Goal: Information Seeking & Learning: Compare options

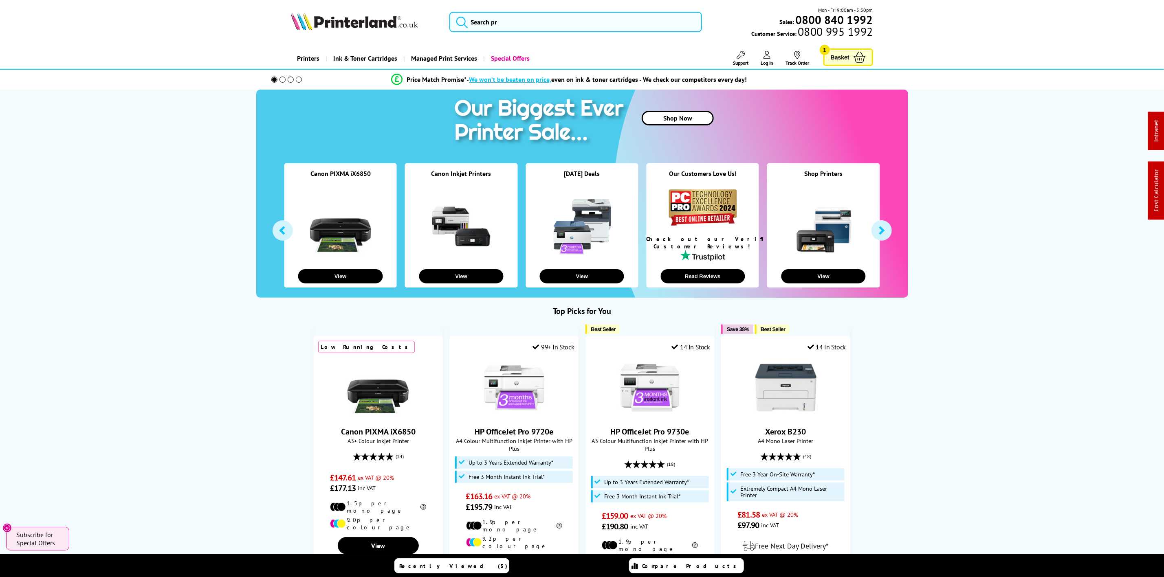
click at [385, 23] on img at bounding box center [354, 21] width 127 height 18
drag, startPoint x: 385, startPoint y: 23, endPoint x: 48, endPoint y: 62, distance: 339.7
click at [341, 26] on img at bounding box center [354, 21] width 127 height 18
click at [384, 18] on img at bounding box center [354, 21] width 127 height 18
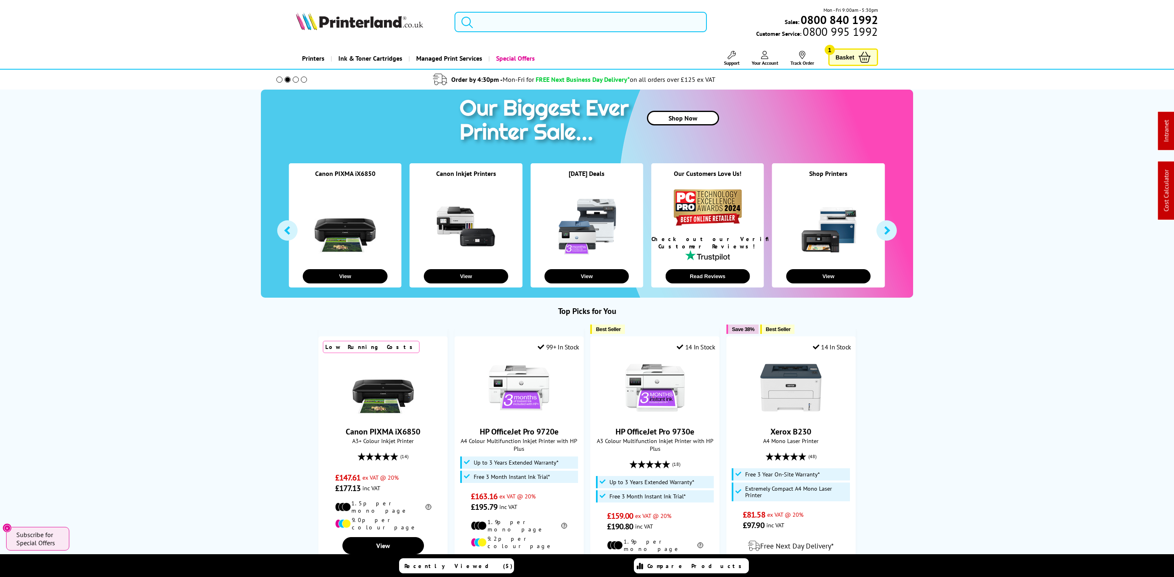
click at [509, 18] on input "search" at bounding box center [580, 22] width 252 height 20
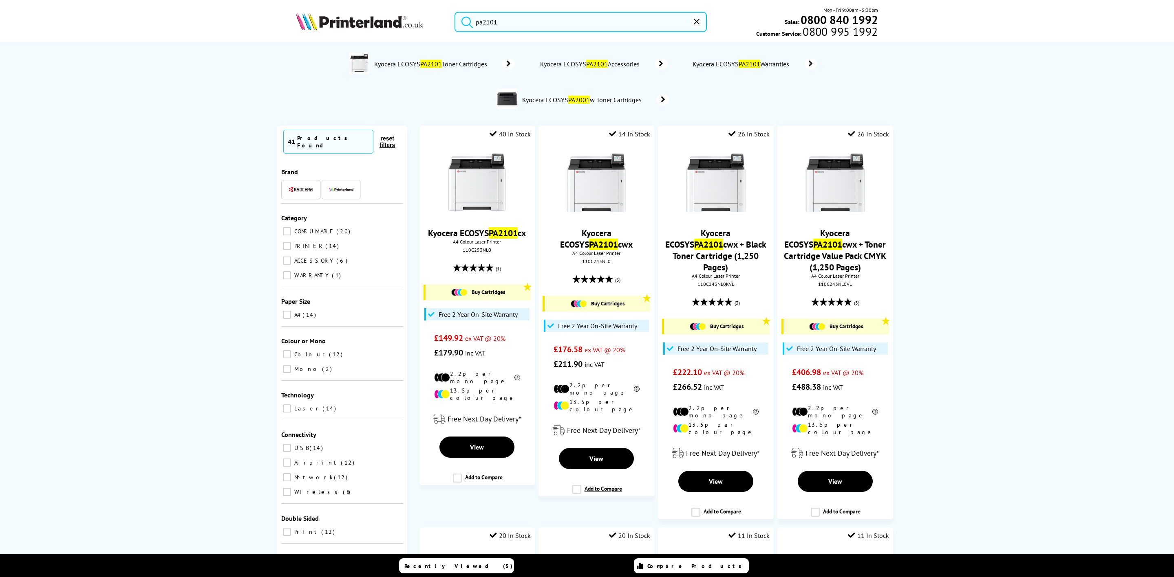
type input "pa2101"
click at [378, 25] on img at bounding box center [359, 21] width 127 height 18
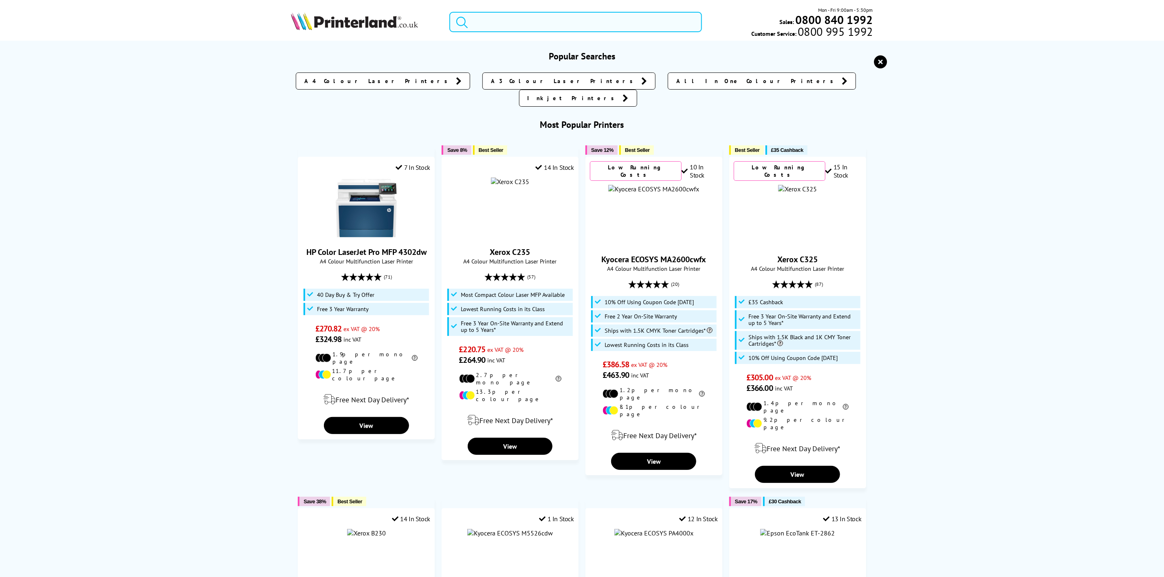
click at [505, 17] on input "search" at bounding box center [575, 22] width 252 height 20
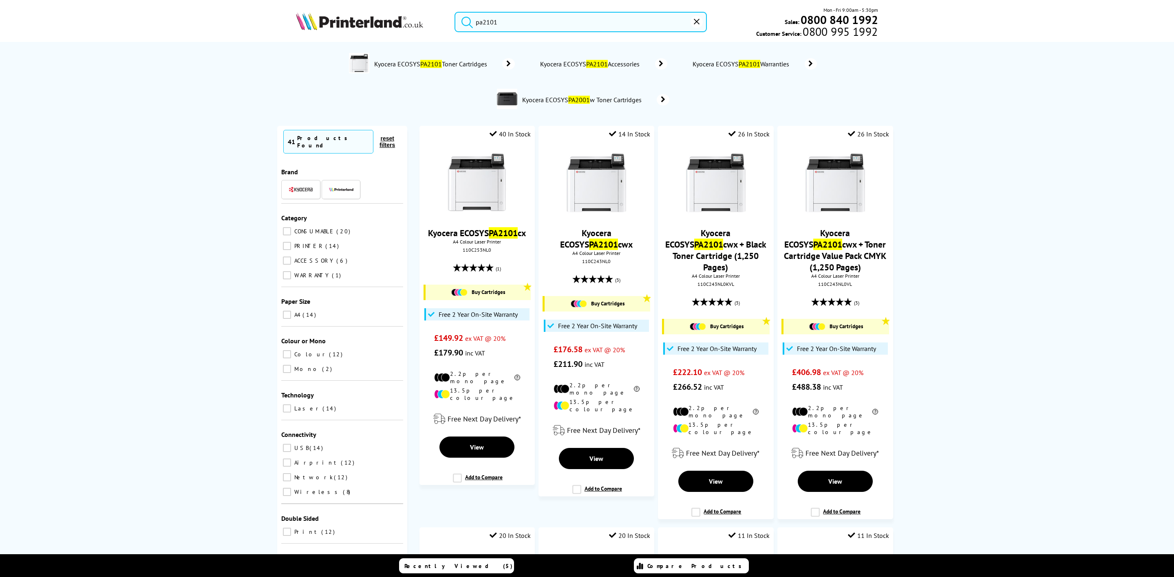
type input "pa2101"
click at [356, 22] on img at bounding box center [359, 21] width 127 height 18
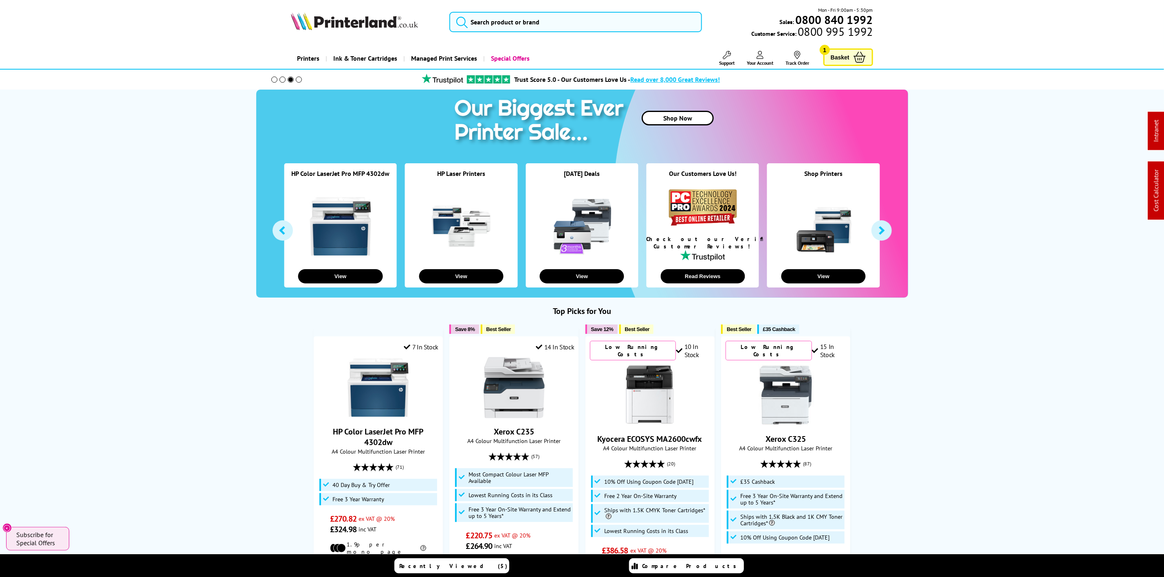
click at [337, 17] on img at bounding box center [354, 21] width 127 height 18
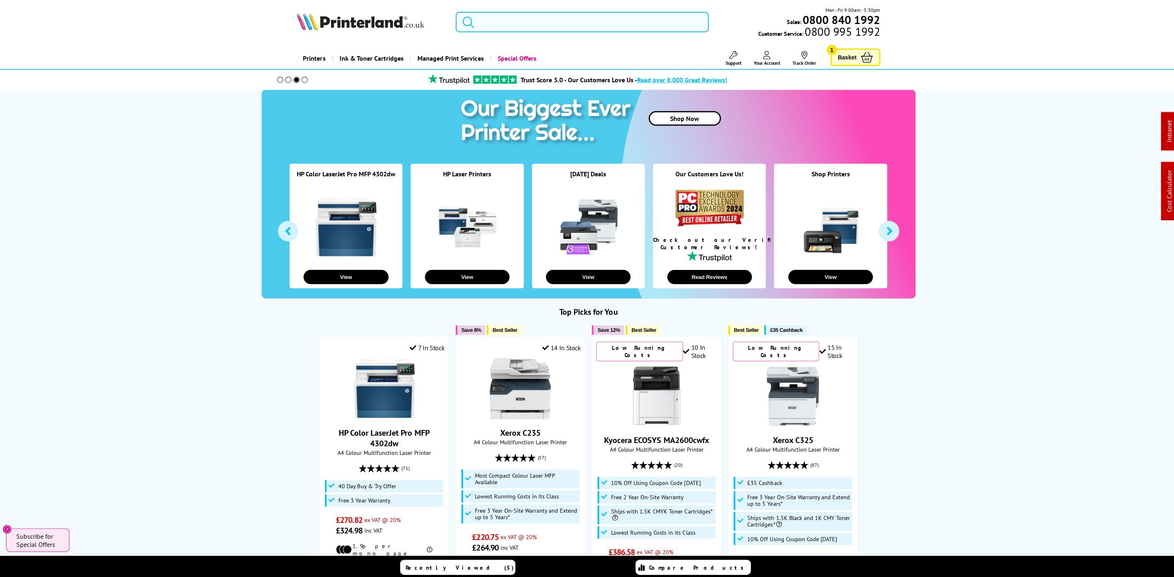
drag, startPoint x: 616, startPoint y: 34, endPoint x: 616, endPoint y: 29, distance: 4.9
click at [616, 32] on div "Mon - Fri 9:00am - 5:30pm Sales: 0800 840 1992 Customer Service: 0800 995 1992" at bounding box center [587, 24] width 652 height 36
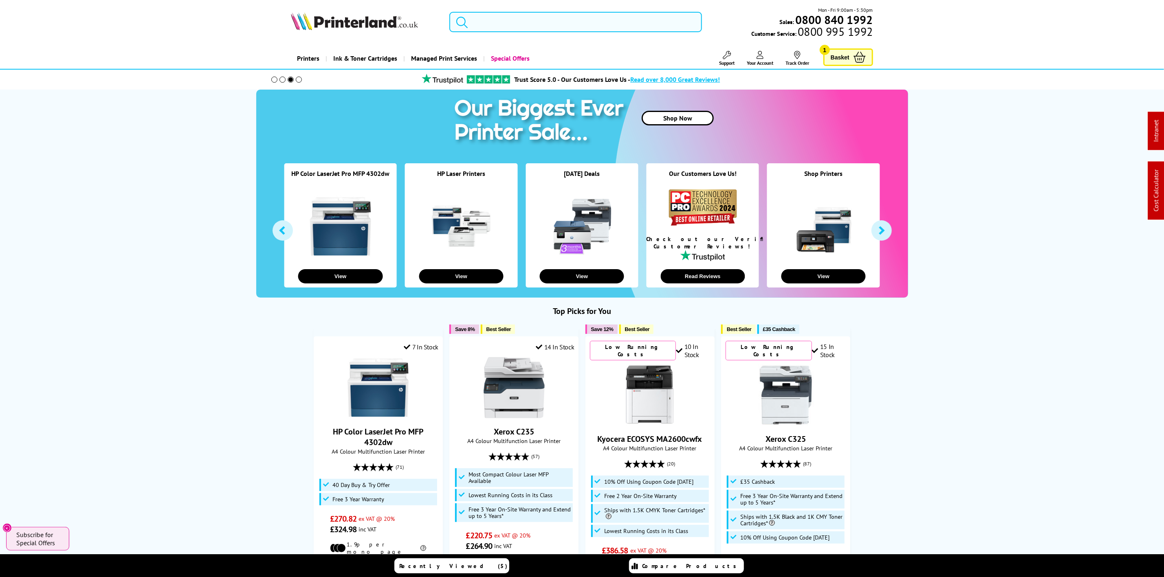
click at [616, 27] on input "search" at bounding box center [575, 22] width 252 height 20
paste input "8J9K4F"
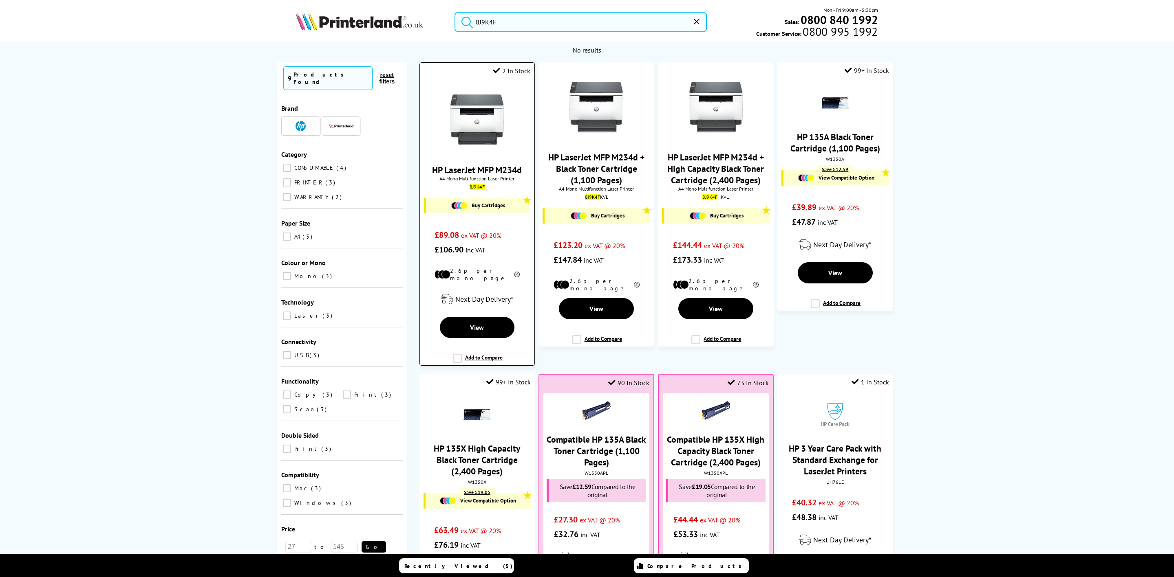
type input "8J9K4F"
click at [460, 122] on img at bounding box center [476, 119] width 61 height 61
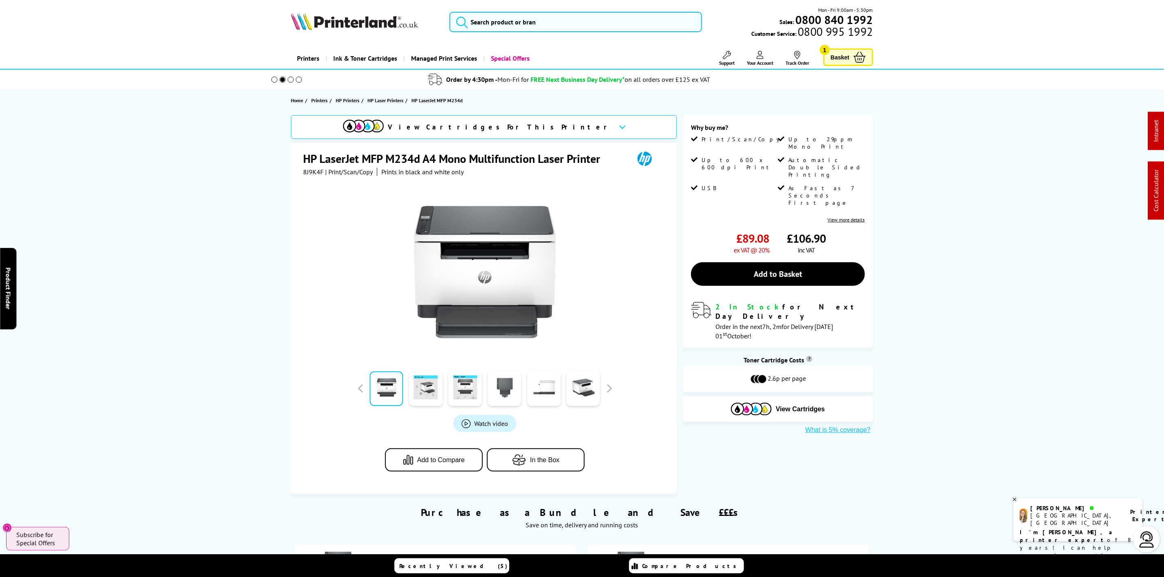
scroll to position [367, 0]
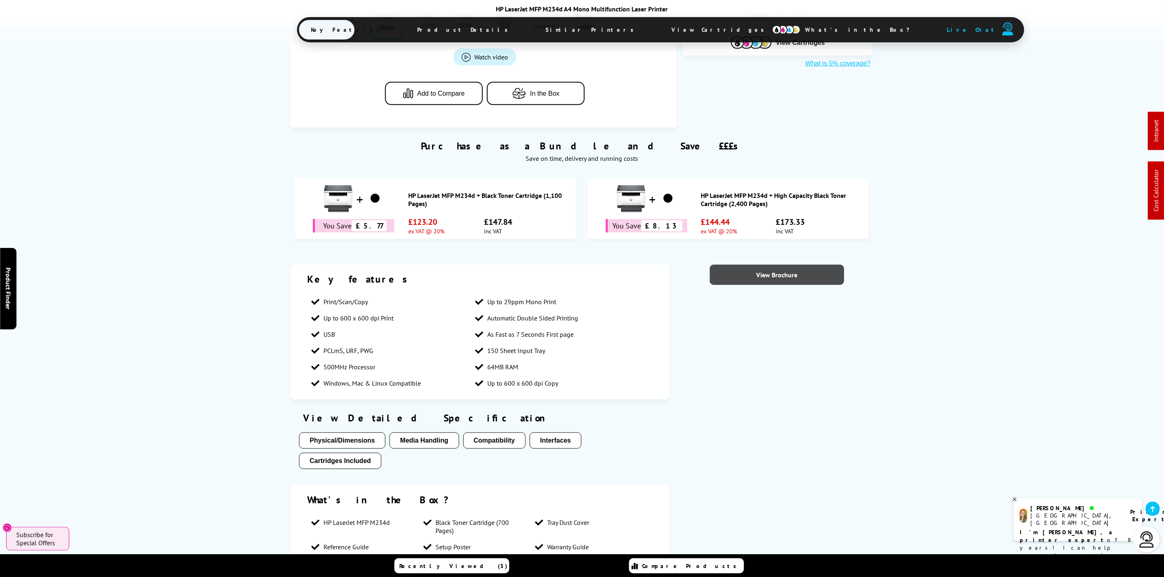
drag, startPoint x: 763, startPoint y: 262, endPoint x: 762, endPoint y: 278, distance: 16.3
click at [761, 278] on link "View Brochure" at bounding box center [777, 275] width 134 height 20
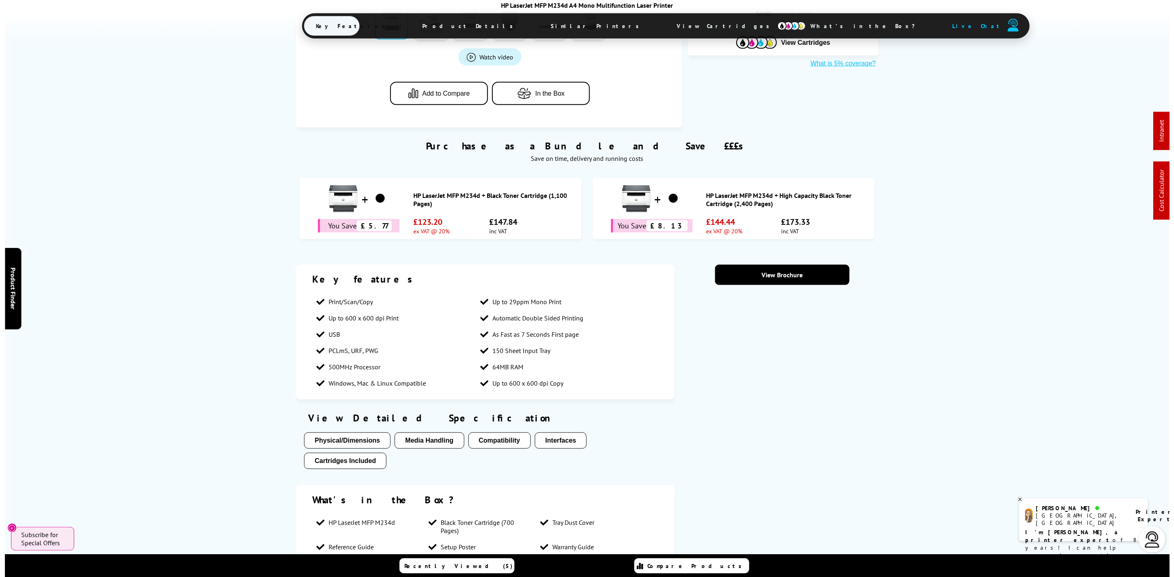
scroll to position [0, 0]
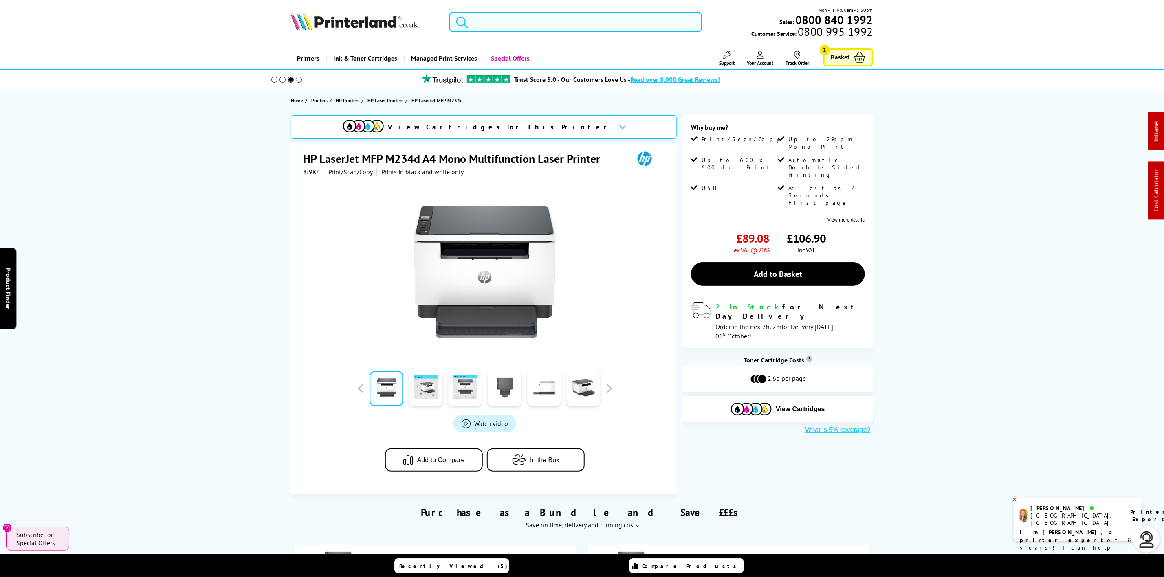
click at [483, 29] on input "search" at bounding box center [575, 22] width 252 height 20
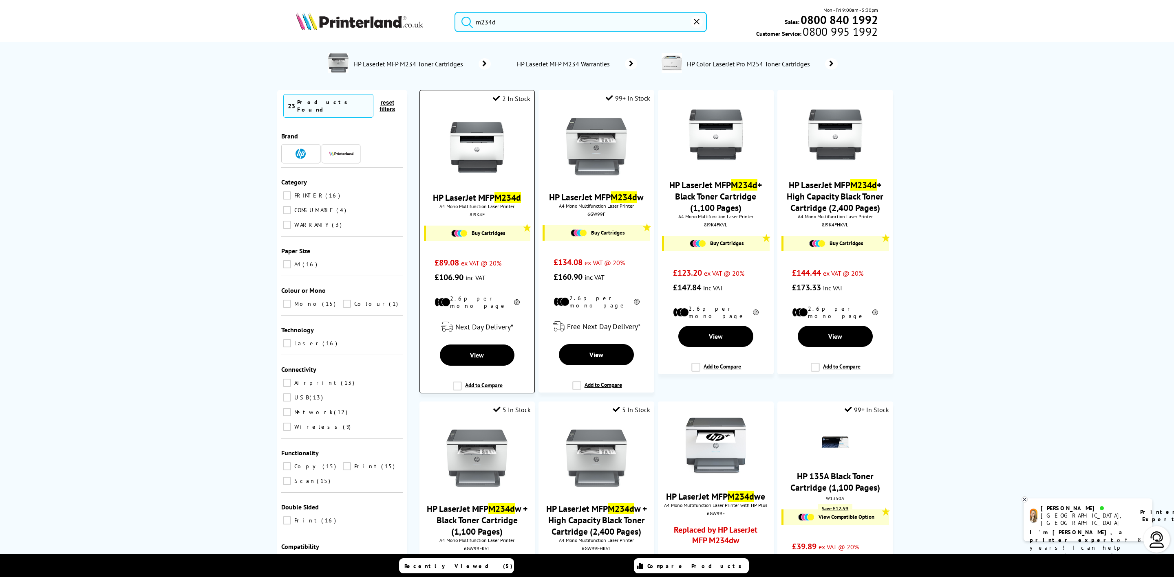
type input "m234d"
click at [494, 141] on img at bounding box center [476, 147] width 61 height 61
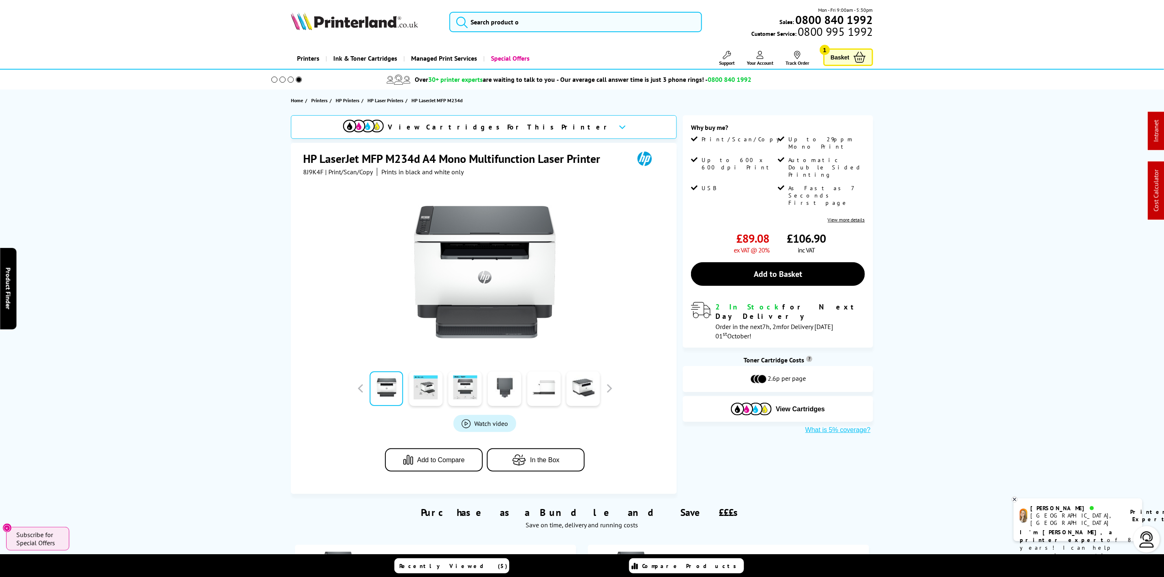
drag, startPoint x: 317, startPoint y: 174, endPoint x: 295, endPoint y: 21, distance: 154.4
click at [317, 174] on span "8J9K4F" at bounding box center [313, 172] width 20 height 8
drag, startPoint x: 348, startPoint y: 24, endPoint x: 343, endPoint y: 24, distance: 5.7
click at [347, 24] on img at bounding box center [354, 21] width 127 height 18
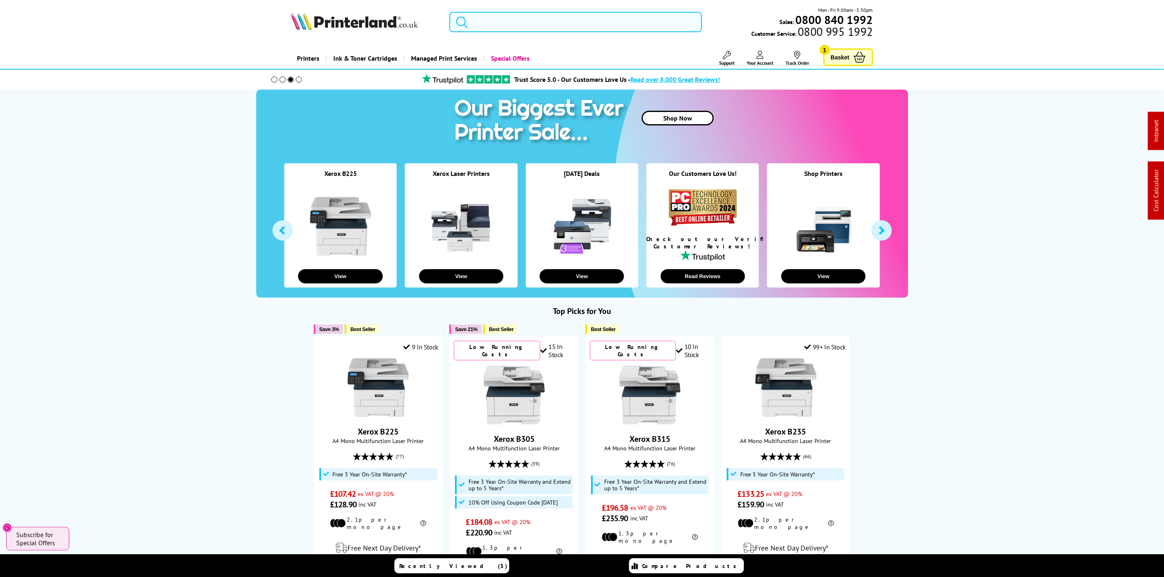
click at [498, 22] on input "search" at bounding box center [575, 22] width 252 height 20
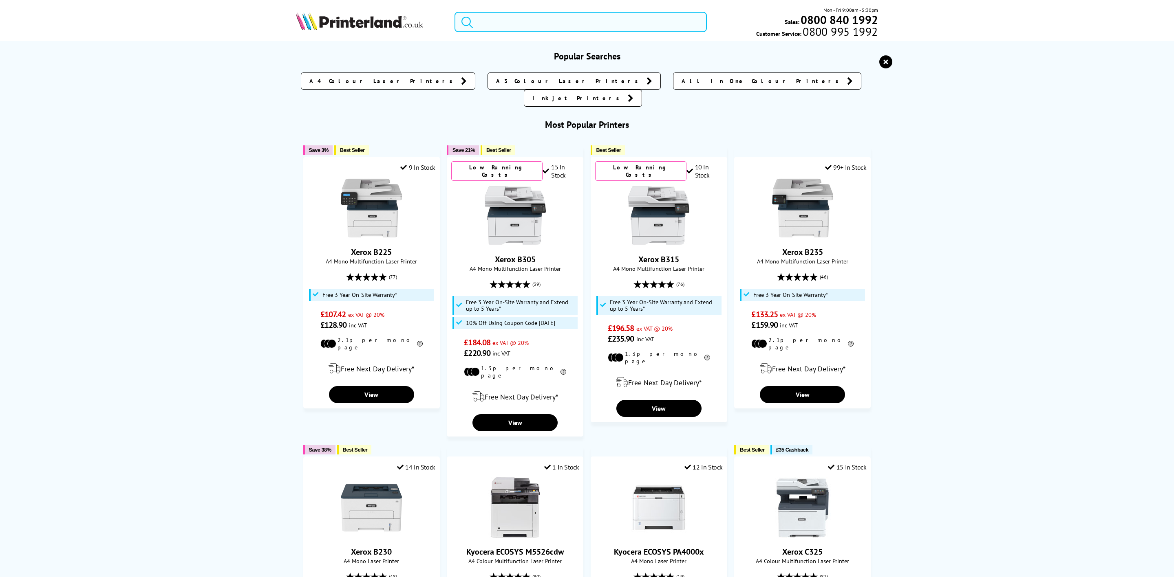
type input "c"
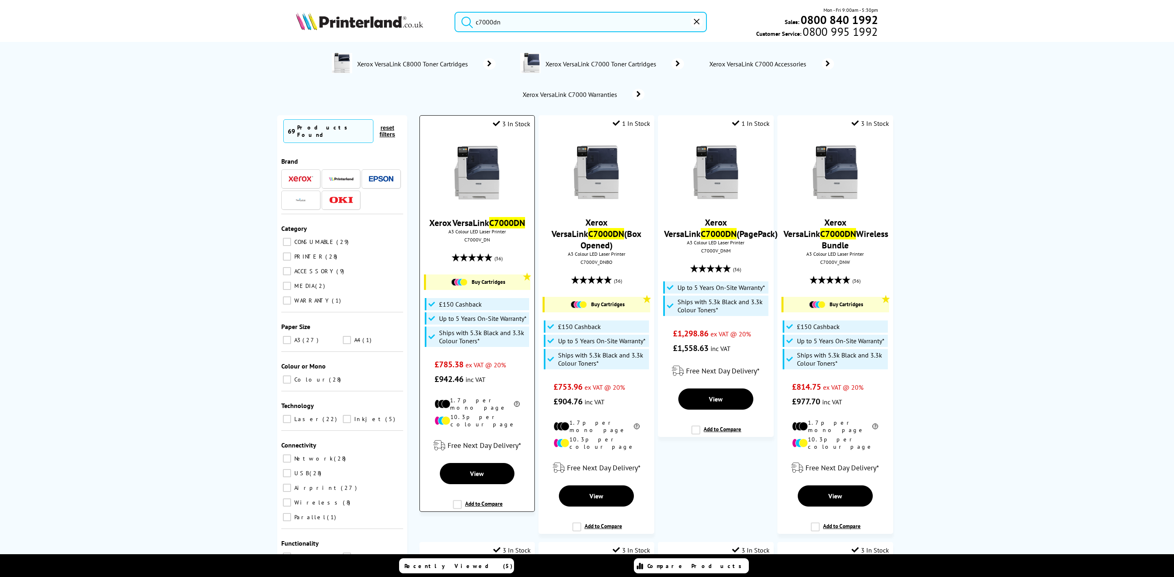
type input "c7000dn"
click at [467, 245] on div "Xerox VersaLink C7000DN A3 Colour LED Laser Printer C7000V_DN (36) Buy Cartridg…" at bounding box center [477, 260] width 106 height 253
click at [468, 242] on div "C7000V_DN" at bounding box center [477, 240] width 102 height 6
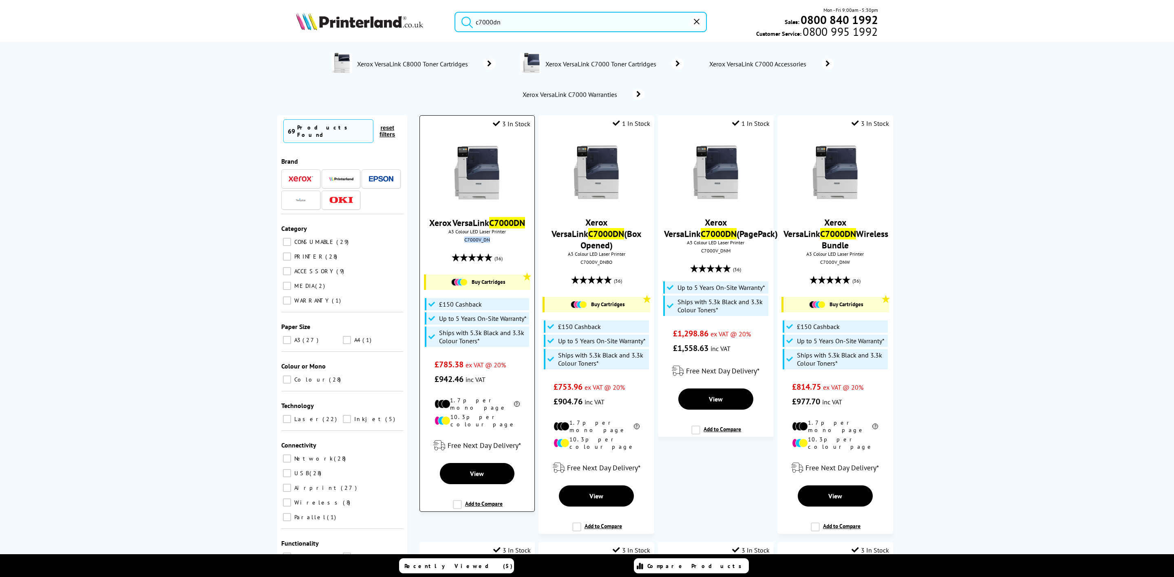
copy div "C7000V_DN"
click at [484, 172] on img at bounding box center [476, 172] width 61 height 61
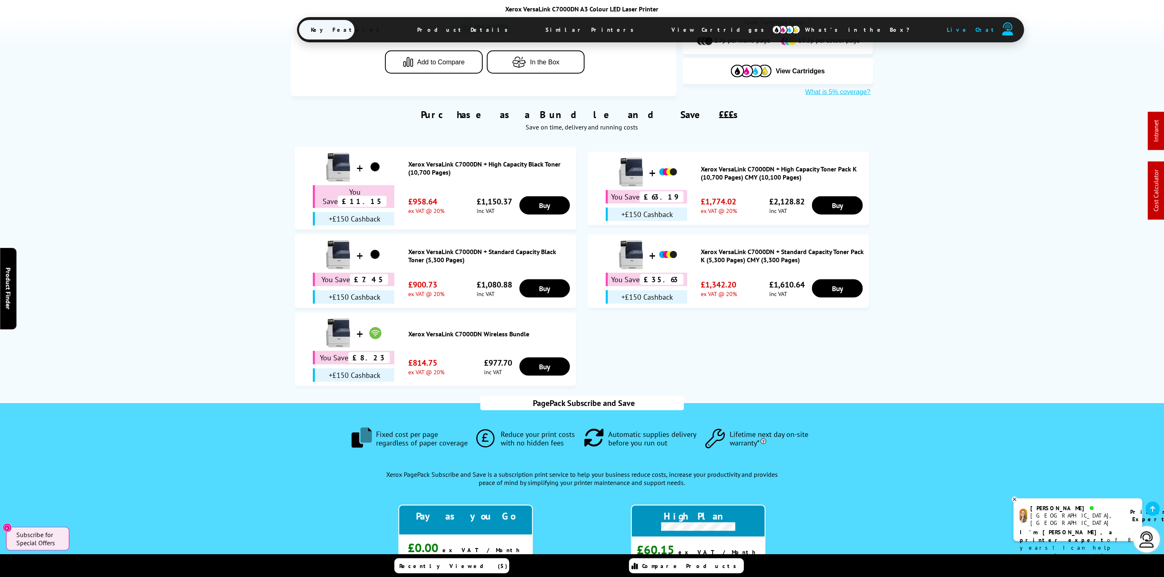
scroll to position [672, 0]
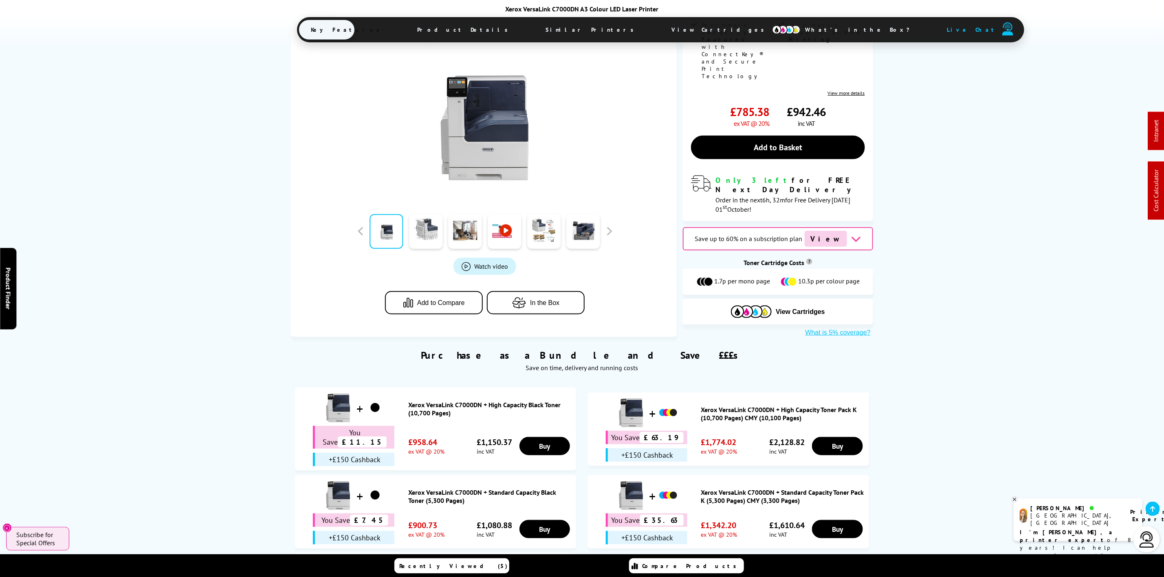
click at [660, 35] on span "View Cartridges" at bounding box center [722, 29] width 125 height 21
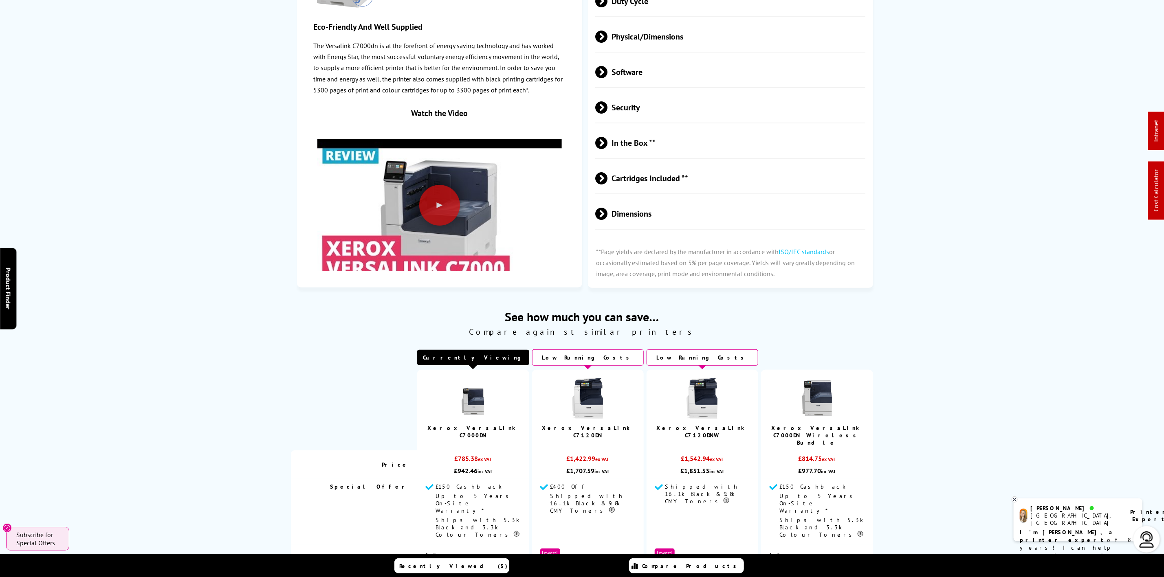
scroll to position [0, 0]
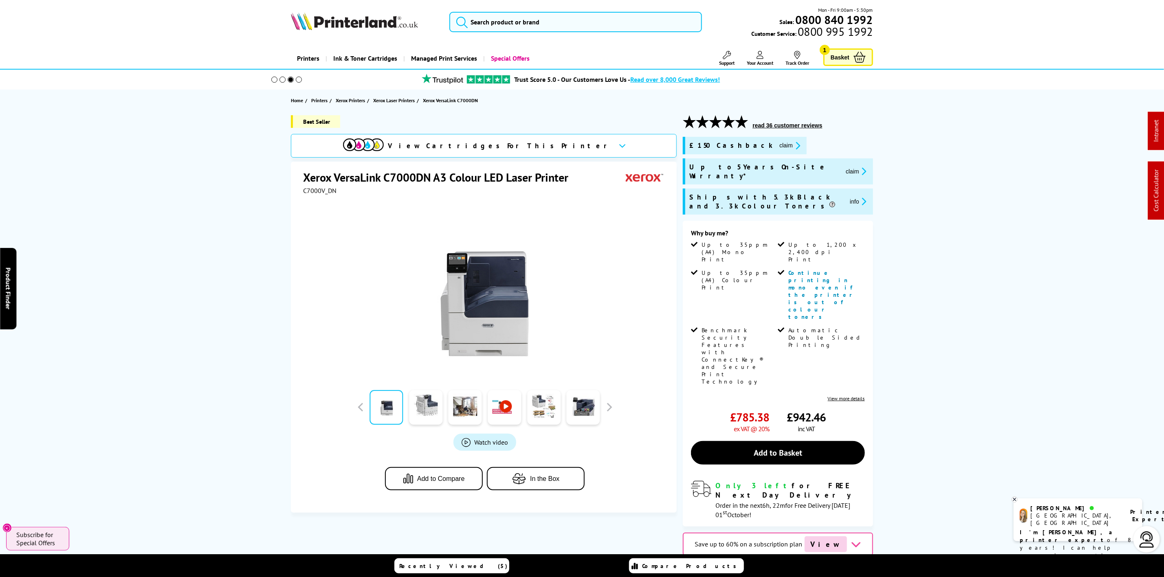
click at [329, 21] on img at bounding box center [354, 21] width 127 height 18
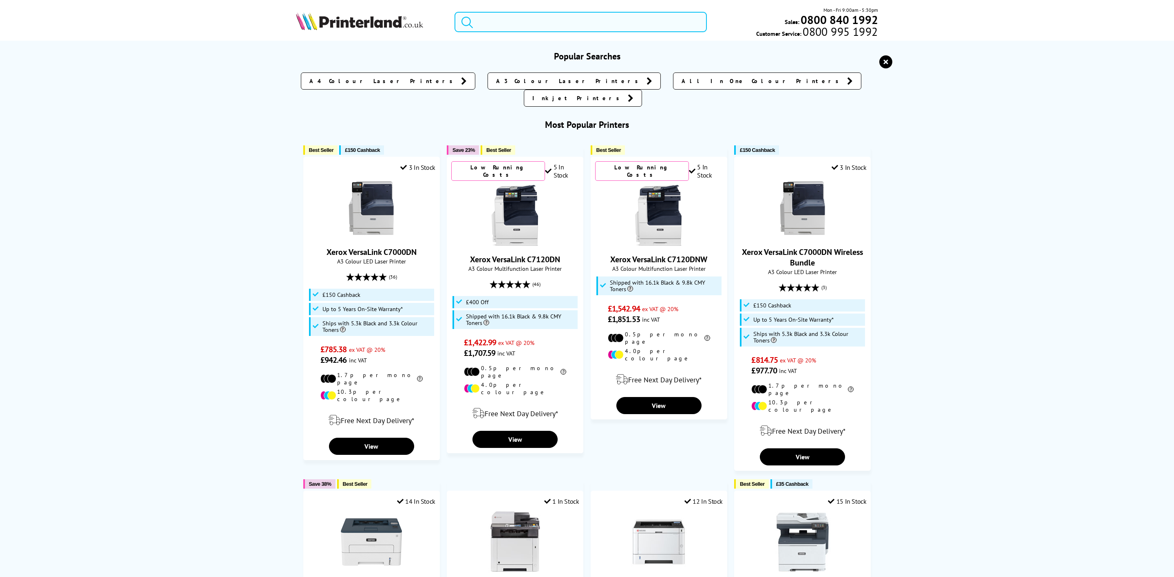
click at [526, 25] on input "search" at bounding box center [580, 22] width 252 height 20
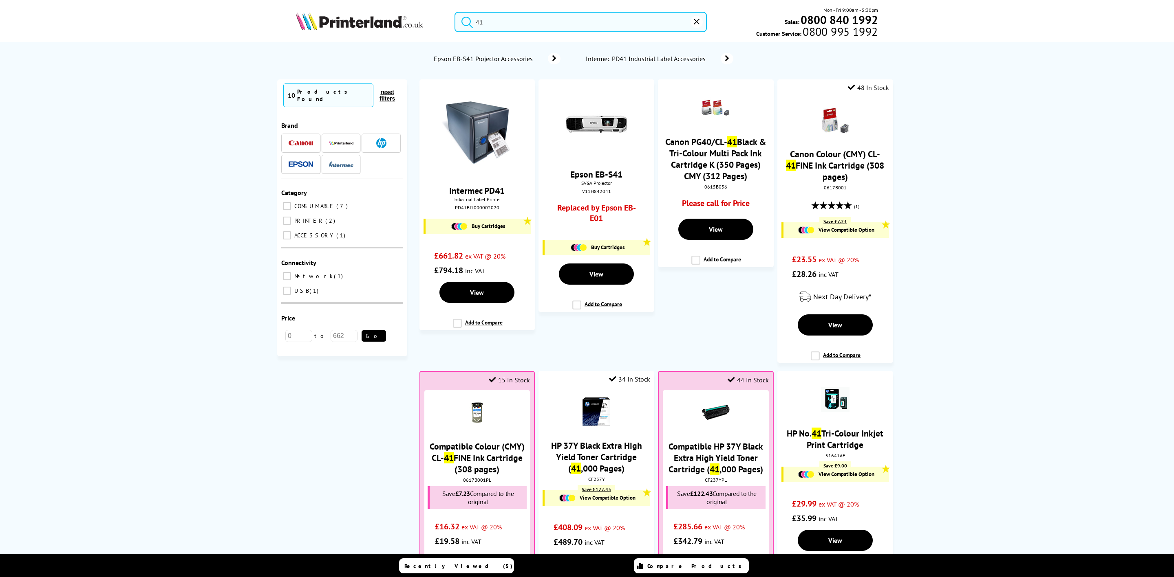
type input "4"
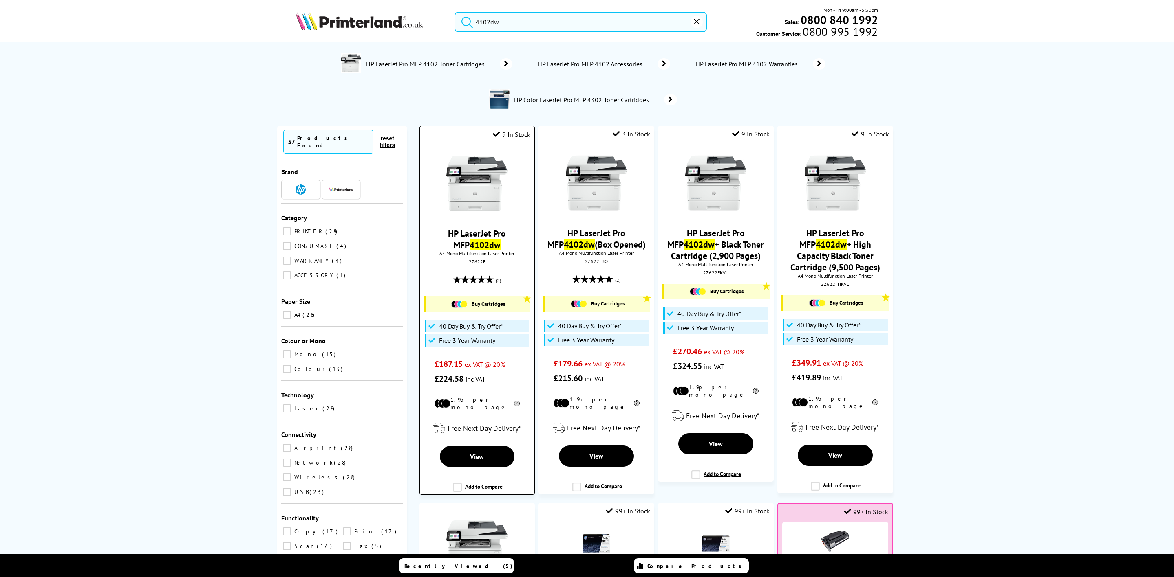
click at [467, 260] on div "2Z622F" at bounding box center [477, 262] width 102 height 6
copy div "2Z622F"
drag, startPoint x: 542, startPoint y: 21, endPoint x: 384, endPoint y: 16, distance: 157.4
click at [385, 18] on div "4102dw Mon - Fri 9:00am - 5:30pm Sales: 0800 840 1992 Customer Service: 0800 99…" at bounding box center [587, 24] width 652 height 36
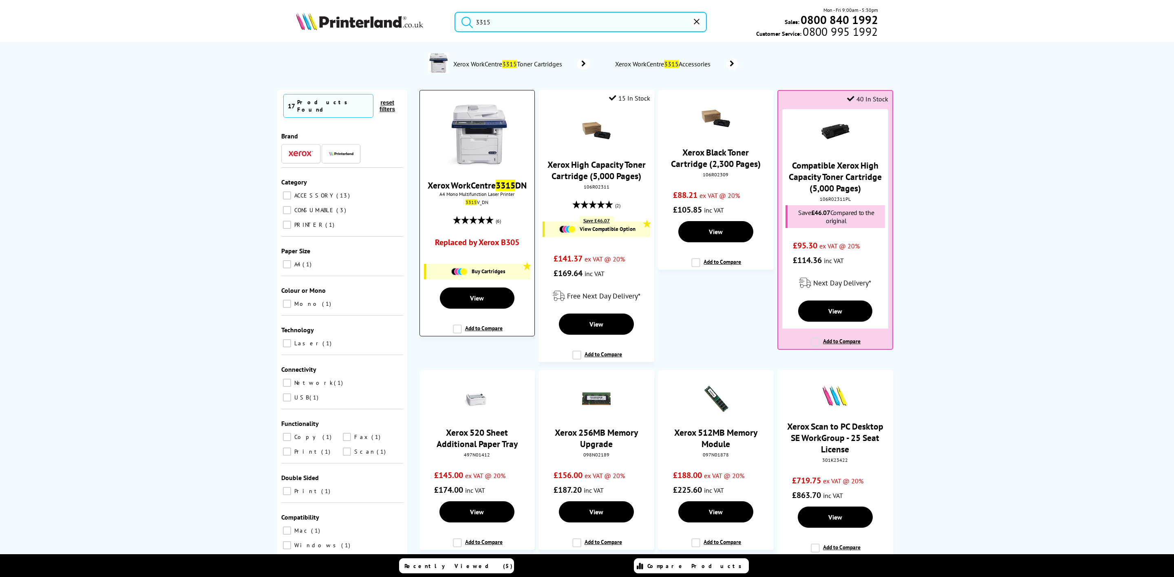
type input "3315"
click at [465, 165] on img at bounding box center [476, 135] width 61 height 61
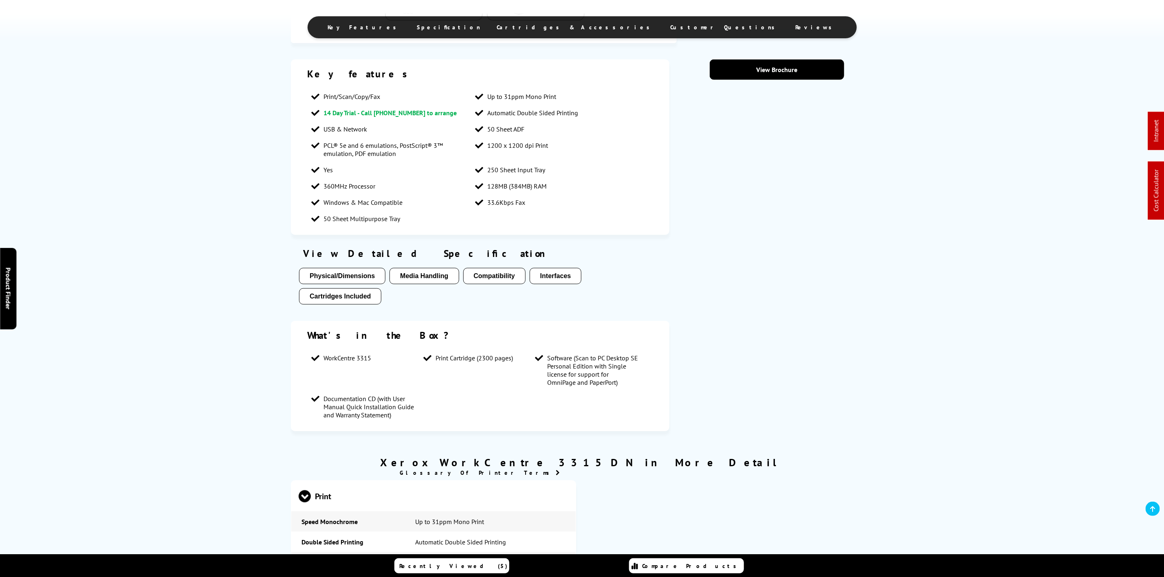
click at [481, 26] on span "Specification" at bounding box center [449, 27] width 64 height 7
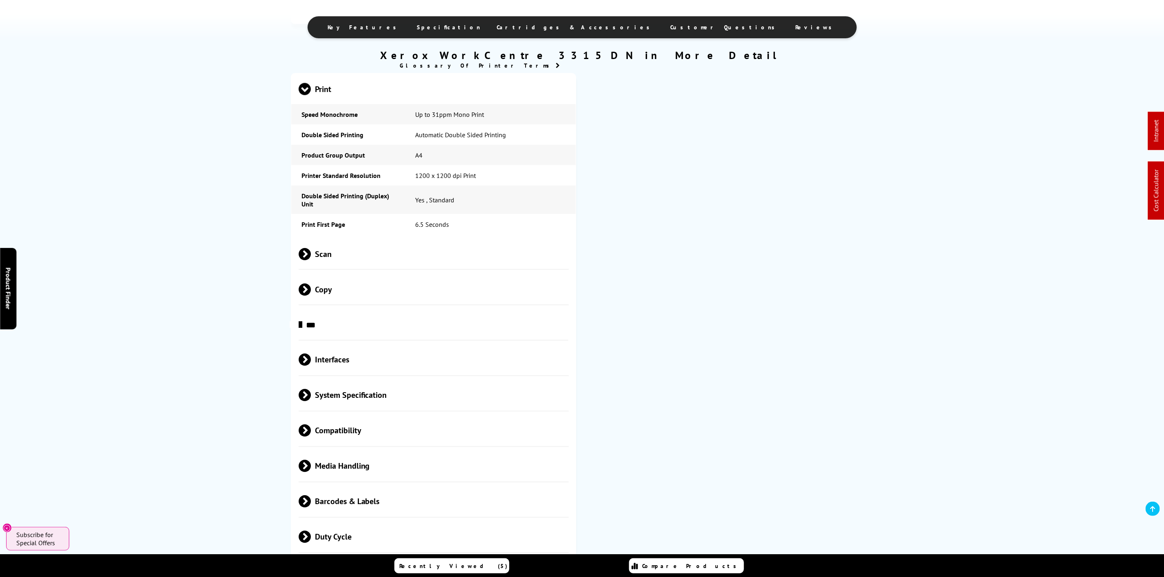
scroll to position [845, 0]
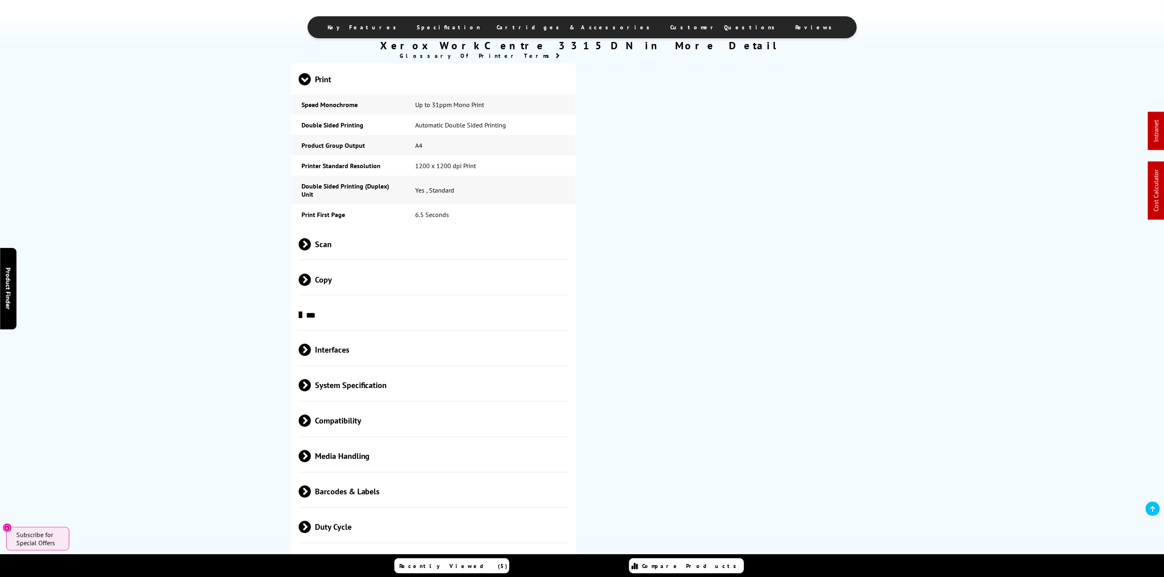
click at [400, 260] on div "Scan" at bounding box center [434, 244] width 270 height 31
click at [400, 260] on span "Scan" at bounding box center [434, 244] width 270 height 31
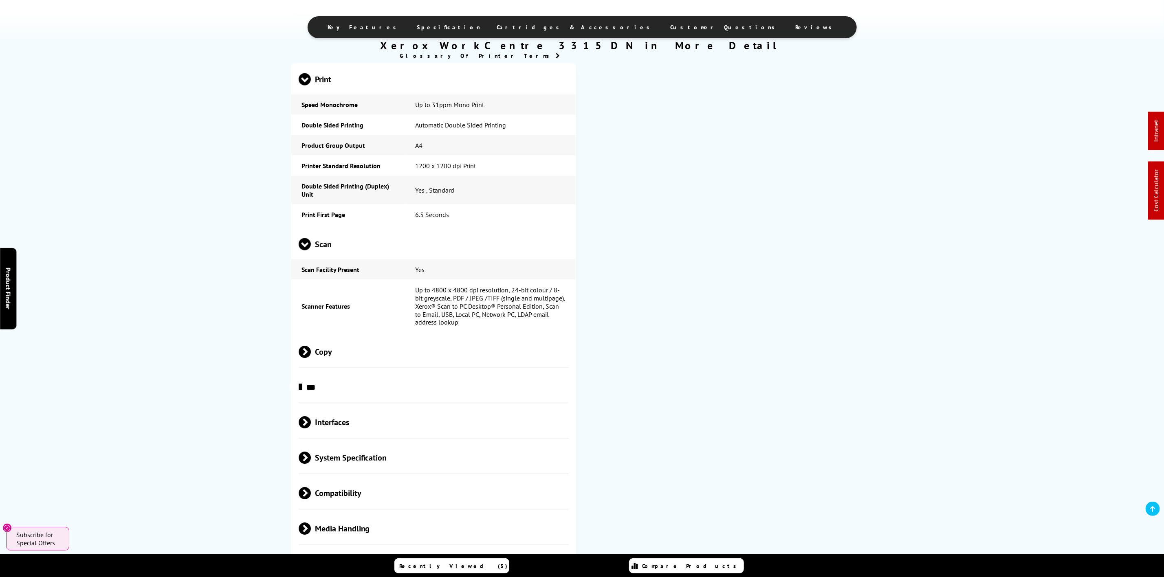
scroll to position [0, 0]
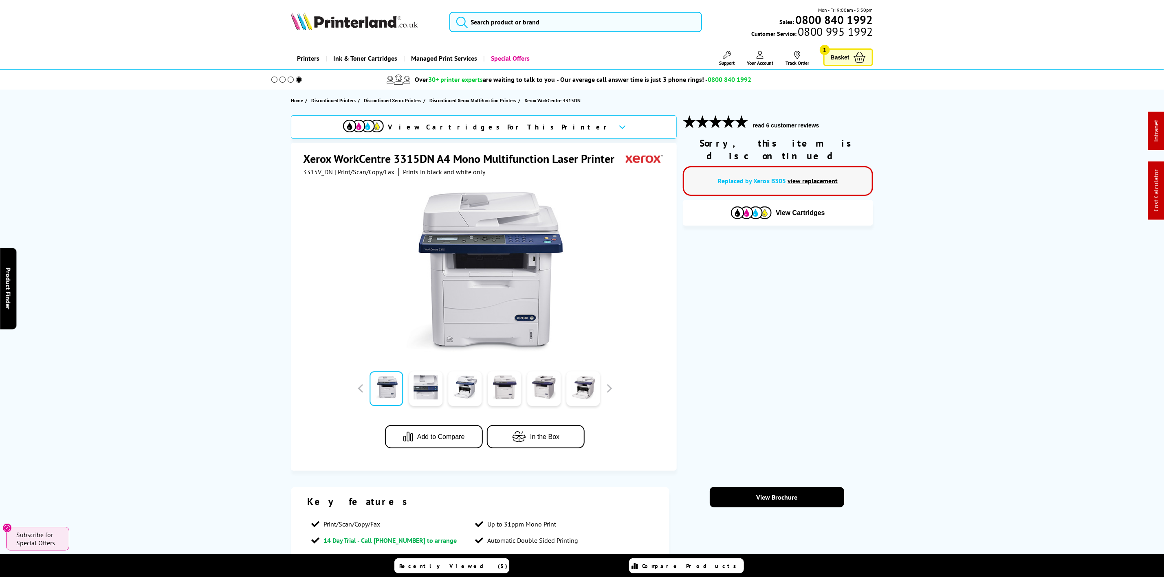
click at [400, 29] on img at bounding box center [354, 21] width 127 height 18
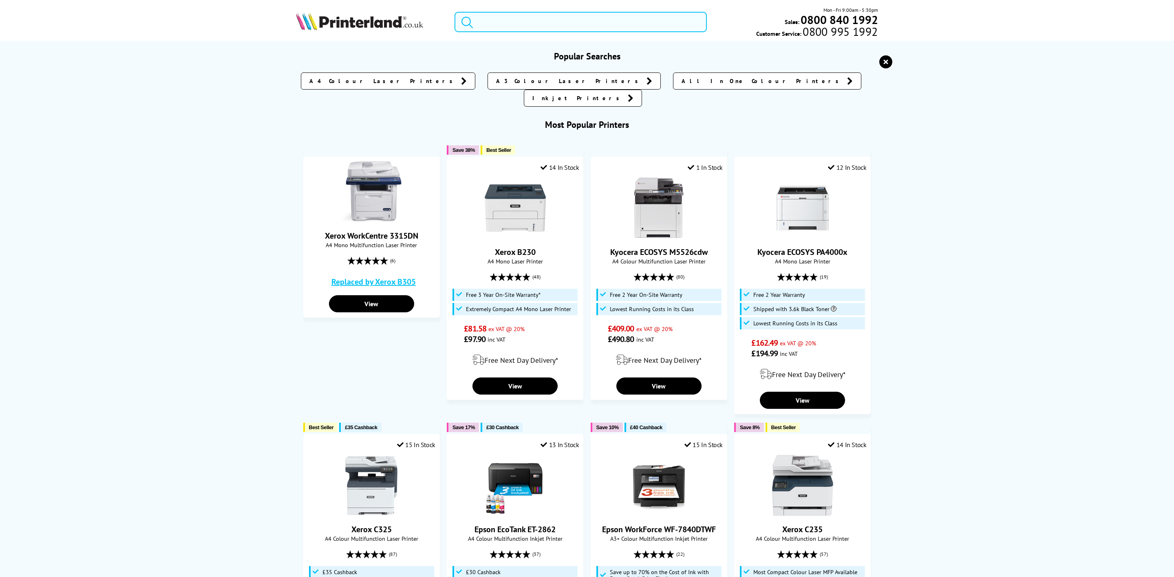
click at [537, 15] on input "search" at bounding box center [580, 22] width 252 height 20
paste input "5952C021"
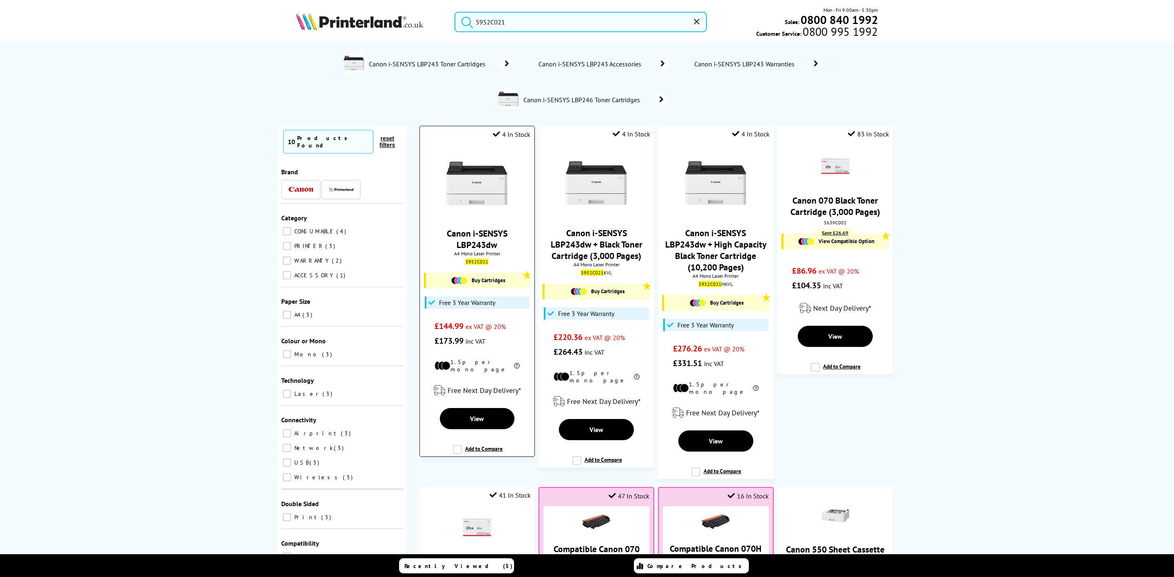
type input "5952C021"
click at [456, 202] on img at bounding box center [476, 183] width 61 height 61
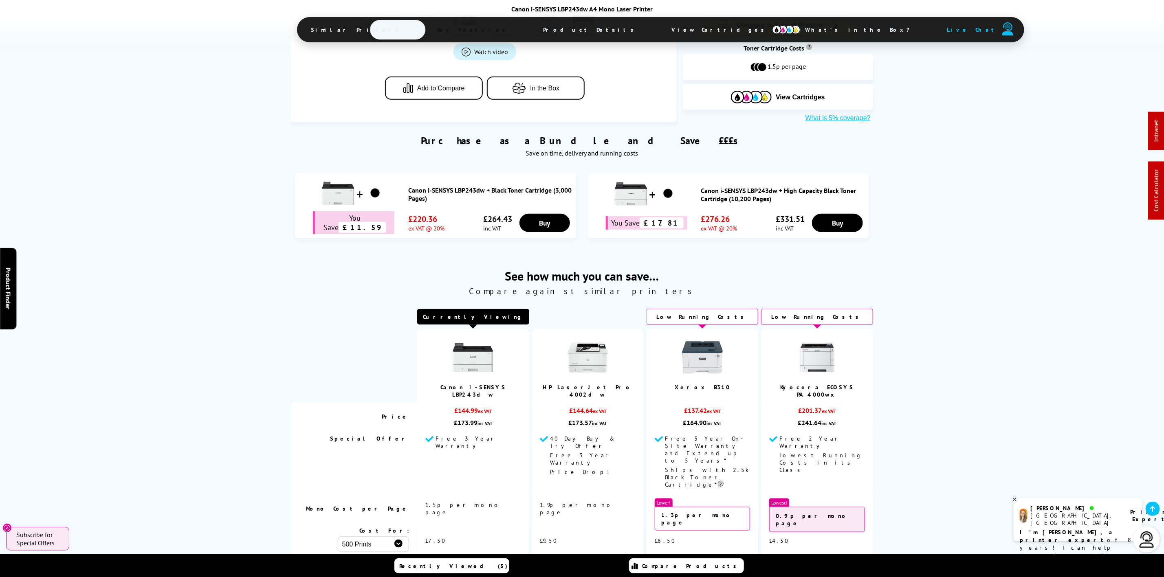
scroll to position [244, 0]
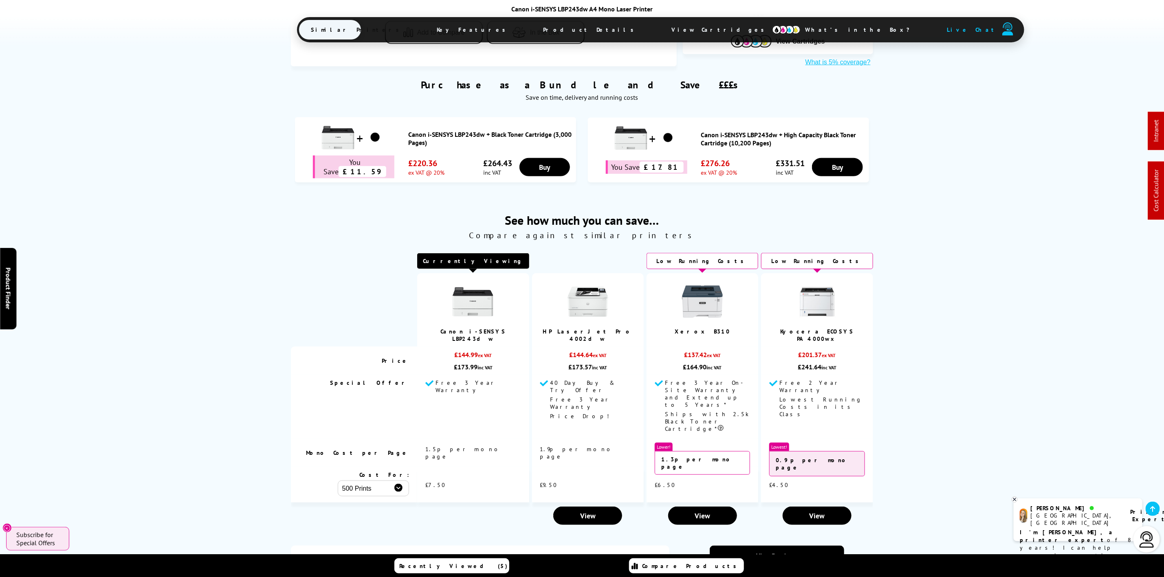
click at [531, 31] on span "Product Details" at bounding box center [590, 30] width 119 height 20
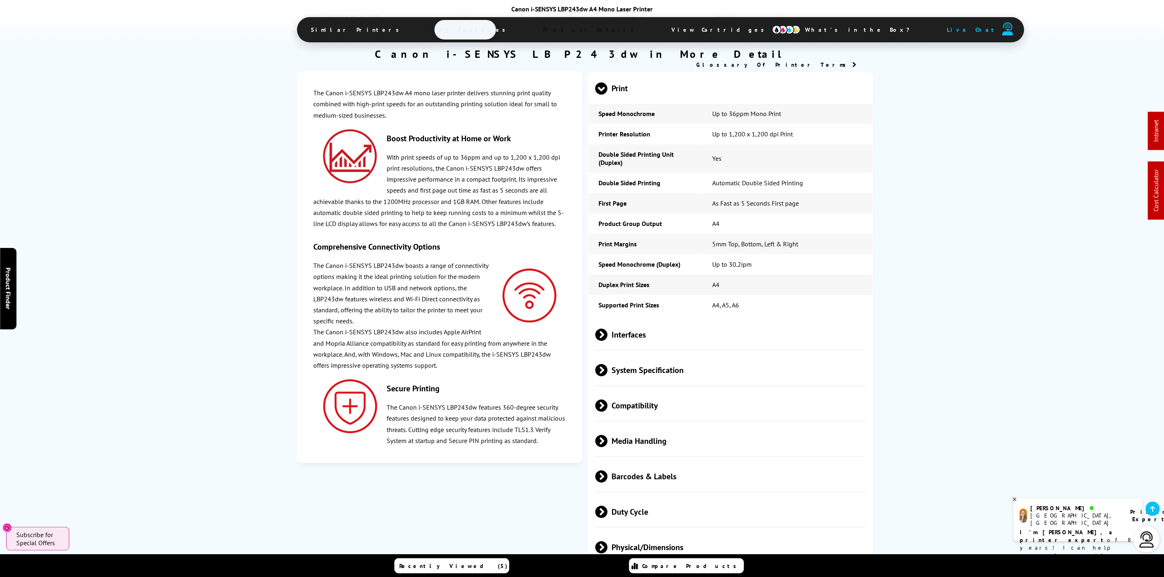
scroll to position [0, 0]
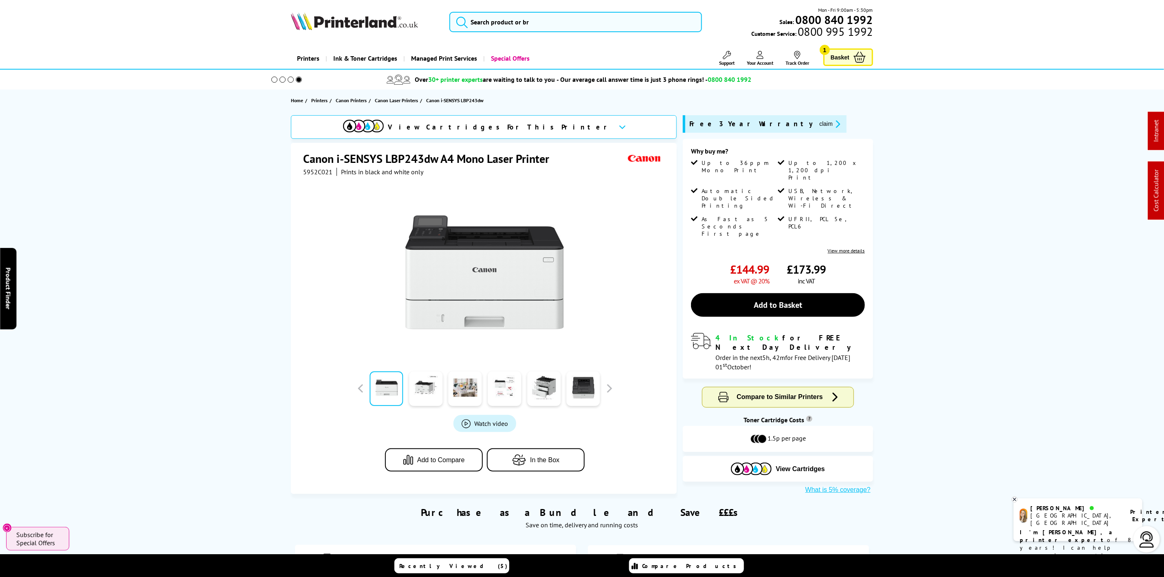
drag, startPoint x: 384, startPoint y: 22, endPoint x: 65, endPoint y: 66, distance: 321.7
click at [384, 22] on img at bounding box center [354, 21] width 127 height 18
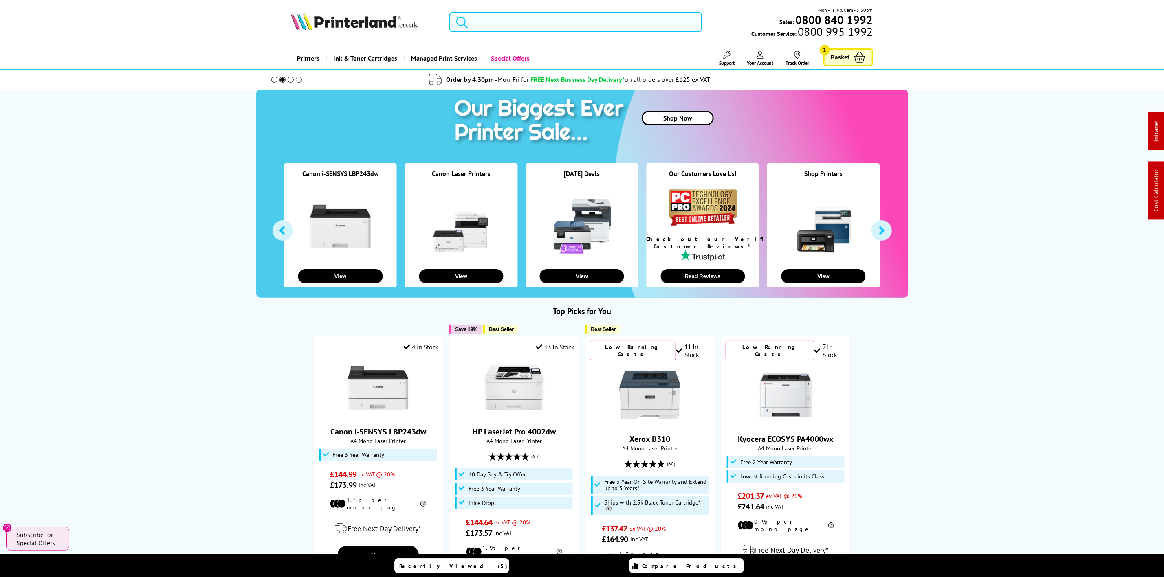
click at [494, 26] on input "search" at bounding box center [575, 22] width 252 height 20
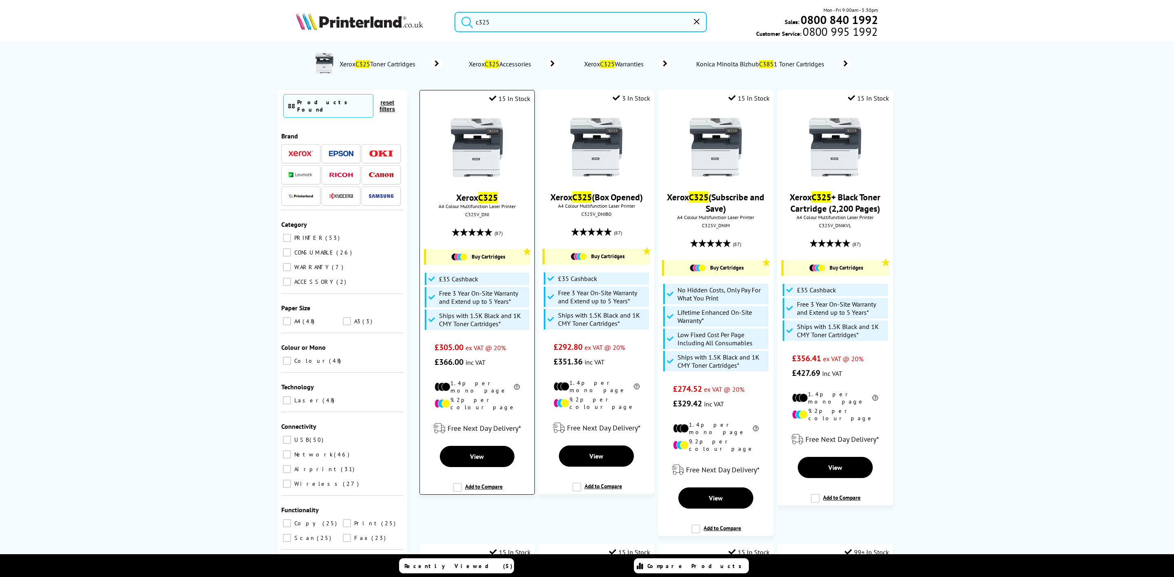
type input "c325"
click at [464, 158] on img at bounding box center [476, 147] width 61 height 61
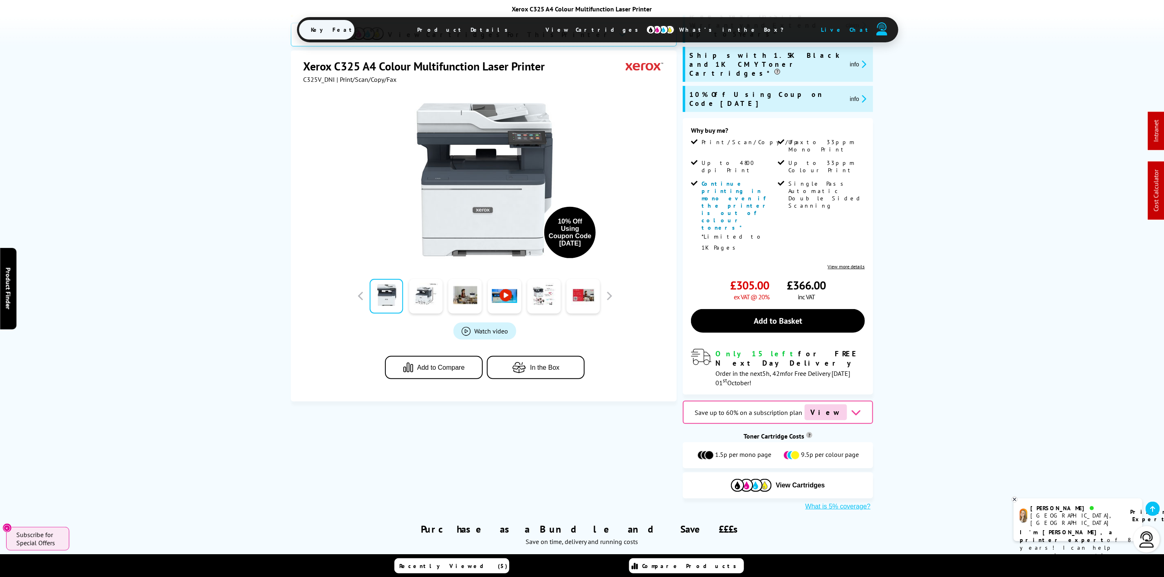
scroll to position [306, 0]
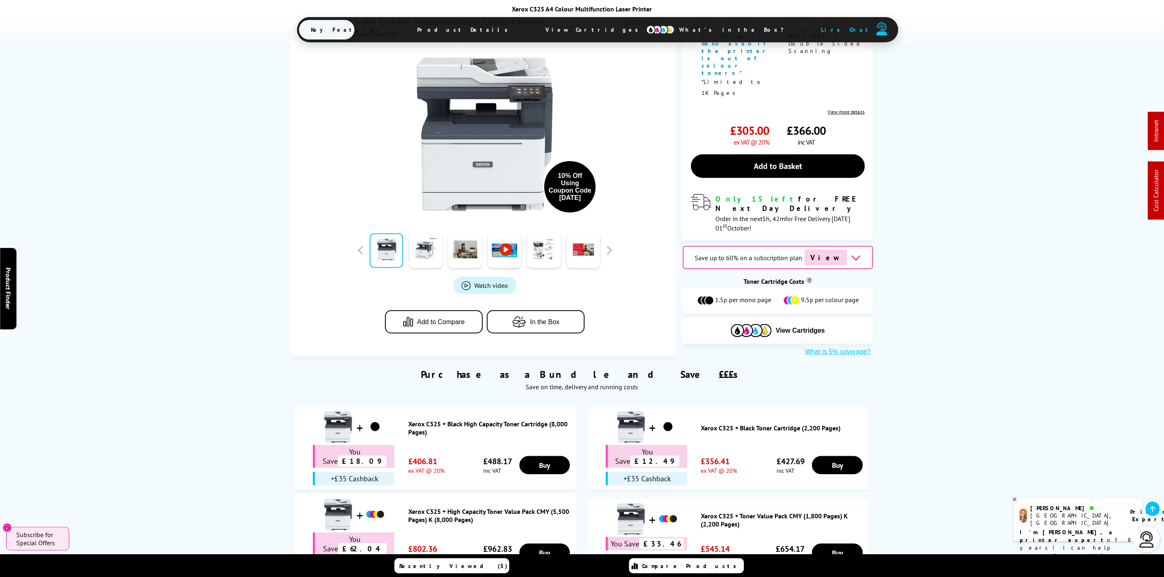
drag, startPoint x: 565, startPoint y: 31, endPoint x: 164, endPoint y: 187, distance: 429.9
click at [568, 27] on span "View Cartridges" at bounding box center [596, 29] width 125 height 21
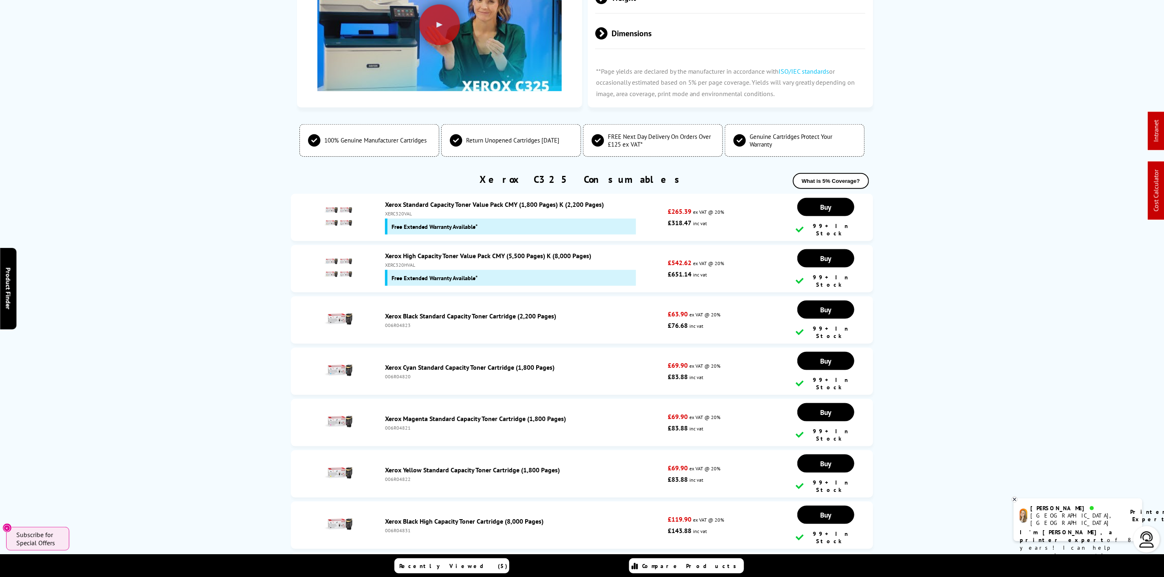
scroll to position [0, 0]
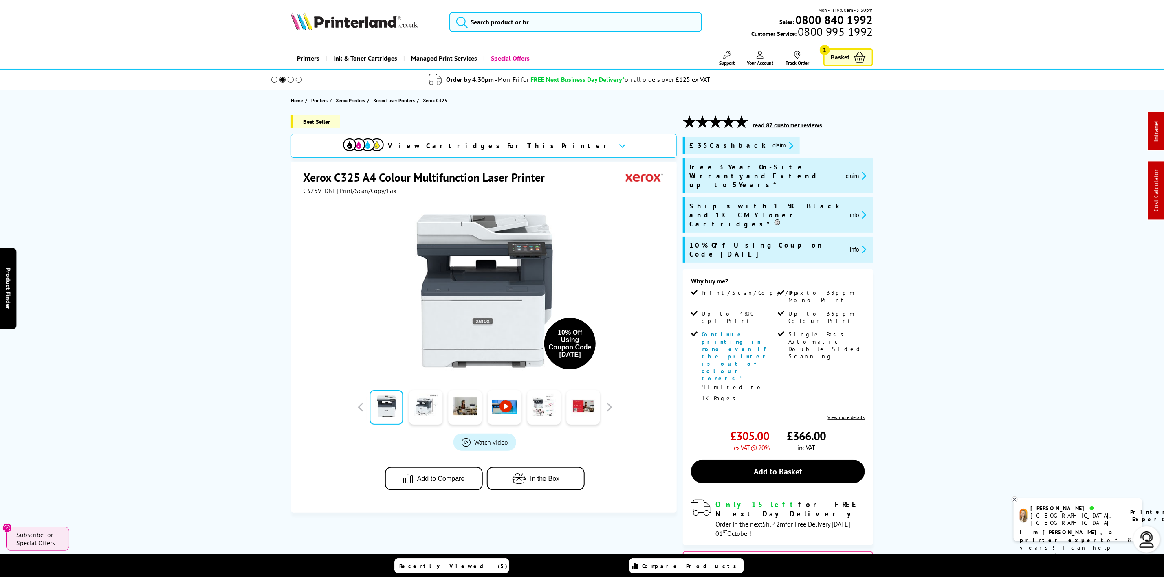
click at [785, 241] on span "10% Off Using Coupon Code [DATE]" at bounding box center [766, 250] width 154 height 18
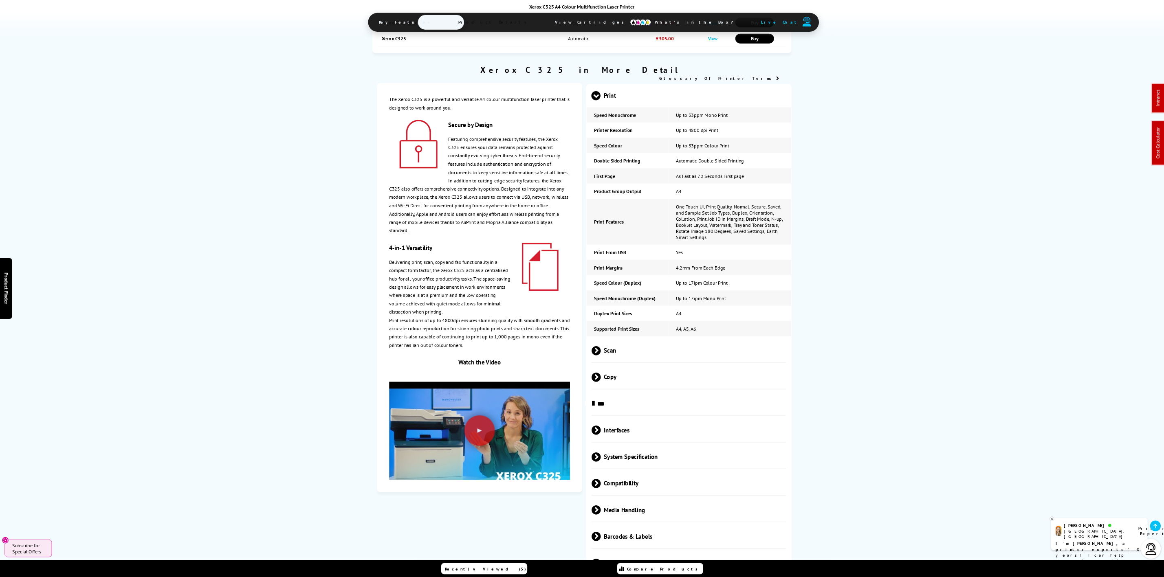
scroll to position [1956, 0]
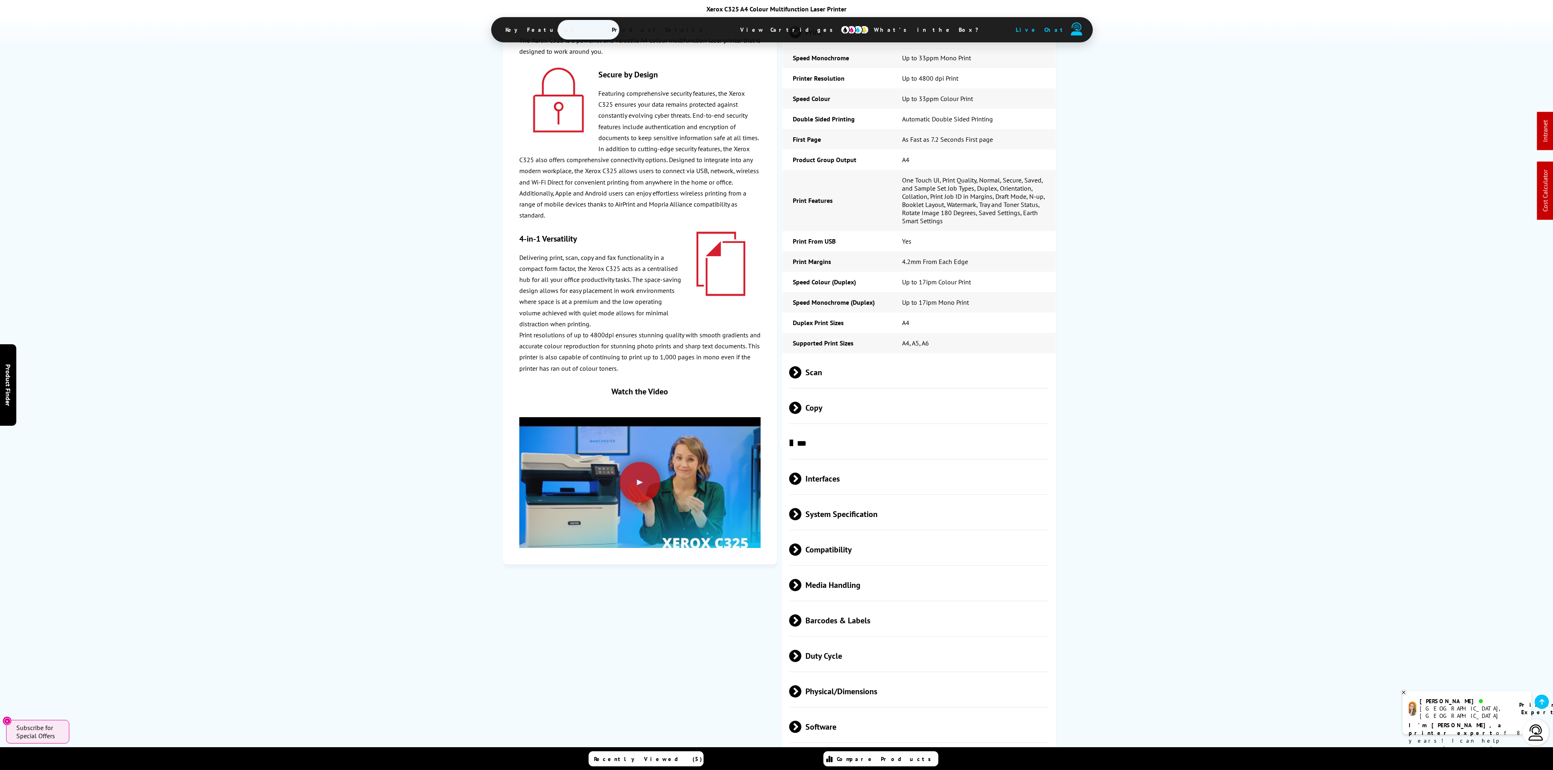
click at [857, 577] on span "Physical/Dimensions" at bounding box center [918, 691] width 259 height 31
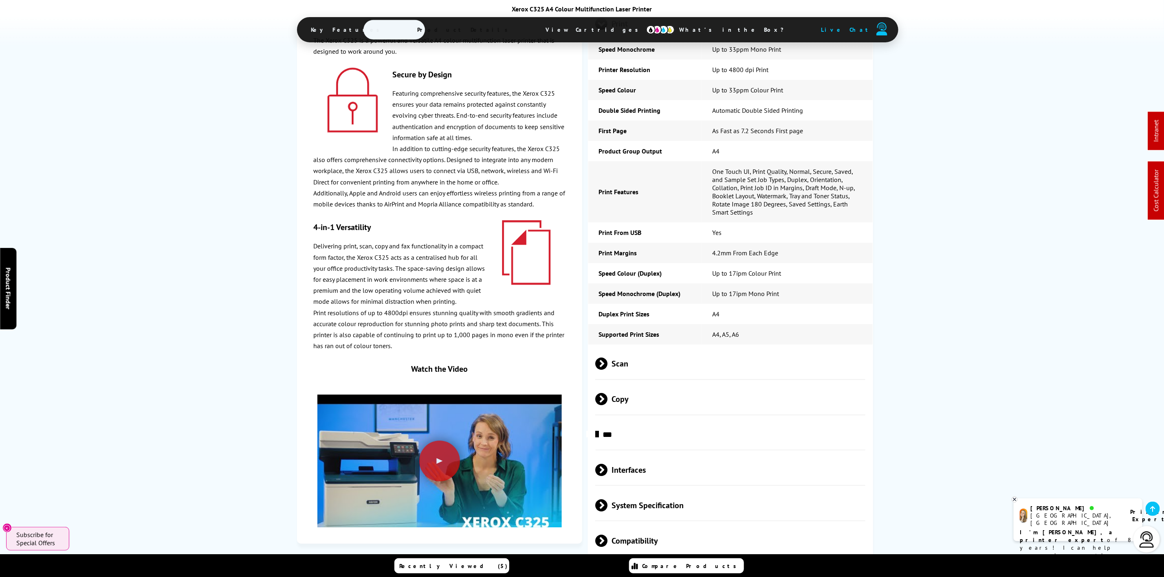
scroll to position [1957, 0]
drag, startPoint x: 1480, startPoint y: 9, endPoint x: 811, endPoint y: 194, distance: 694.1
click at [801, 282] on td "Up to 17ipm Mono Print" at bounding box center [787, 292] width 171 height 20
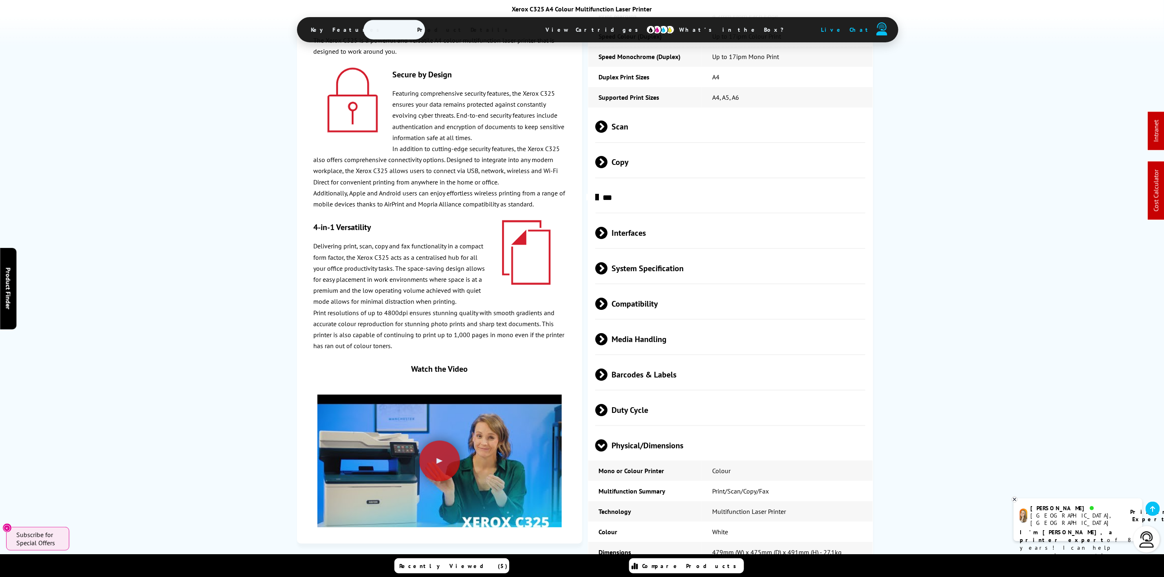
scroll to position [2385, 0]
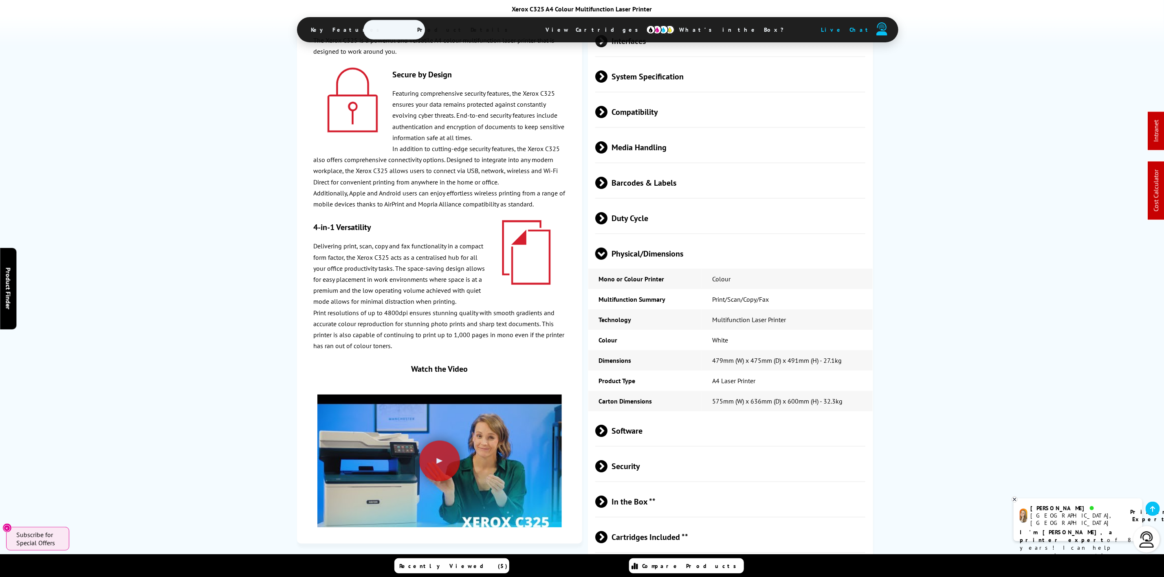
drag, startPoint x: 13, startPoint y: 265, endPoint x: -76, endPoint y: 315, distance: 102.3
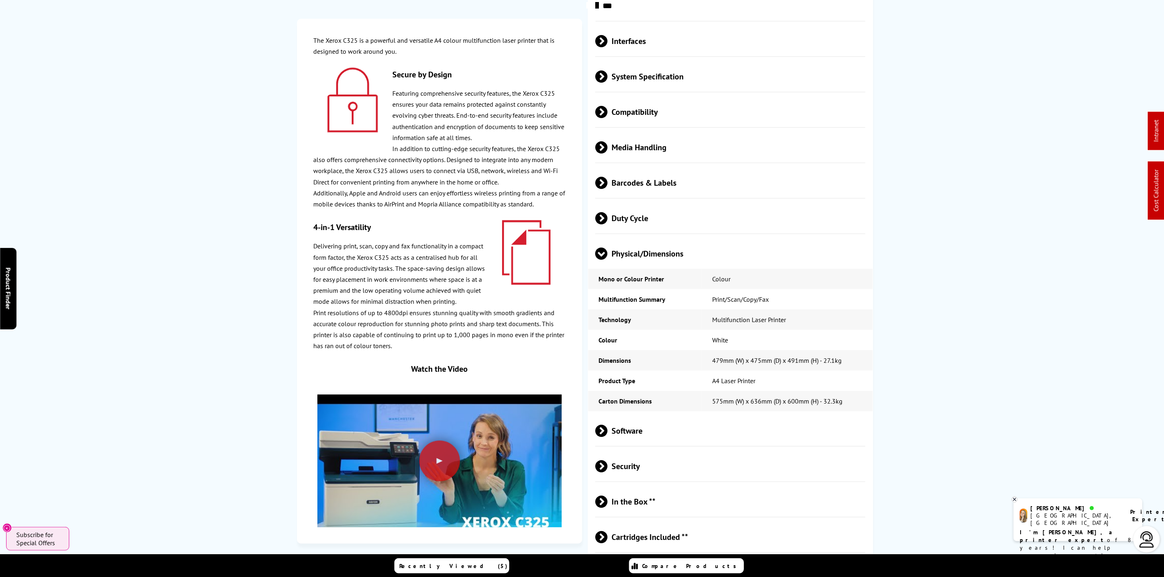
scroll to position [0, 0]
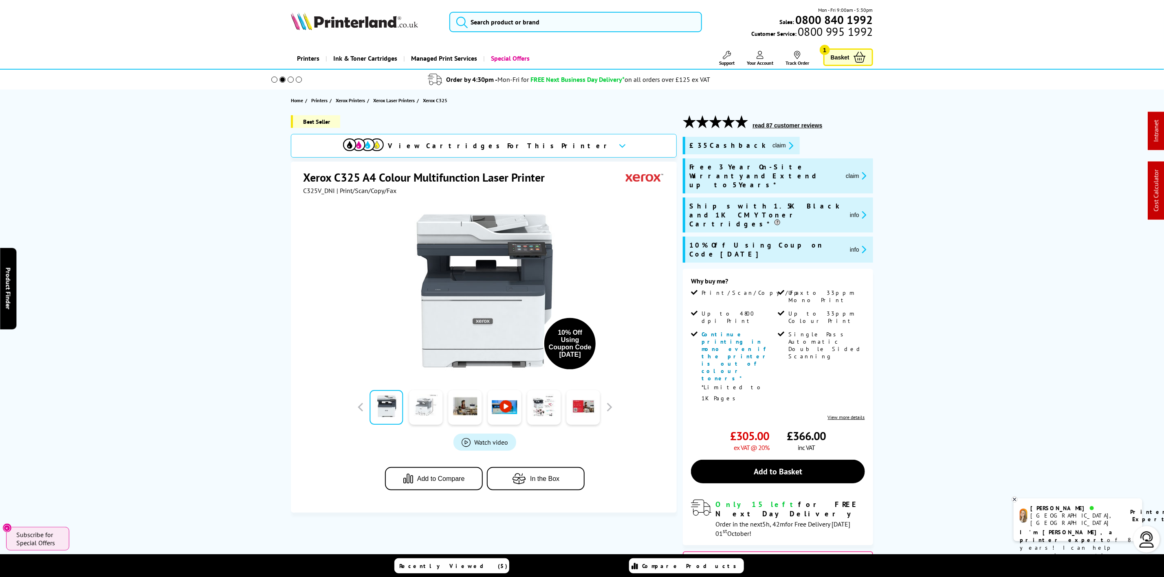
click at [412, 407] on link at bounding box center [425, 407] width 33 height 35
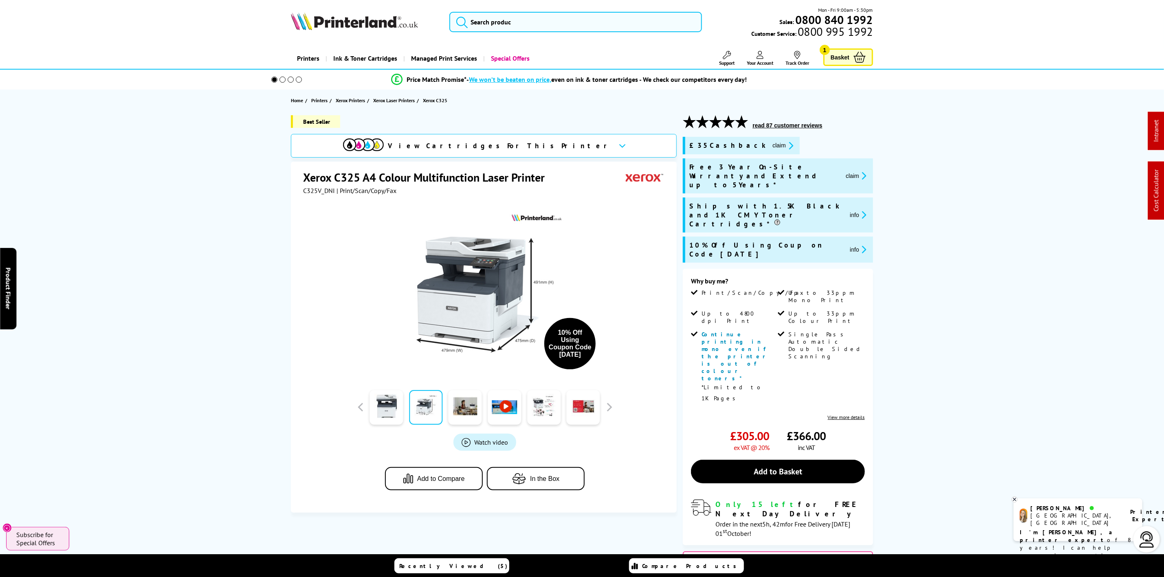
click at [324, 191] on span "C325V_DNI" at bounding box center [319, 191] width 32 height 8
copy span "C325V_DNI"
drag, startPoint x: 843, startPoint y: 180, endPoint x: 851, endPoint y: 175, distance: 9.5
click at [845, 179] on span "claim" at bounding box center [854, 176] width 30 height 27
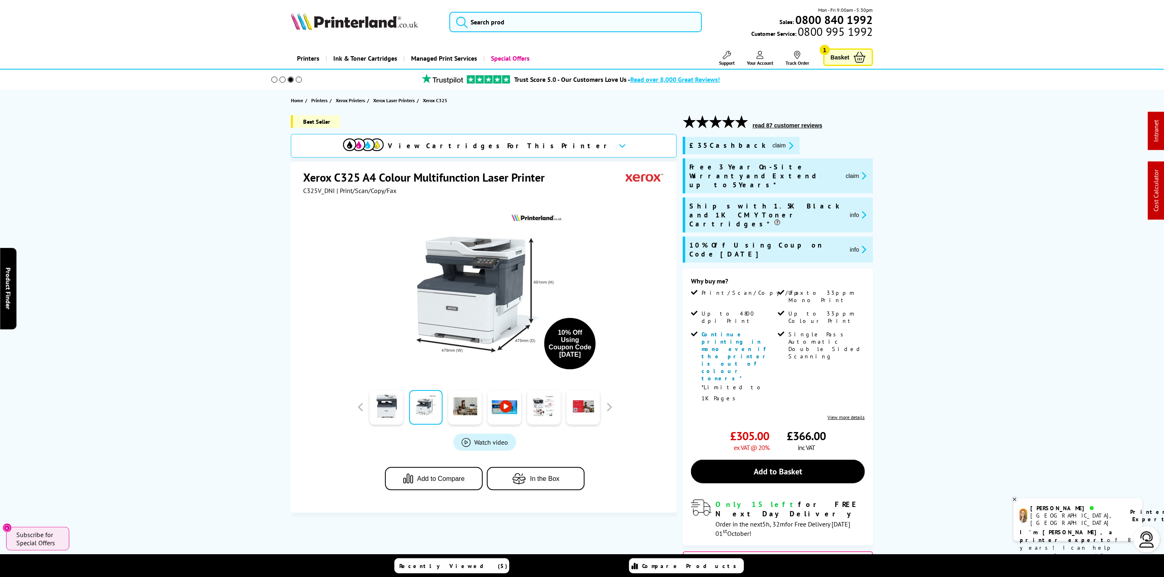
click at [851, 175] on button "claim" at bounding box center [856, 175] width 26 height 9
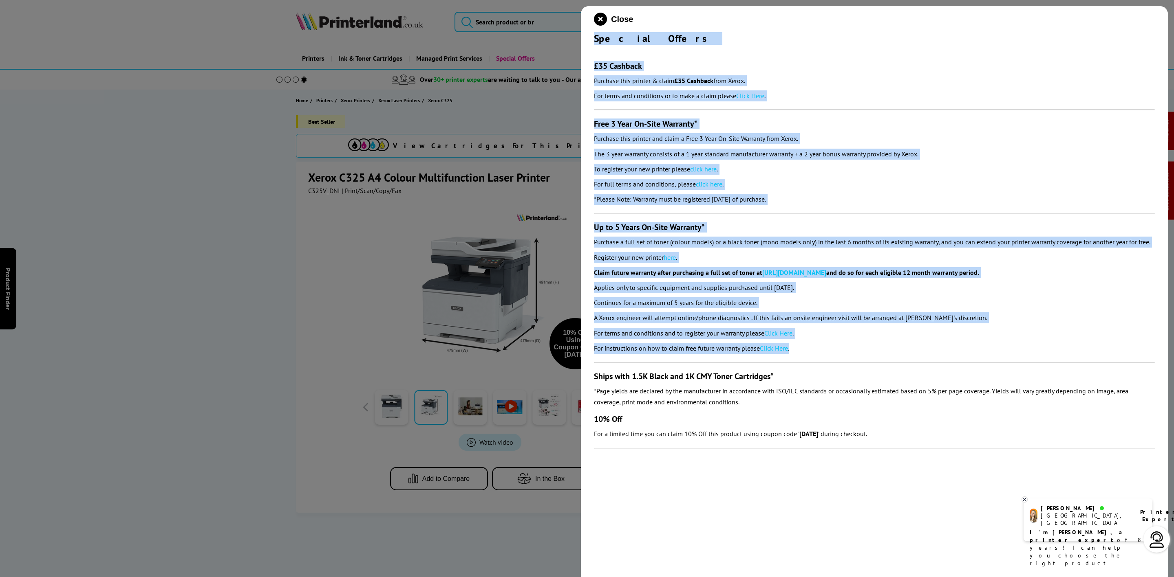
drag, startPoint x: 595, startPoint y: 37, endPoint x: 799, endPoint y: 347, distance: 371.6
click at [862, 348] on div "Close Special Offers £35 Cashback Purchase this printer & claim £35 Cashback fr…" at bounding box center [874, 294] width 587 height 577
copy div "Special Offers £35 Cashback Purchase this printer & claim £35 Cashback from Xer…"
click at [604, 22] on icon "close modal" at bounding box center [600, 19] width 13 height 13
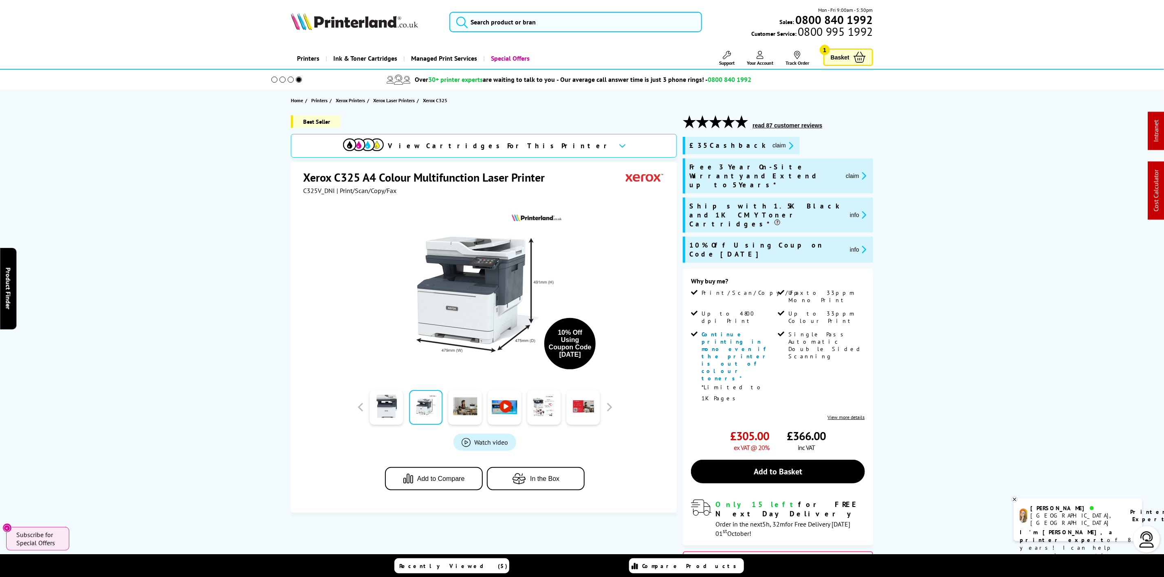
click at [319, 25] on img at bounding box center [354, 21] width 127 height 18
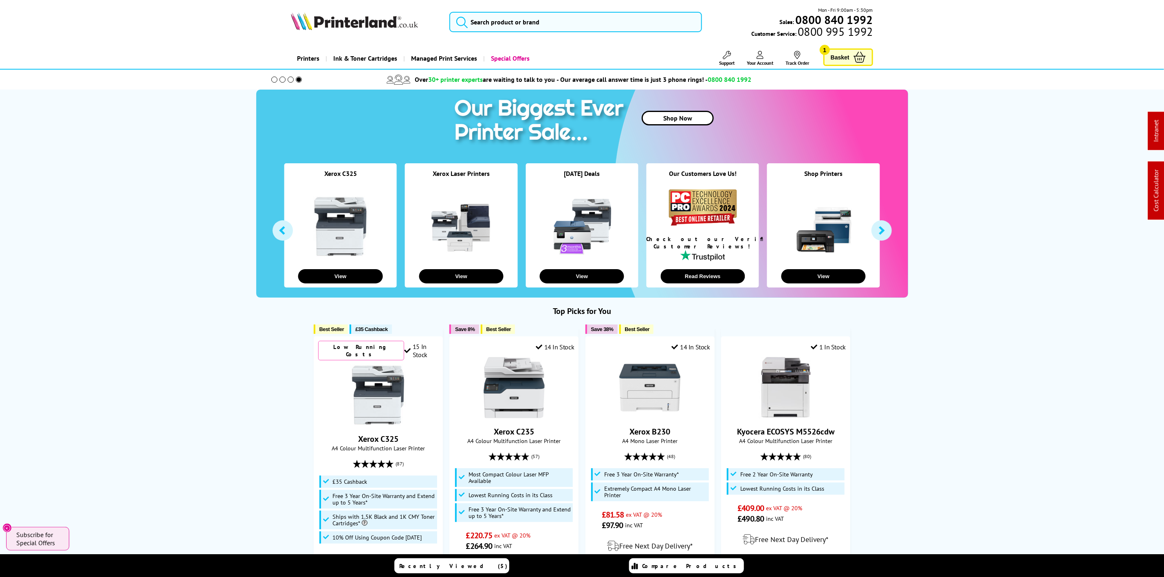
click at [331, 21] on img at bounding box center [354, 21] width 127 height 18
click at [492, 28] on input "search" at bounding box center [575, 22] width 252 height 20
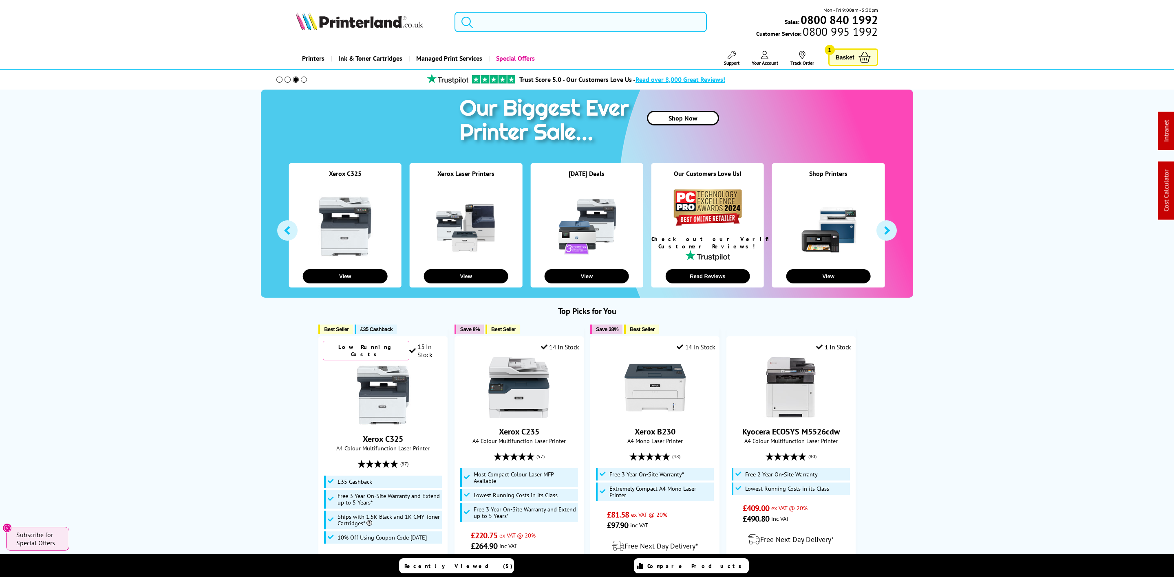
paste input "8J9K4F"
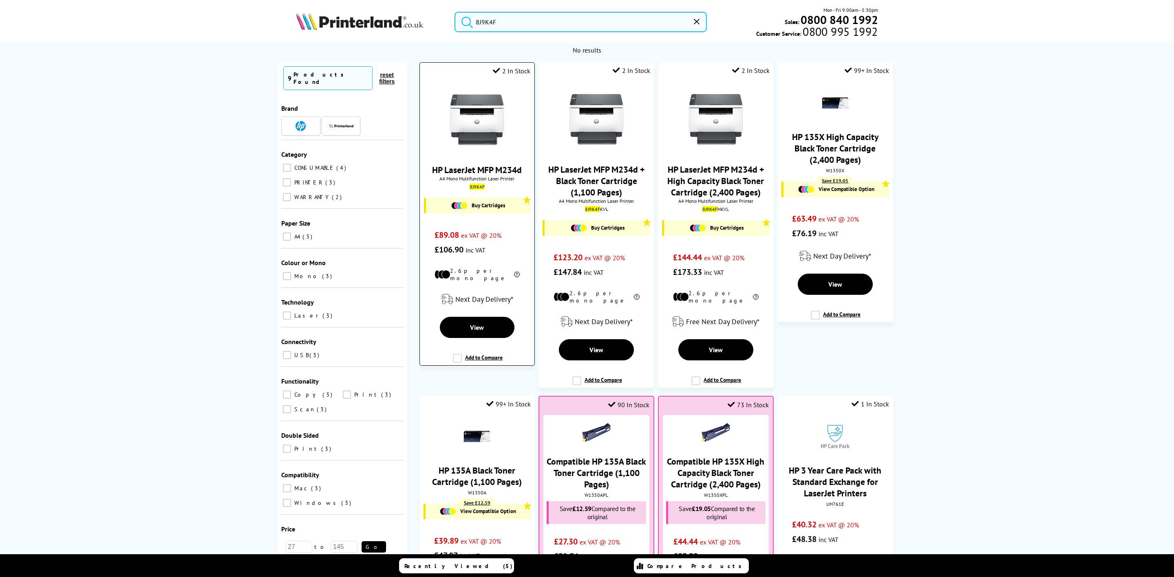
type input "8J9K4F"
click at [484, 120] on img at bounding box center [476, 119] width 61 height 61
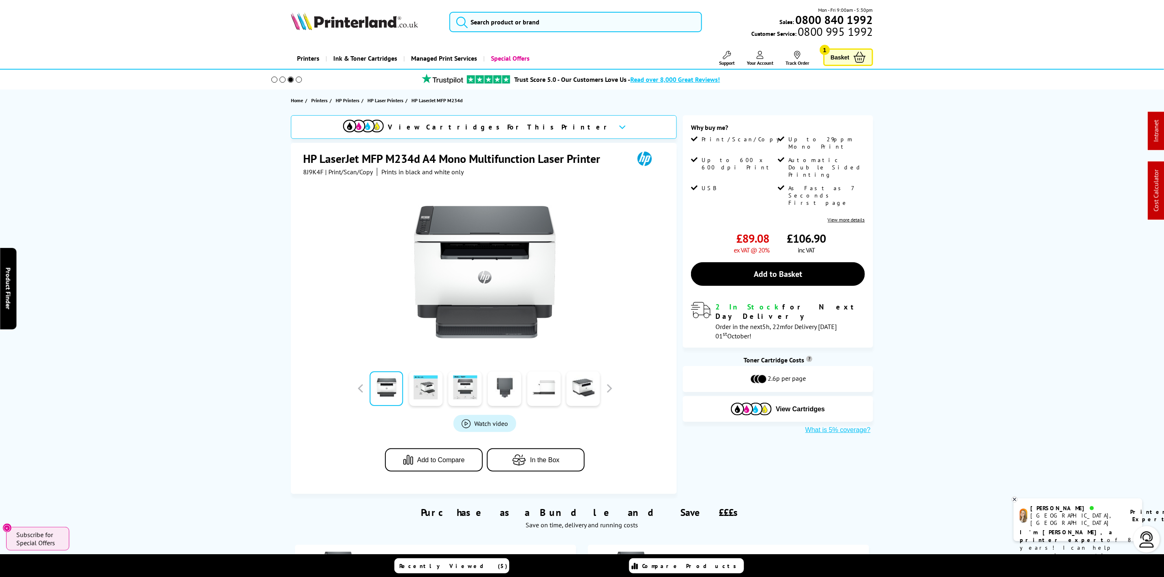
click at [347, 9] on div "Mon - Fri 9:00am - 5:30pm Sales: 0800 840 1992 Customer Service: 0800 995 1992" at bounding box center [582, 24] width 652 height 36
click at [350, 22] on img at bounding box center [354, 21] width 127 height 18
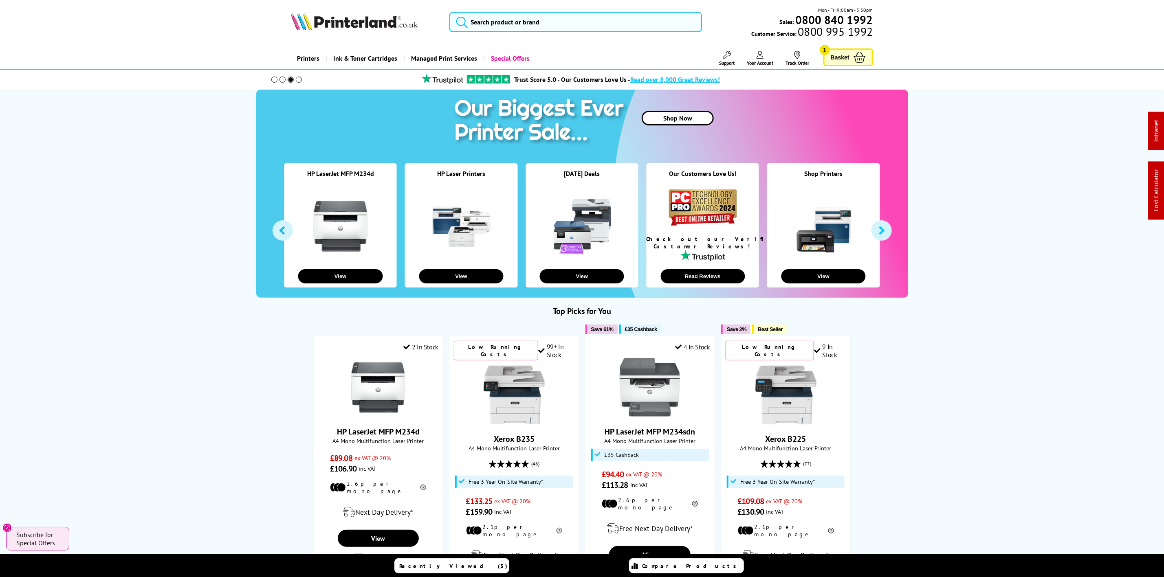
click at [347, 9] on div "Mon - Fri 9:00am - 5:30pm Sales: 0800 840 1992 Customer Service: 0800 995 1992" at bounding box center [582, 24] width 652 height 36
click at [351, 28] on img at bounding box center [354, 21] width 127 height 18
click at [527, 22] on input "search" at bounding box center [575, 22] width 252 height 20
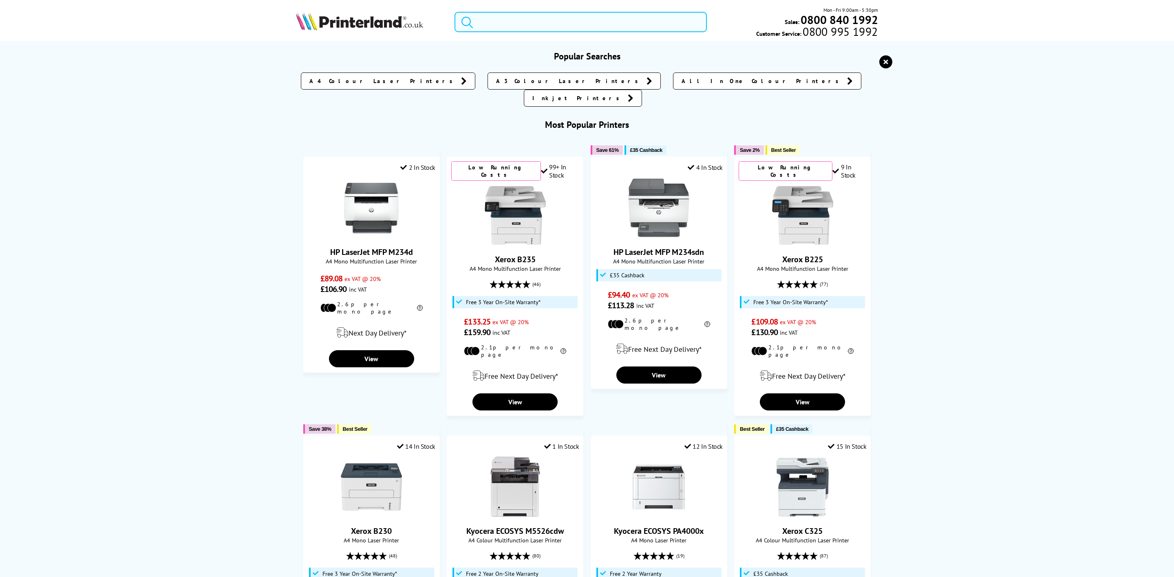
type input "c"
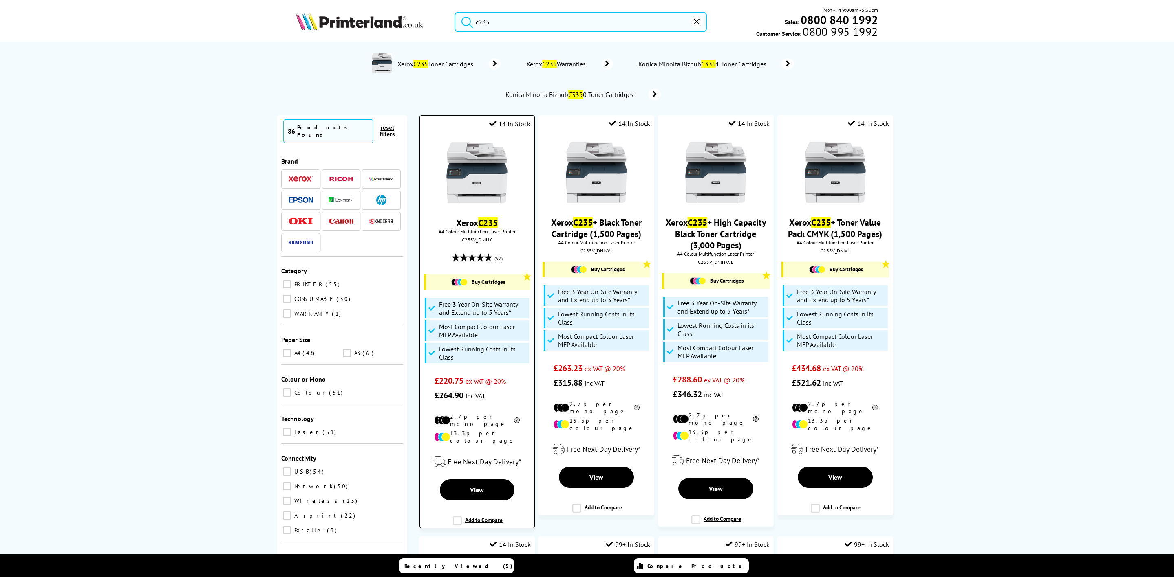
type input "c235"
click at [466, 171] on img at bounding box center [476, 172] width 61 height 61
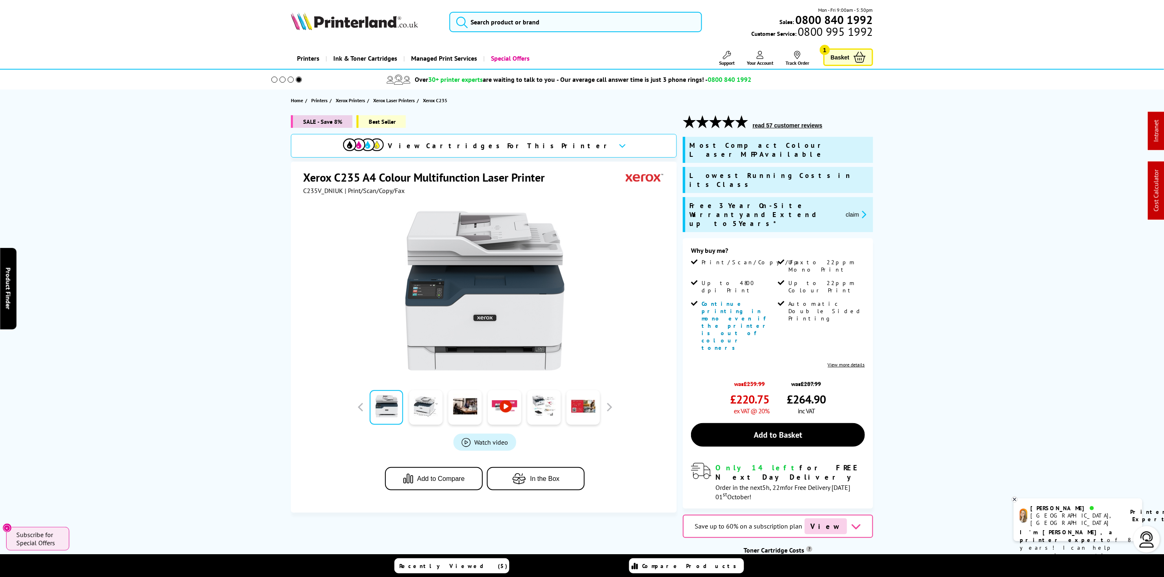
click at [340, 194] on span "C235V_DNIUK" at bounding box center [323, 191] width 40 height 8
copy span "C235V_DNIUK"
click at [322, 19] on img at bounding box center [354, 21] width 127 height 18
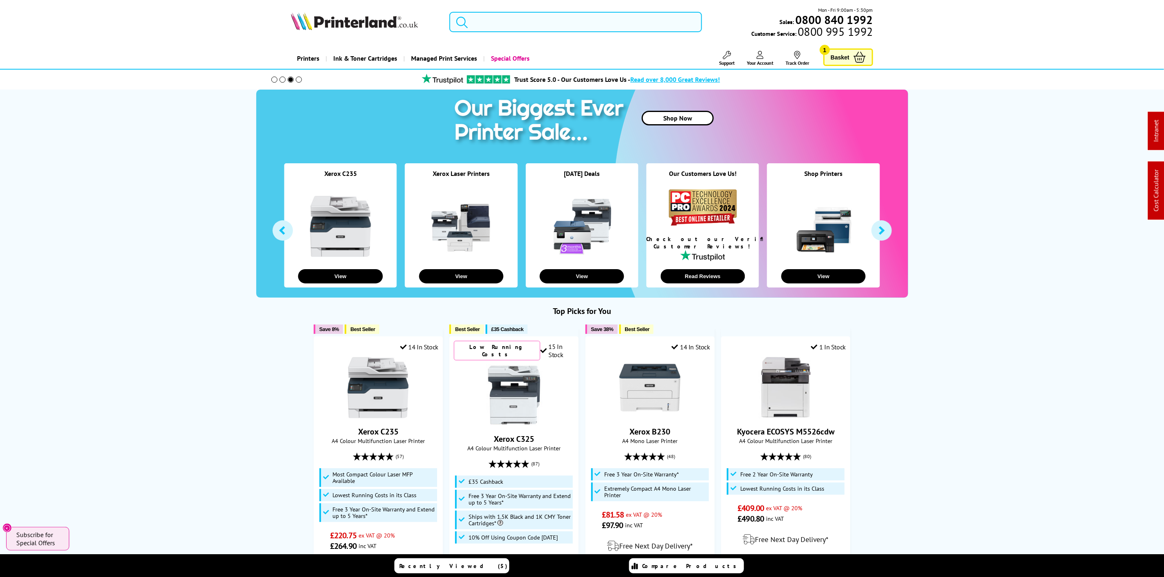
click at [499, 21] on input "search" at bounding box center [575, 22] width 252 height 20
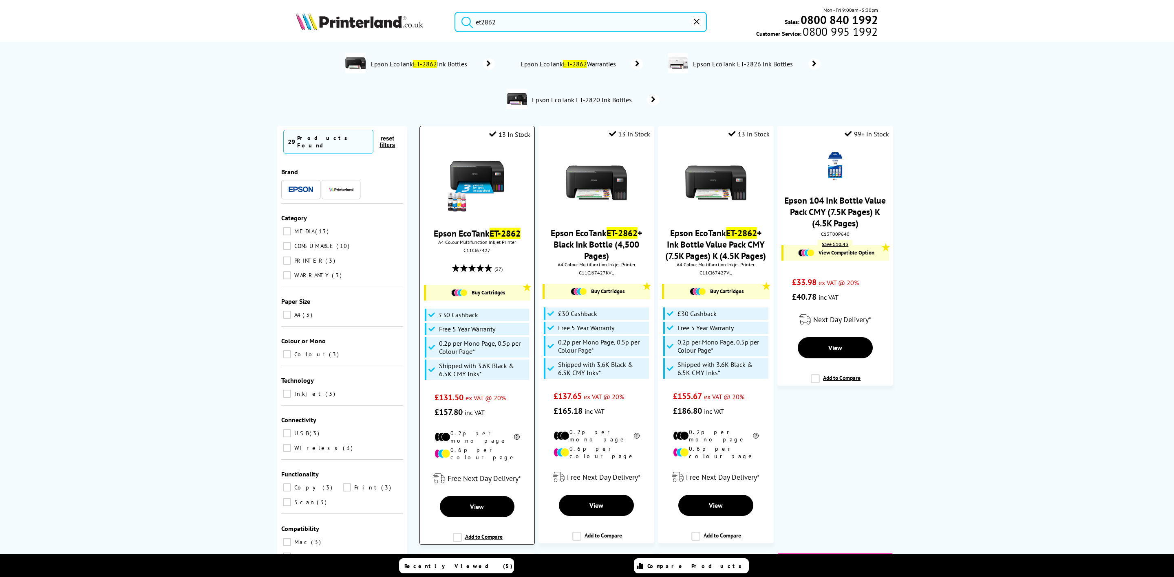
type input "et2862"
click at [477, 174] on img at bounding box center [476, 183] width 61 height 61
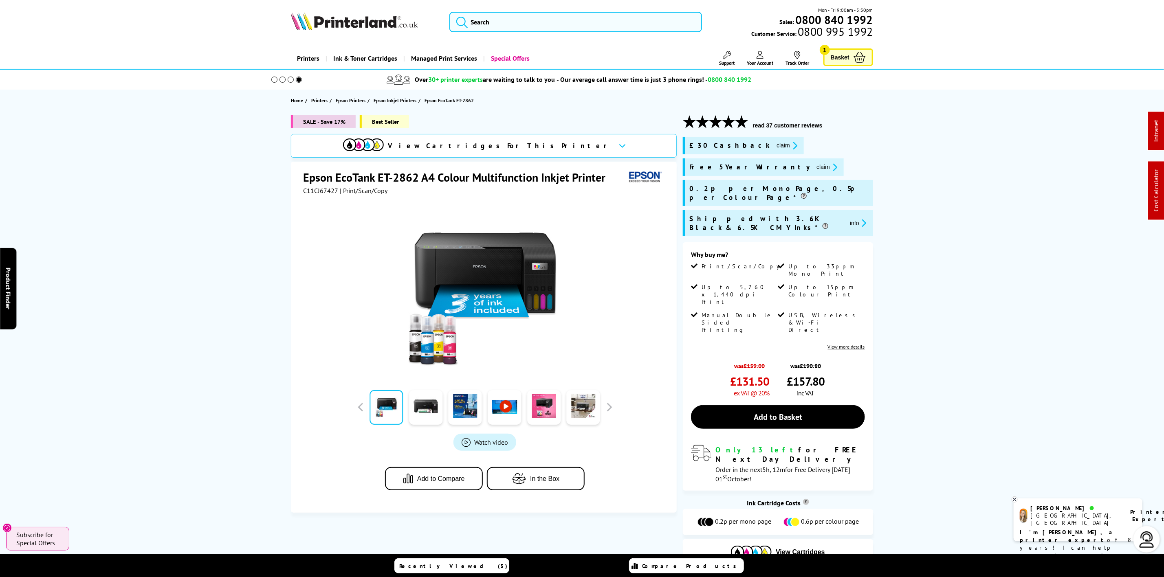
click at [335, 194] on span "C11CJ67427" at bounding box center [320, 191] width 35 height 8
click at [334, 194] on span "C11CJ67427" at bounding box center [320, 191] width 35 height 8
click at [334, 193] on span "C11CJ67427" at bounding box center [320, 191] width 35 height 8
click at [304, 19] on img at bounding box center [354, 21] width 127 height 18
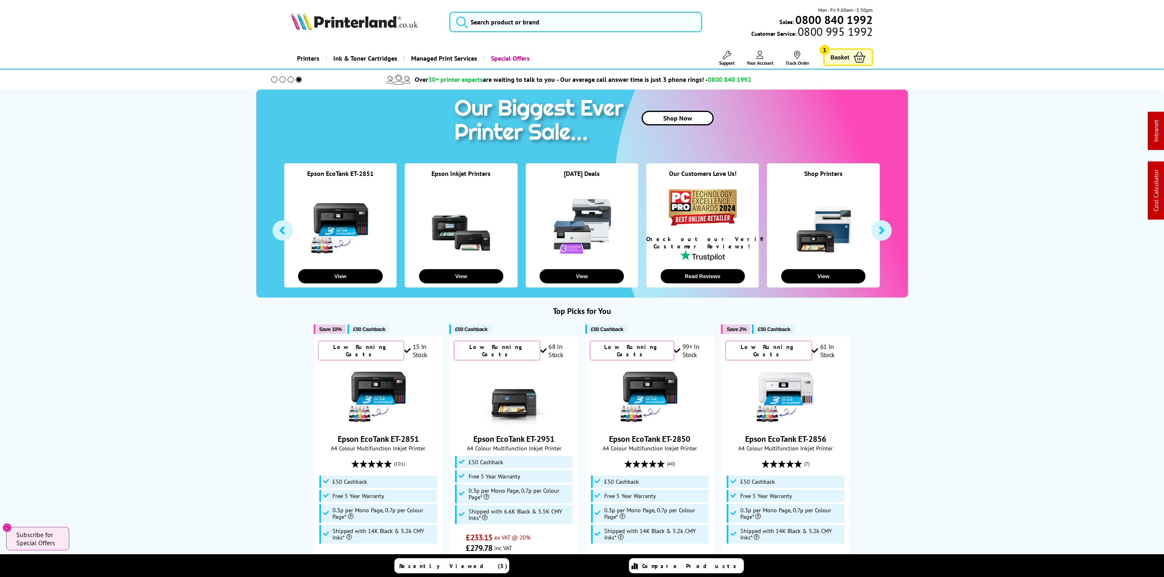
click at [318, 20] on img at bounding box center [354, 21] width 127 height 18
drag, startPoint x: 318, startPoint y: 20, endPoint x: 307, endPoint y: 6, distance: 17.9
click at [318, 18] on img at bounding box center [354, 21] width 127 height 18
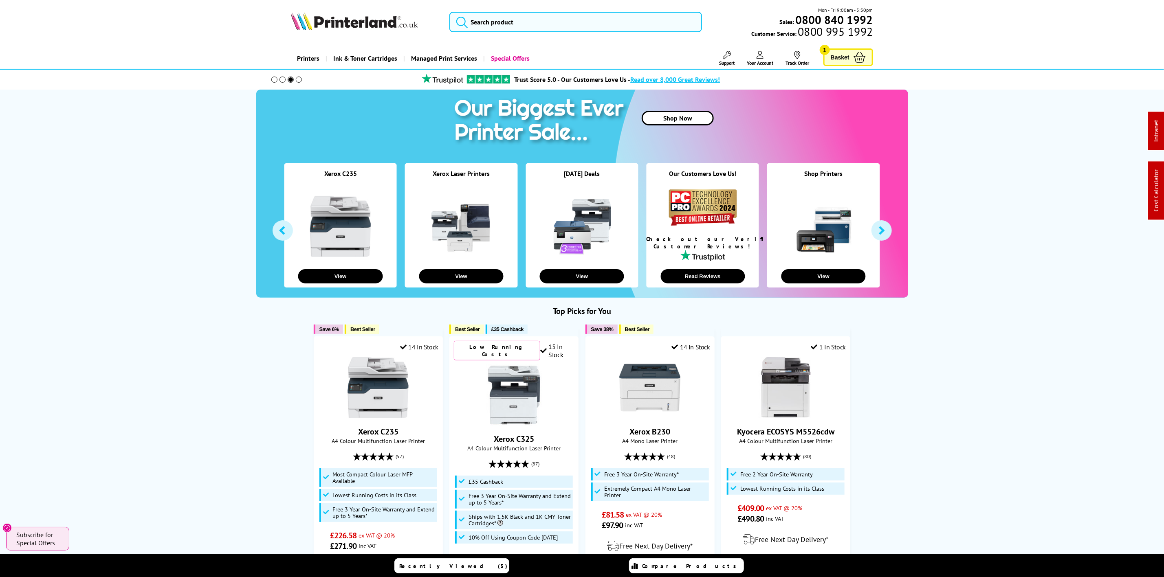
click at [371, 31] on picture at bounding box center [354, 28] width 127 height 8
click at [519, 20] on input "search" at bounding box center [575, 22] width 252 height 20
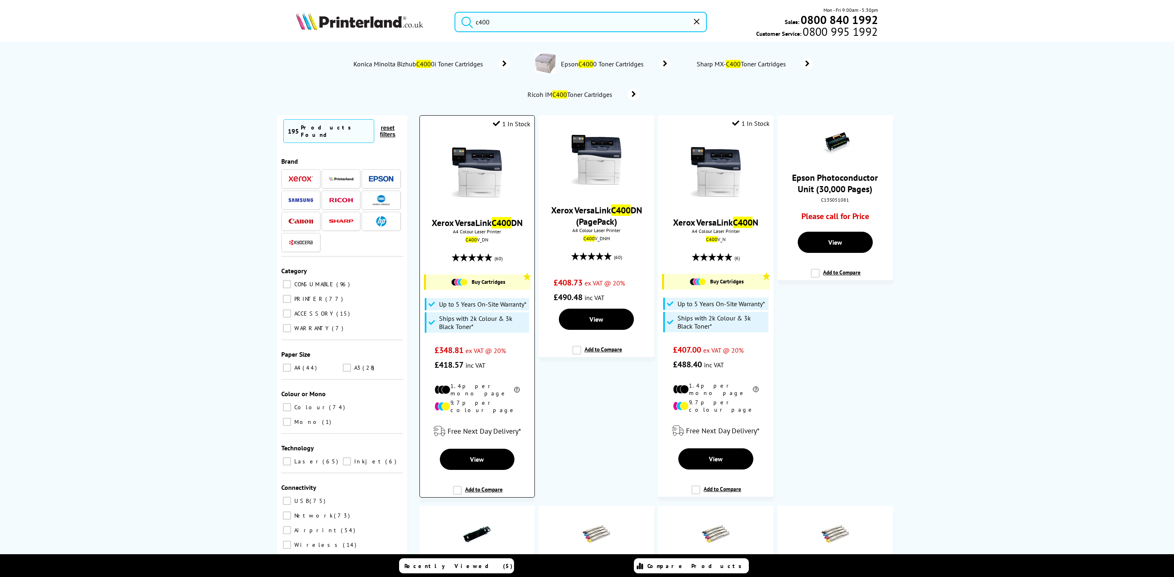
type input "c400"
click at [495, 167] on img at bounding box center [476, 172] width 61 height 61
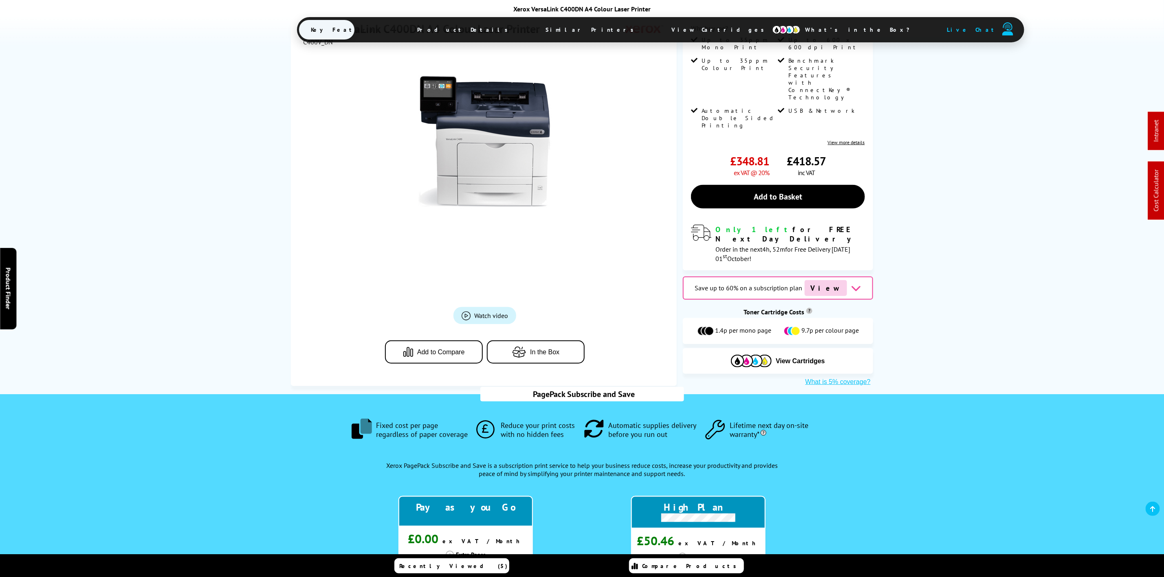
scroll to position [490, 0]
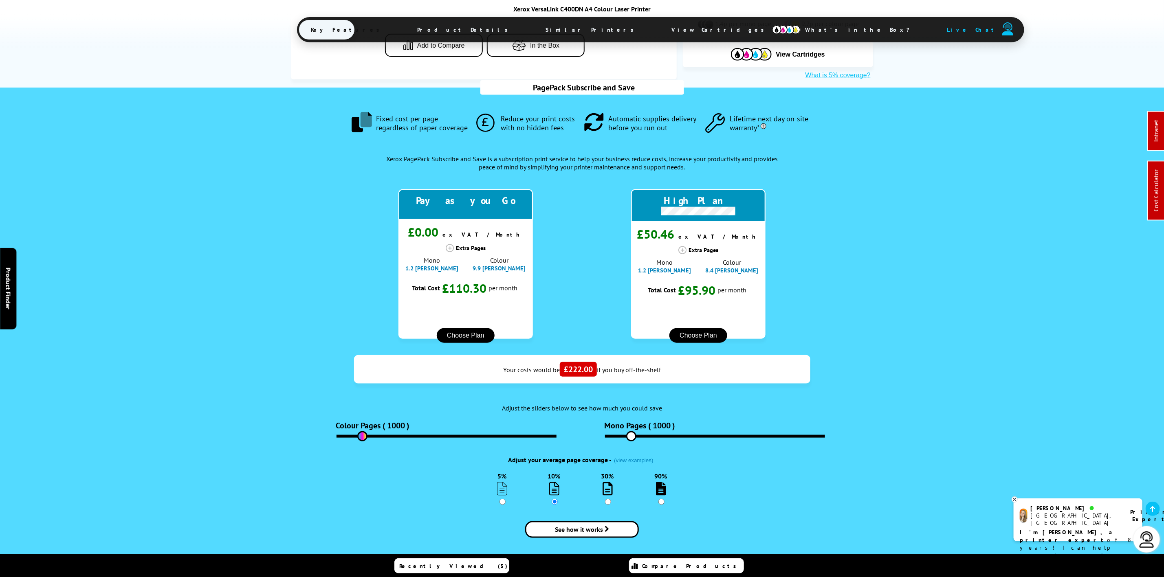
click at [660, 26] on span "View Cartridges" at bounding box center [722, 29] width 125 height 21
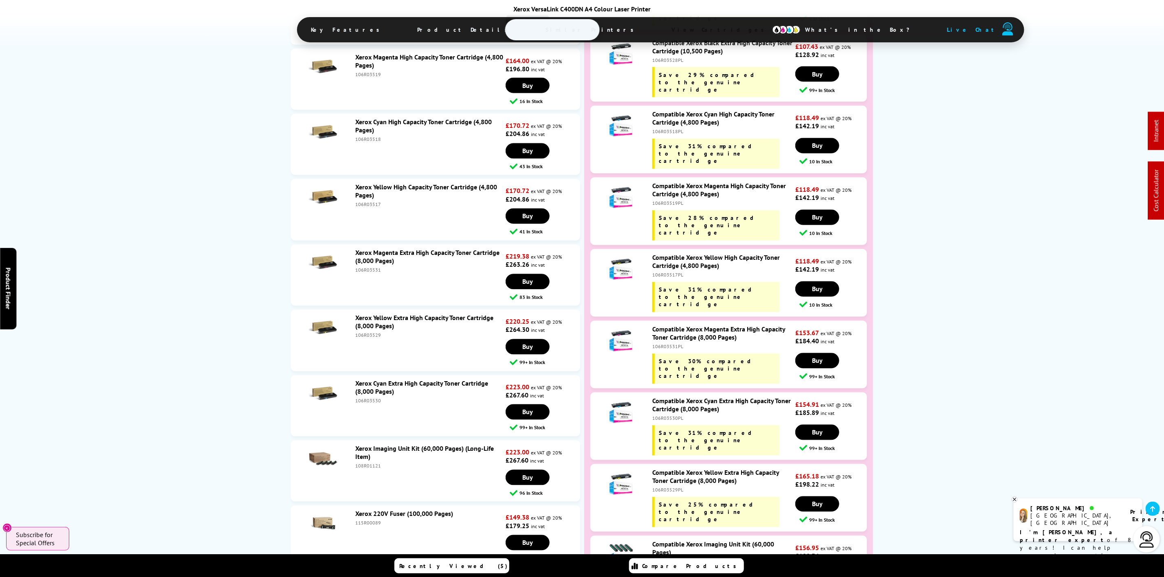
scroll to position [3506, 0]
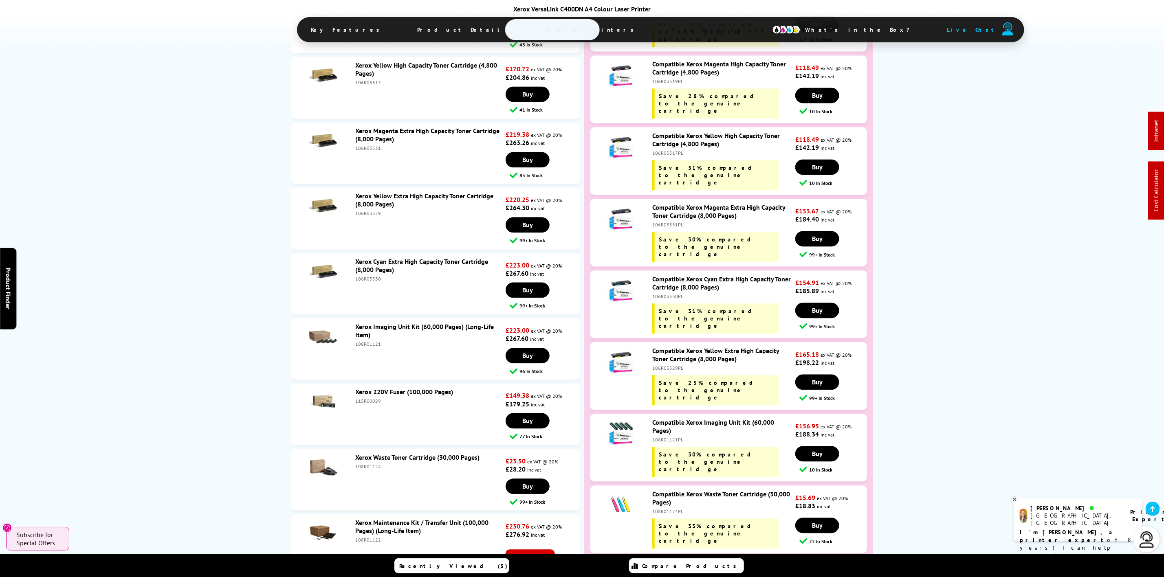
click at [356, 464] on div "108R01124" at bounding box center [429, 467] width 148 height 6
copy div "108R01124"
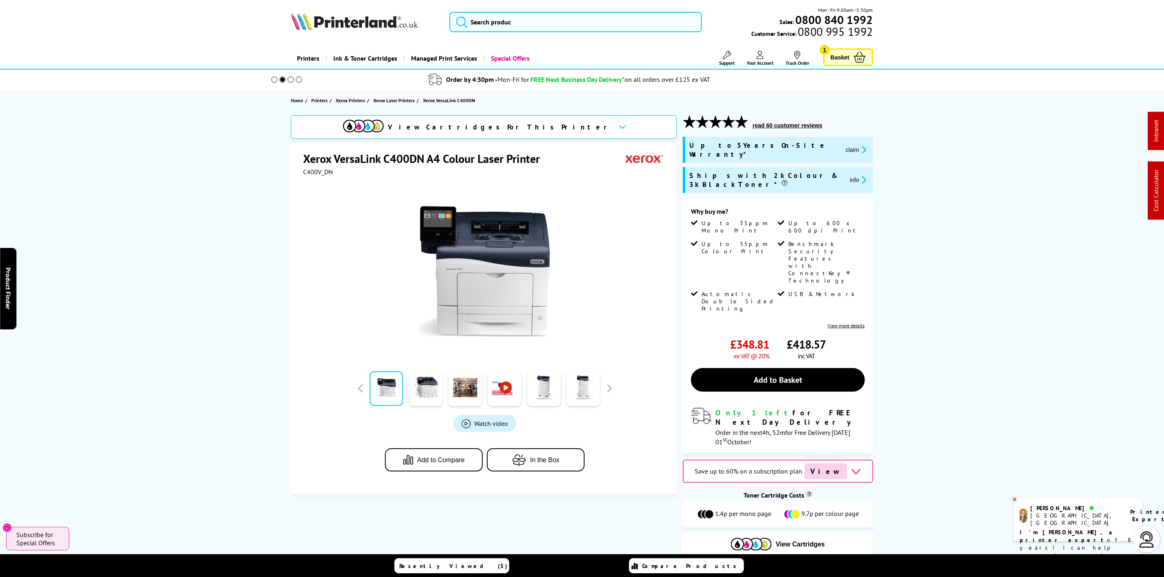
click at [383, 22] on img at bounding box center [354, 21] width 127 height 18
drag, startPoint x: 383, startPoint y: 22, endPoint x: 44, endPoint y: 109, distance: 349.2
click at [367, 26] on img at bounding box center [354, 21] width 127 height 18
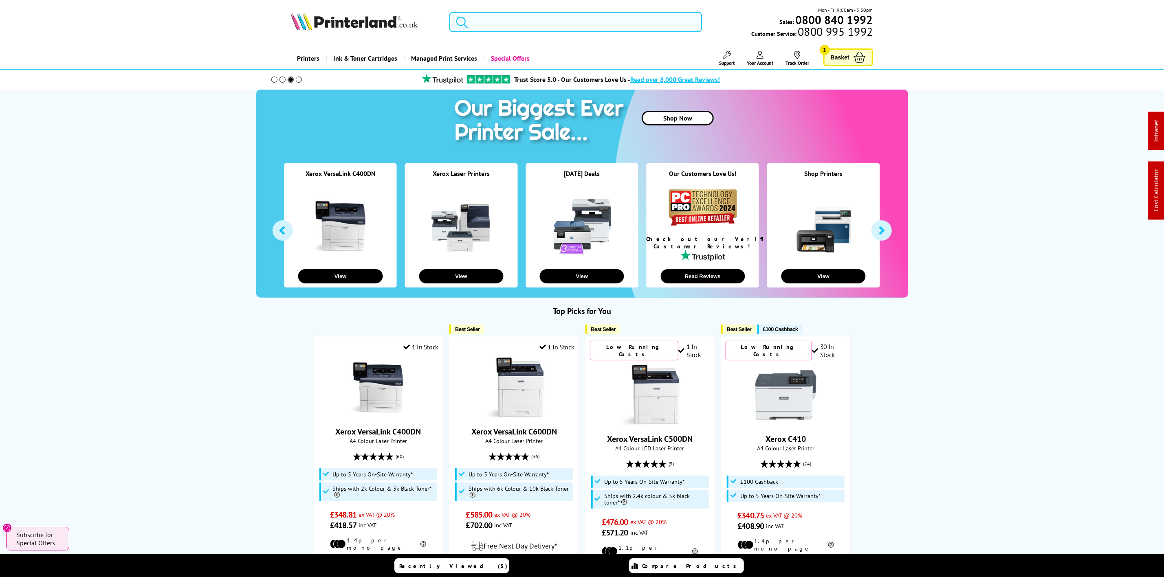
click at [560, 20] on input "search" at bounding box center [575, 22] width 252 height 20
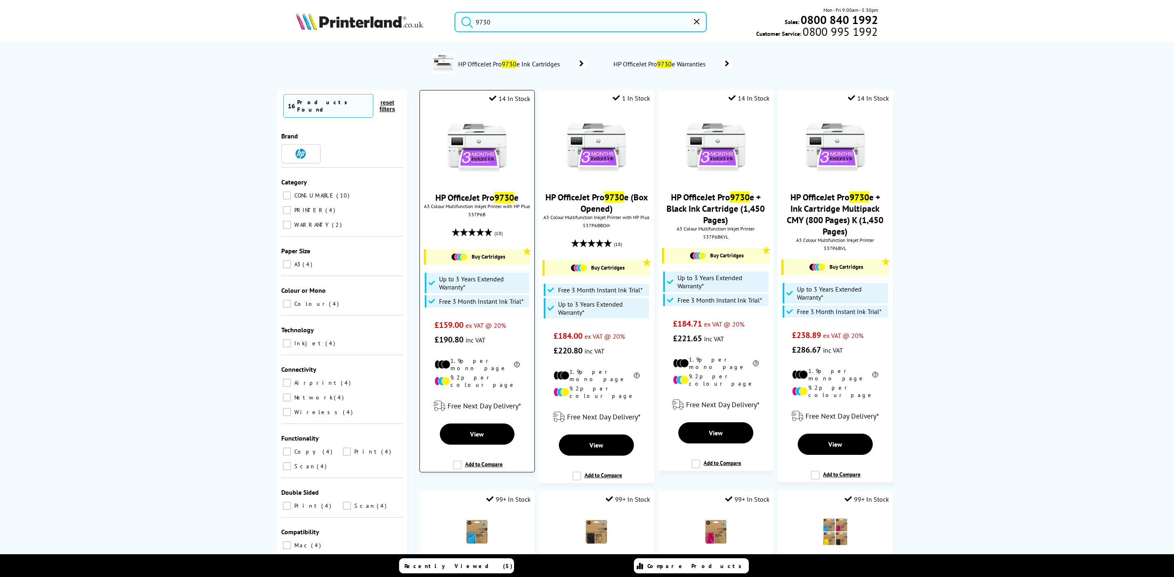
type input "9730"
click at [485, 155] on img at bounding box center [476, 147] width 61 height 61
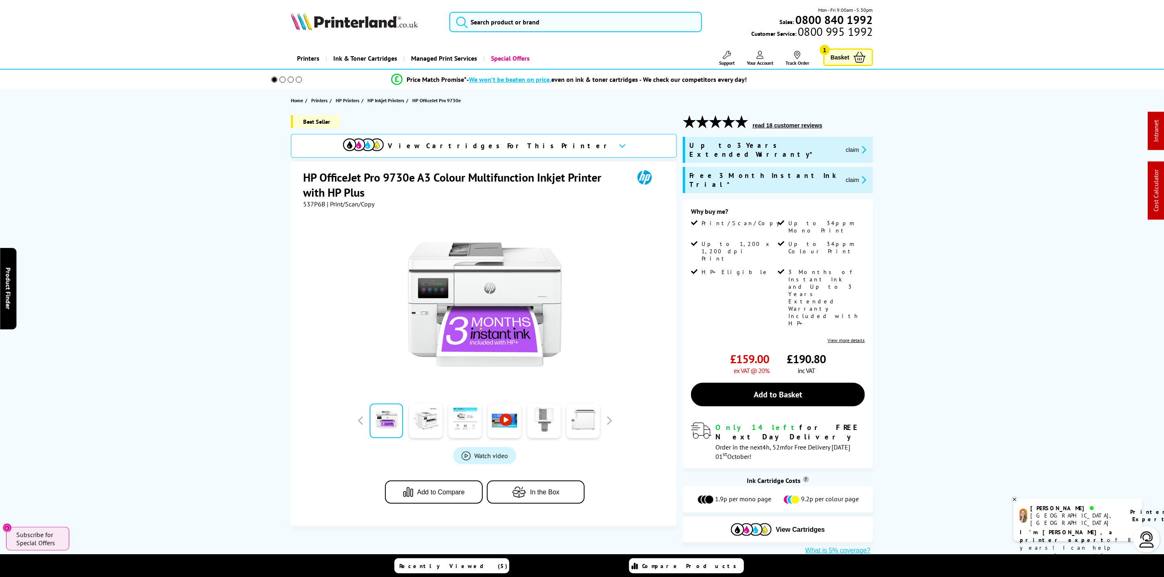
click at [725, 62] on span "Support" at bounding box center [726, 63] width 15 height 6
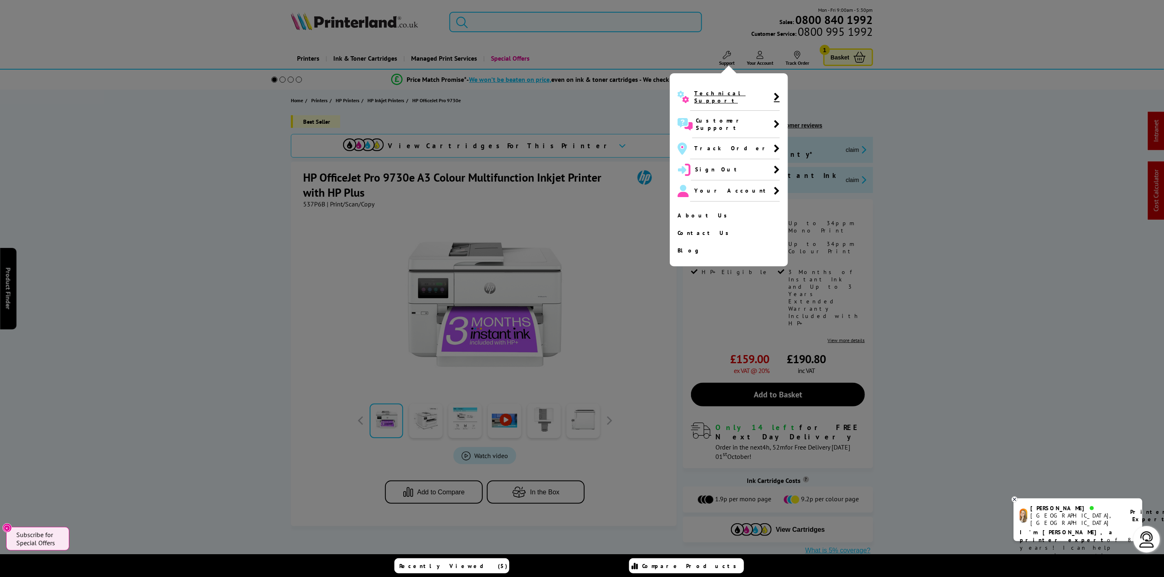
click at [708, 93] on span "Technical Support" at bounding box center [733, 97] width 79 height 15
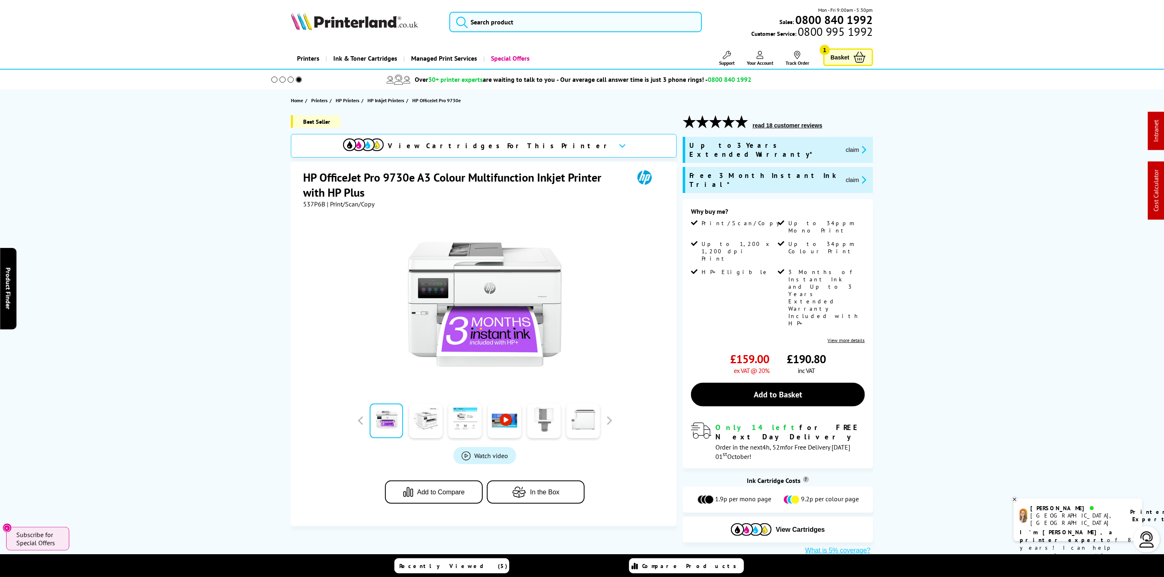
click at [344, 18] on img at bounding box center [354, 21] width 127 height 18
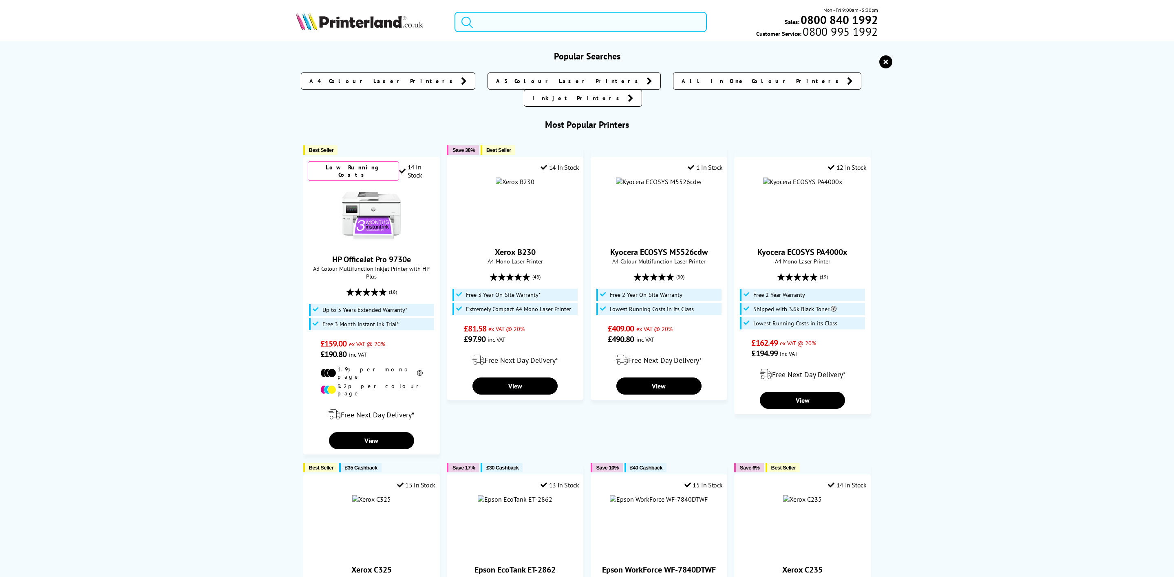
click at [486, 21] on input "search" at bounding box center [580, 22] width 252 height 20
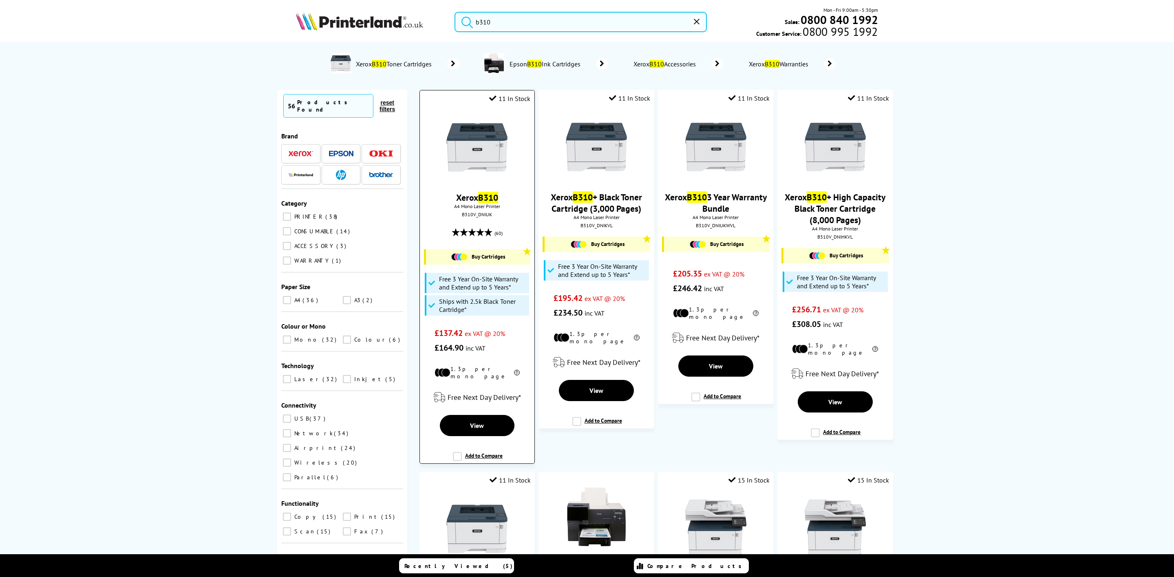
type input "b310"
click at [492, 111] on div "Xerox B310 A4 Mono Laser Printer B310V_DNIUK (60) Buy Cartridges Free 3 Year On…" at bounding box center [477, 232] width 106 height 247
click at [489, 121] on img at bounding box center [476, 147] width 61 height 61
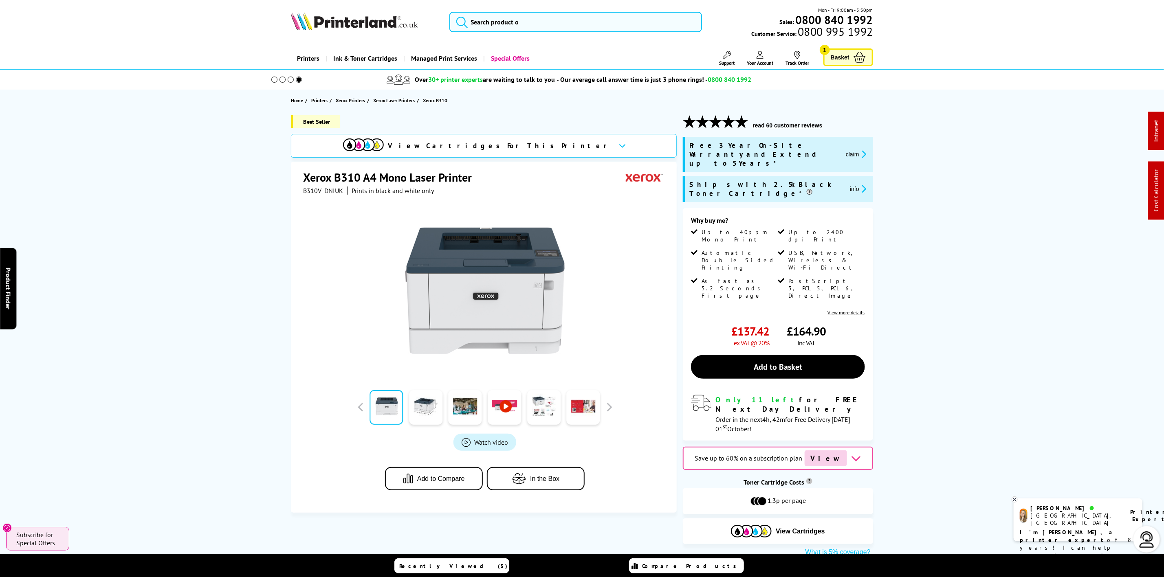
click at [360, 16] on img at bounding box center [354, 21] width 127 height 18
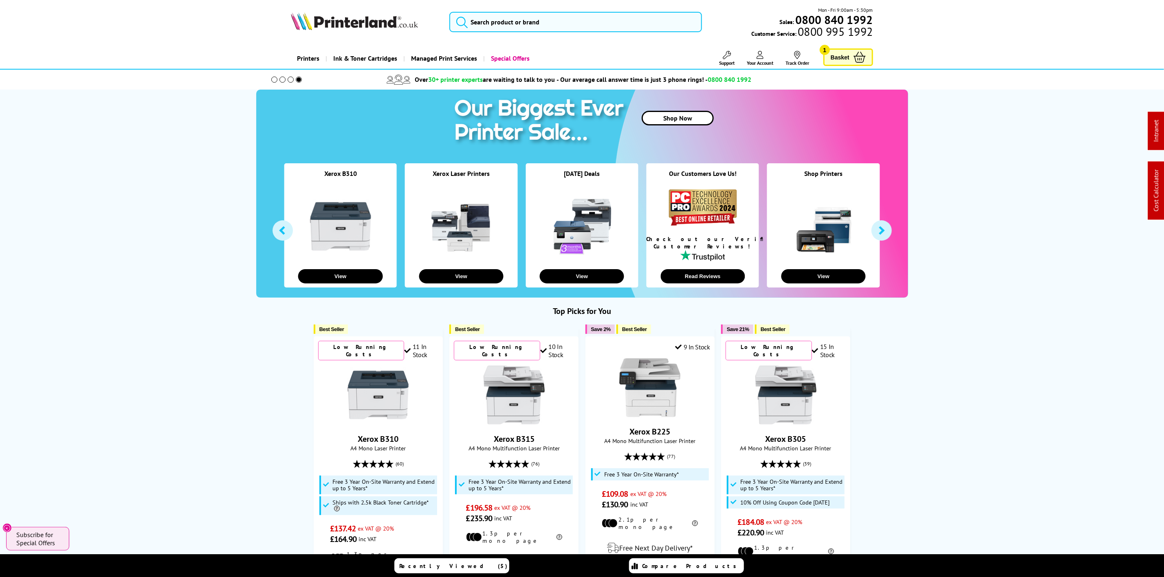
click at [332, 33] on div "Mon - Fri 9:00am - 5:30pm Sales: 0800 840 1992 Customer Service: 0800 995 1992" at bounding box center [582, 24] width 652 height 36
click at [335, 25] on img at bounding box center [354, 21] width 127 height 18
click at [335, 24] on img at bounding box center [354, 21] width 127 height 18
drag, startPoint x: 335, startPoint y: 24, endPoint x: 47, endPoint y: 47, distance: 289.0
click at [334, 24] on img at bounding box center [354, 21] width 127 height 18
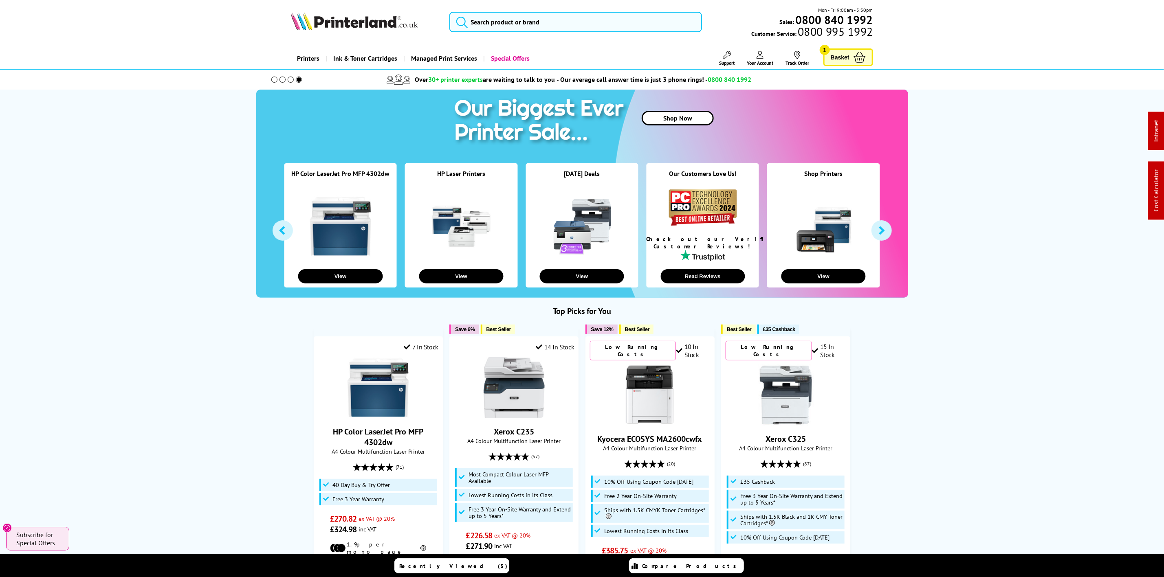
click at [508, 7] on div "Mon - Fri 9:00am - 5:30pm Sales: 0800 840 1992 Customer Service: 0800 995 1992" at bounding box center [582, 24] width 652 height 36
click at [504, 12] on input "search" at bounding box center [575, 22] width 252 height 20
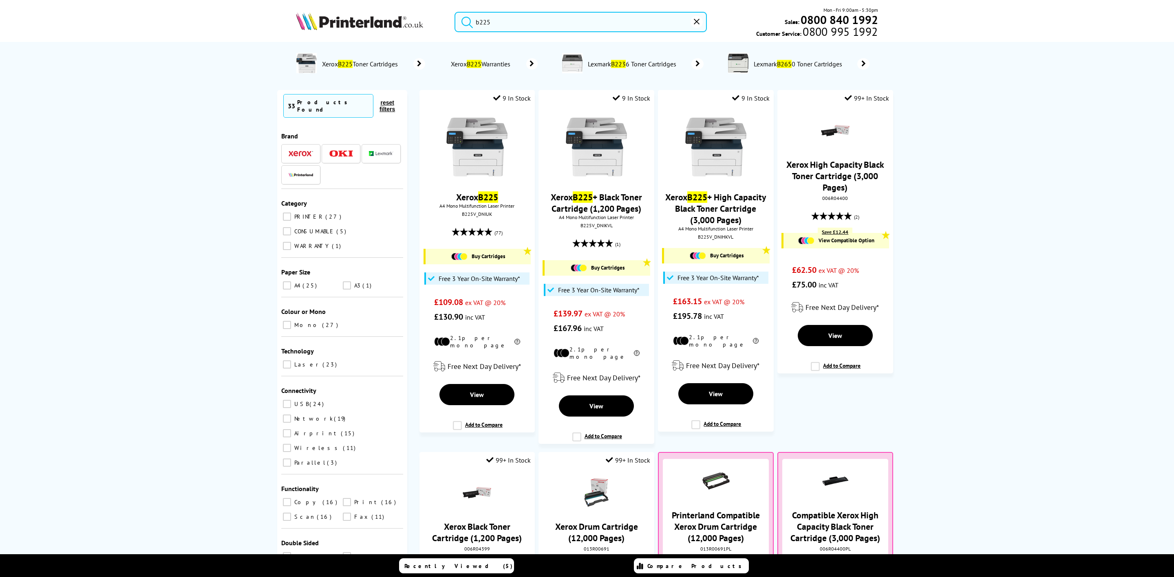
drag, startPoint x: 504, startPoint y: 26, endPoint x: 443, endPoint y: 25, distance: 61.1
click at [443, 25] on div "b225 Mon - Fri 9:00am - 5:30pm Sales: 0800 840 1992 Customer Service: 0800 995 …" at bounding box center [587, 24] width 652 height 36
type input "b225"
click at [480, 174] on img at bounding box center [476, 147] width 61 height 61
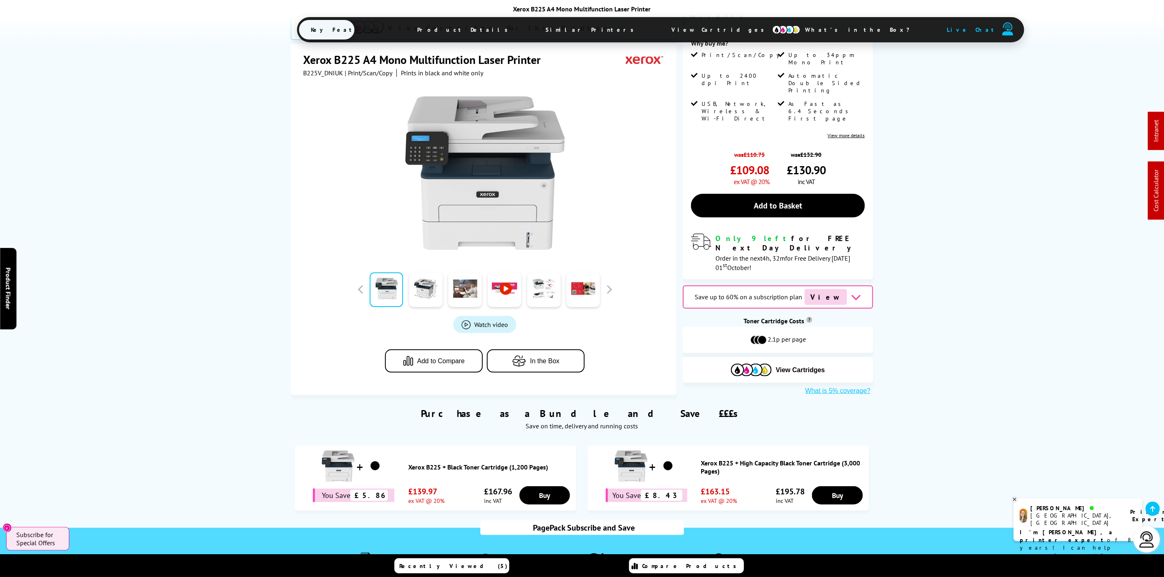
scroll to position [306, 0]
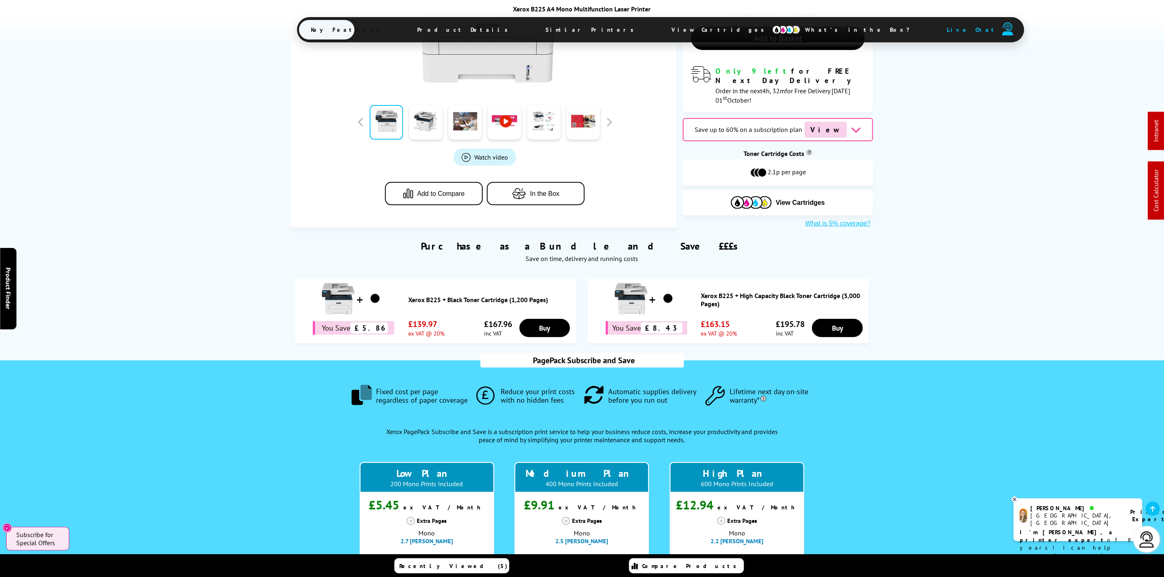
click at [660, 37] on span "View Cartridges" at bounding box center [722, 29] width 125 height 21
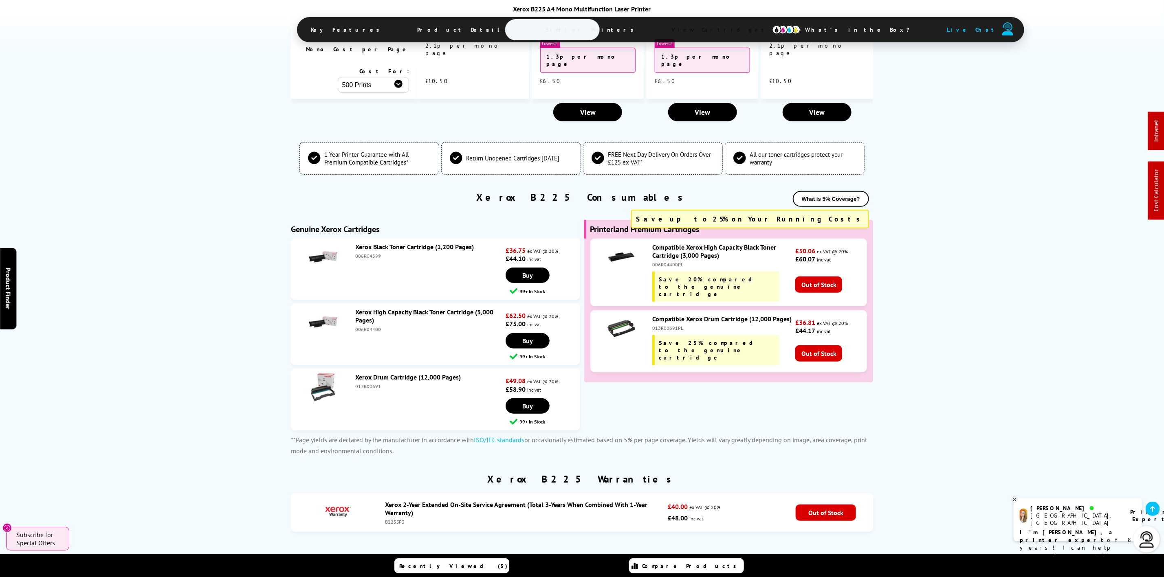
scroll to position [2605, 0]
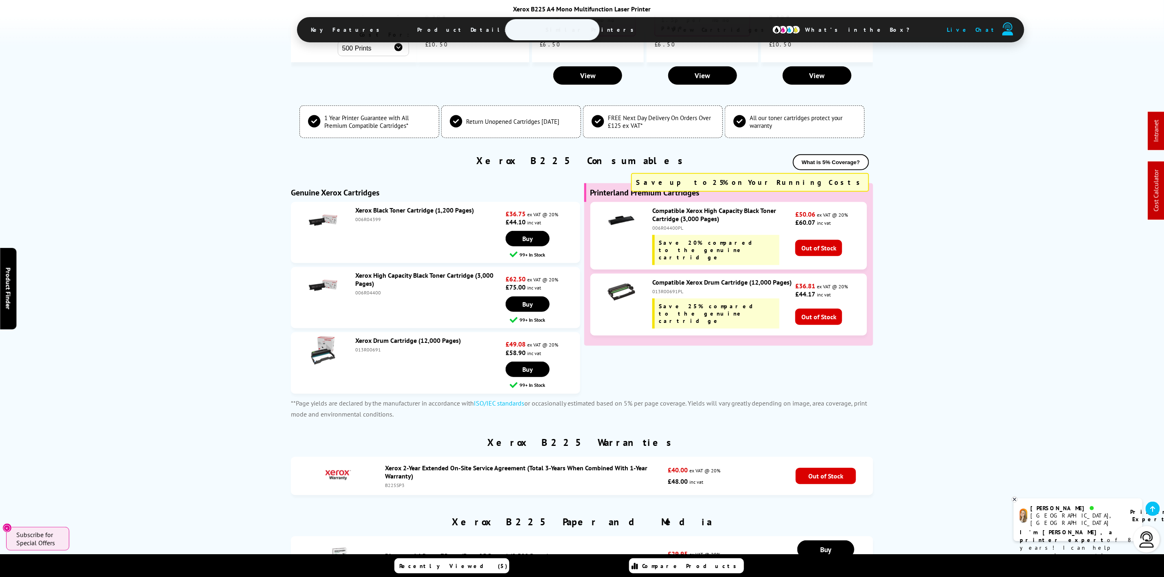
click at [368, 290] on div "006R04400" at bounding box center [429, 293] width 148 height 6
copy div "006R04400"
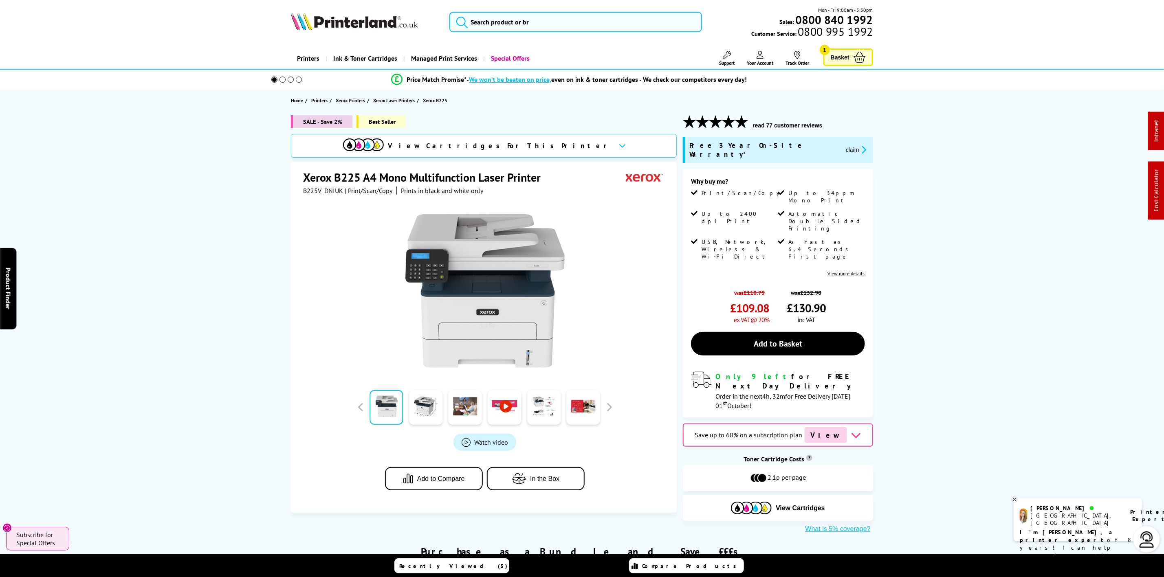
click at [306, 26] on img at bounding box center [354, 21] width 127 height 18
drag, startPoint x: 306, startPoint y: 26, endPoint x: 49, endPoint y: 57, distance: 258.6
click at [285, 29] on div "Mon - Fri 9:00am - 5:30pm Sales: 0800 840 1992 Customer Service: 0800 995 1992" at bounding box center [582, 24] width 652 height 36
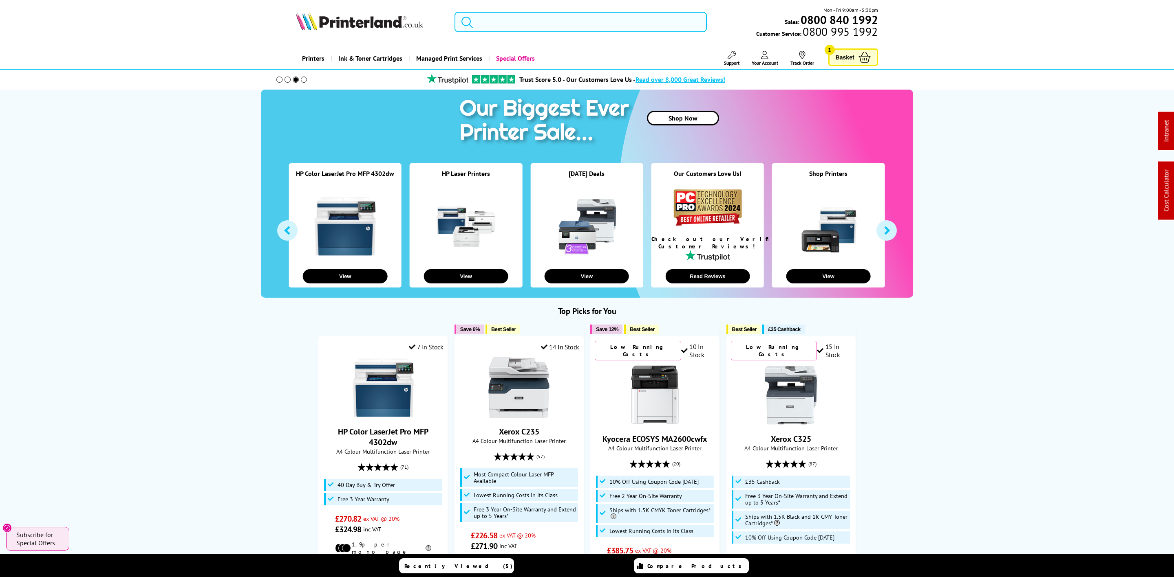
click at [482, 22] on input "search" at bounding box center [580, 22] width 252 height 20
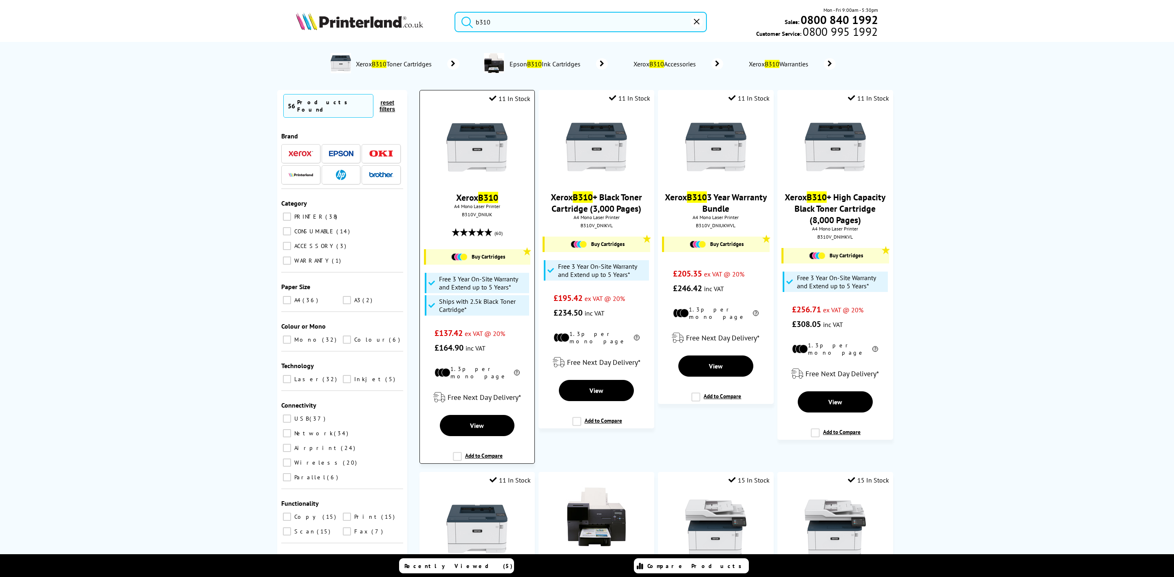
type input "b310"
click at [456, 164] on img at bounding box center [476, 147] width 61 height 61
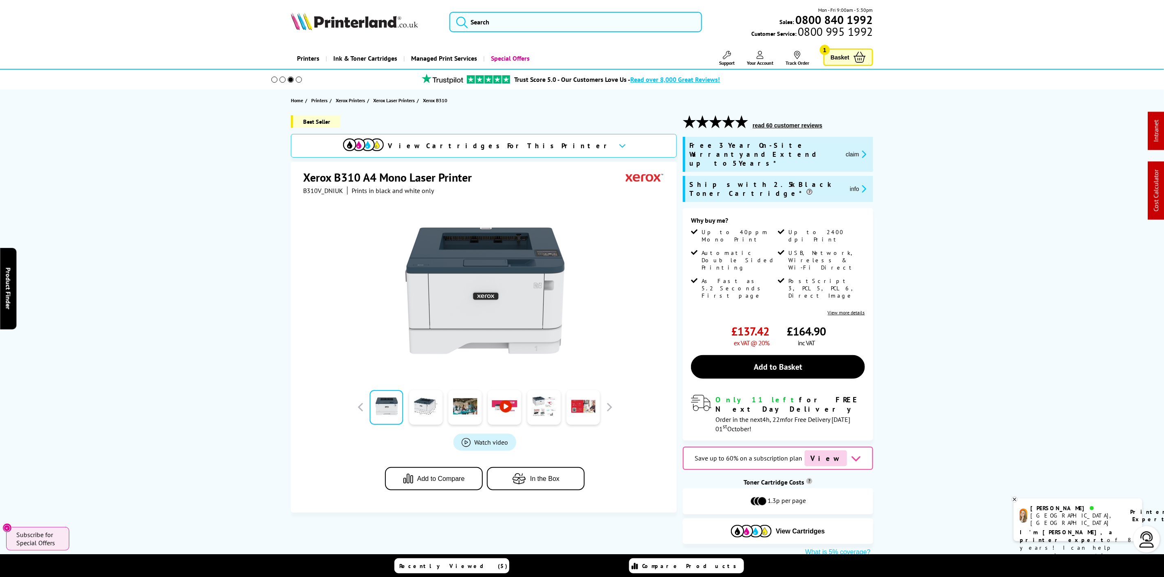
click at [369, 17] on img at bounding box center [354, 21] width 127 height 18
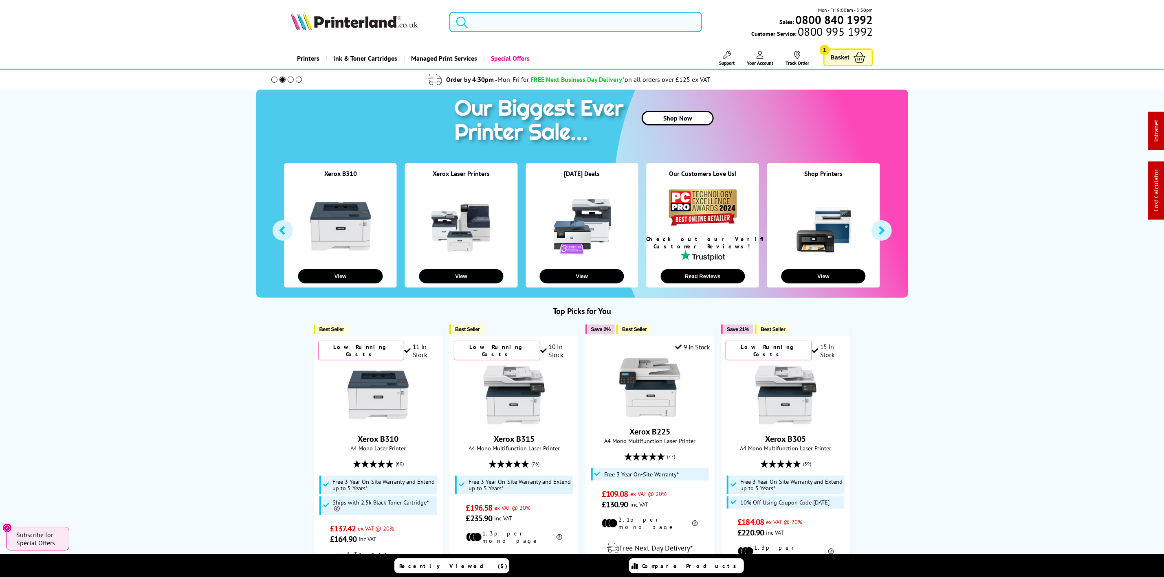
click at [473, 15] on form at bounding box center [575, 22] width 252 height 20
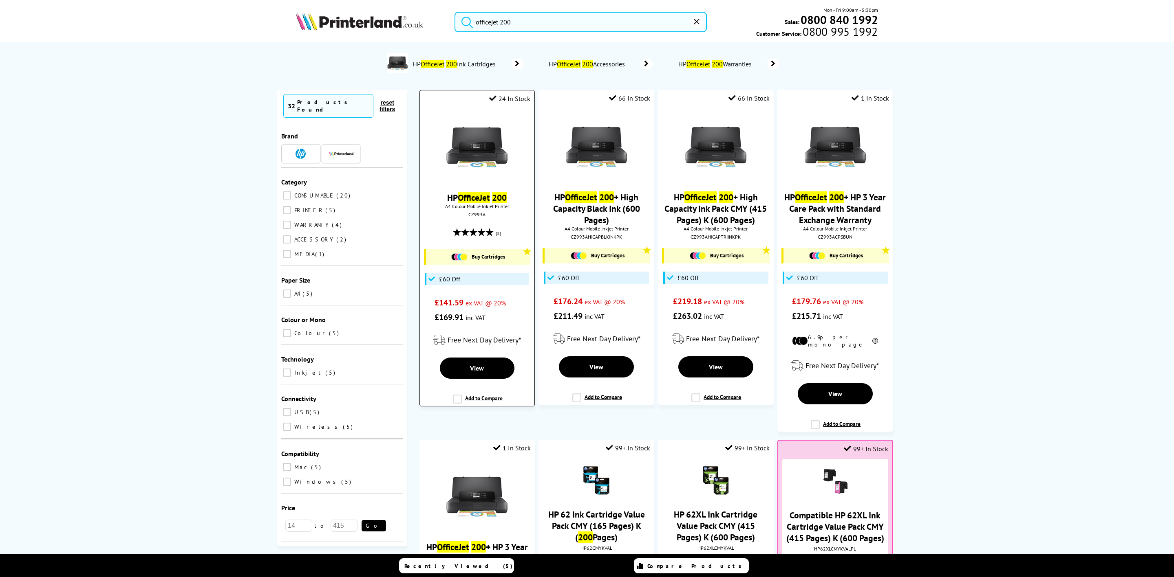
type input "officejet 200"
click at [494, 137] on img at bounding box center [476, 147] width 61 height 61
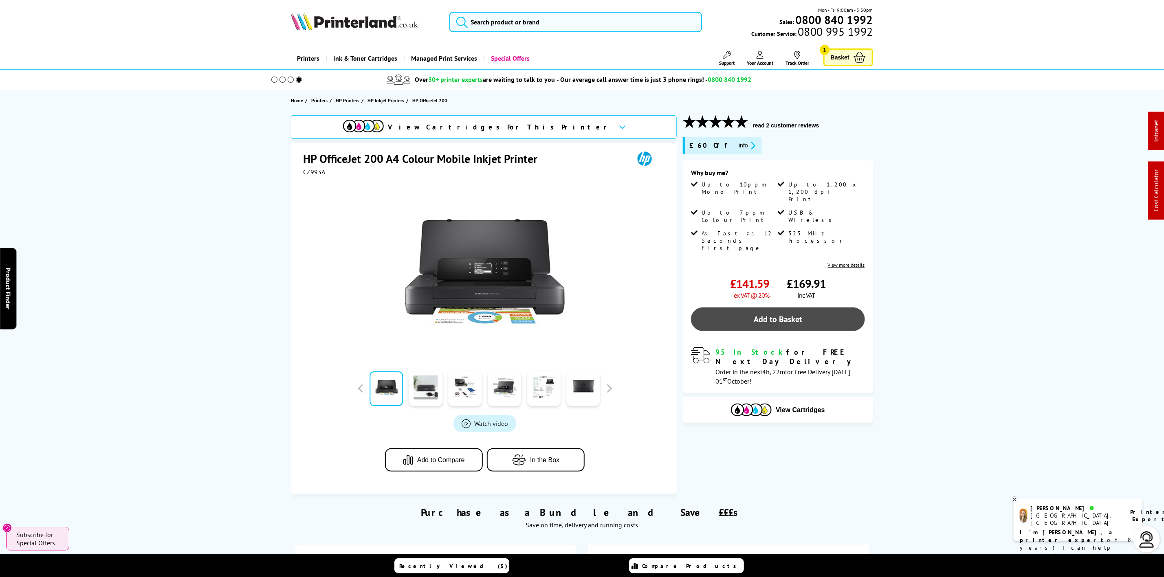
click at [793, 308] on link "Add to Basket" at bounding box center [778, 320] width 174 height 24
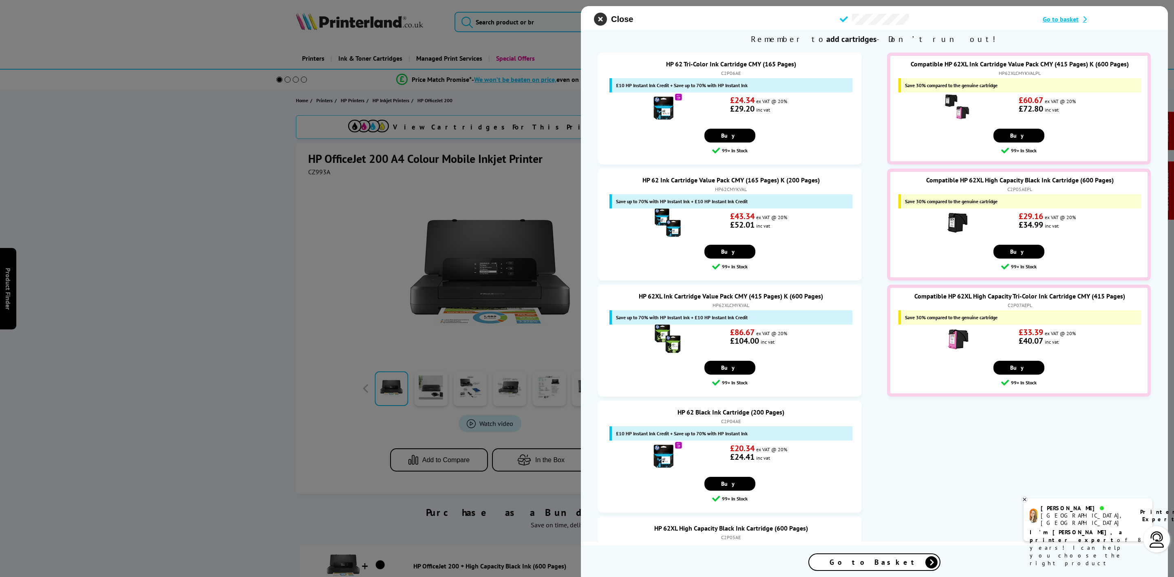
click at [606, 20] on icon "close modal" at bounding box center [600, 19] width 13 height 13
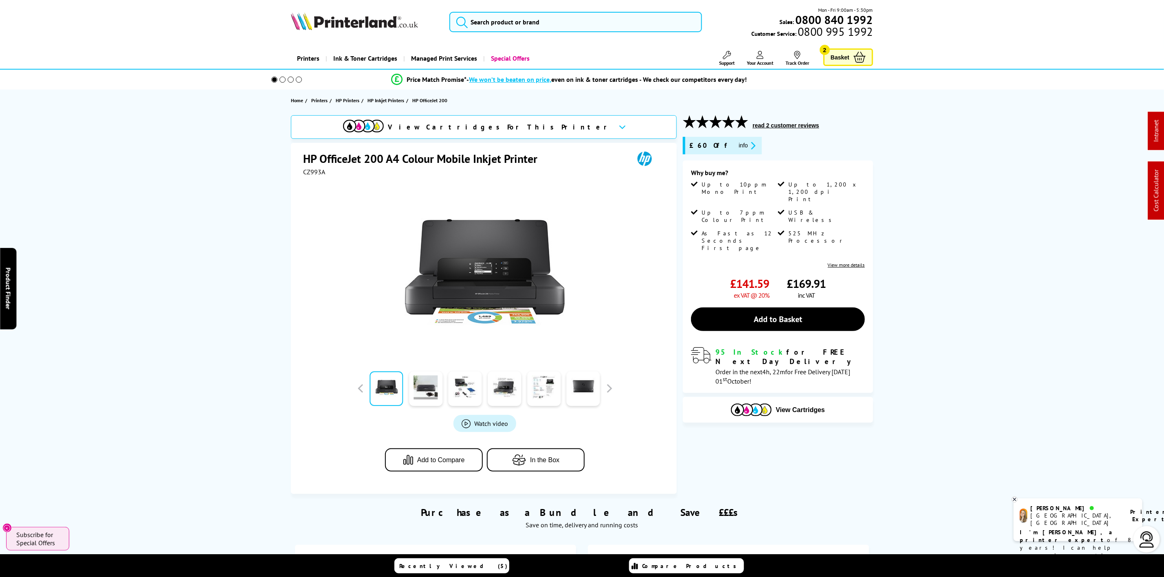
click at [843, 54] on span "Basket" at bounding box center [840, 57] width 19 height 11
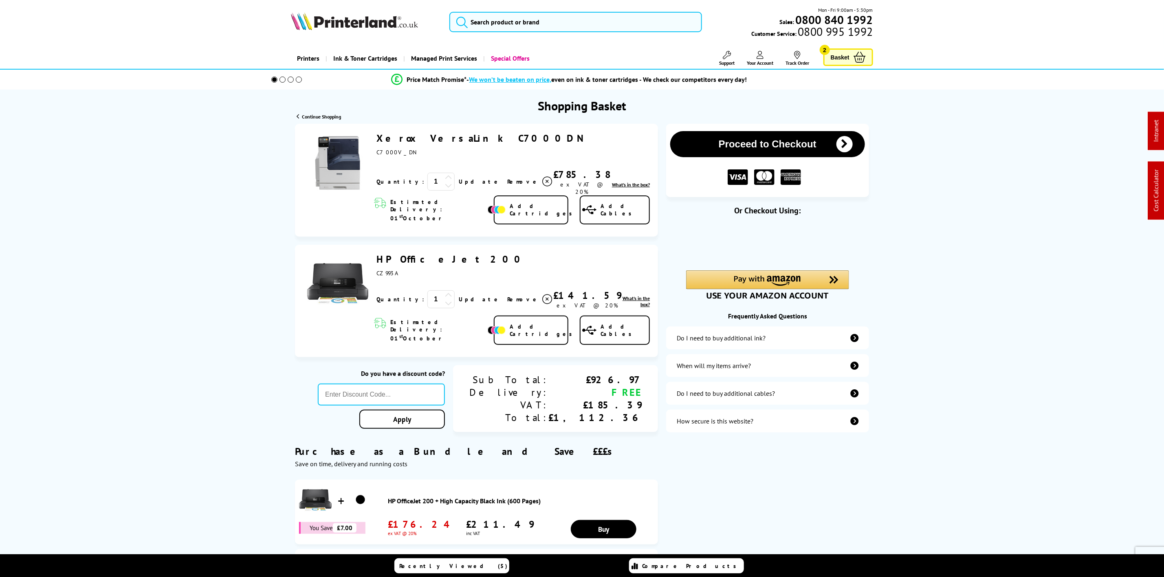
click at [507, 296] on span "Remove" at bounding box center [523, 299] width 32 height 7
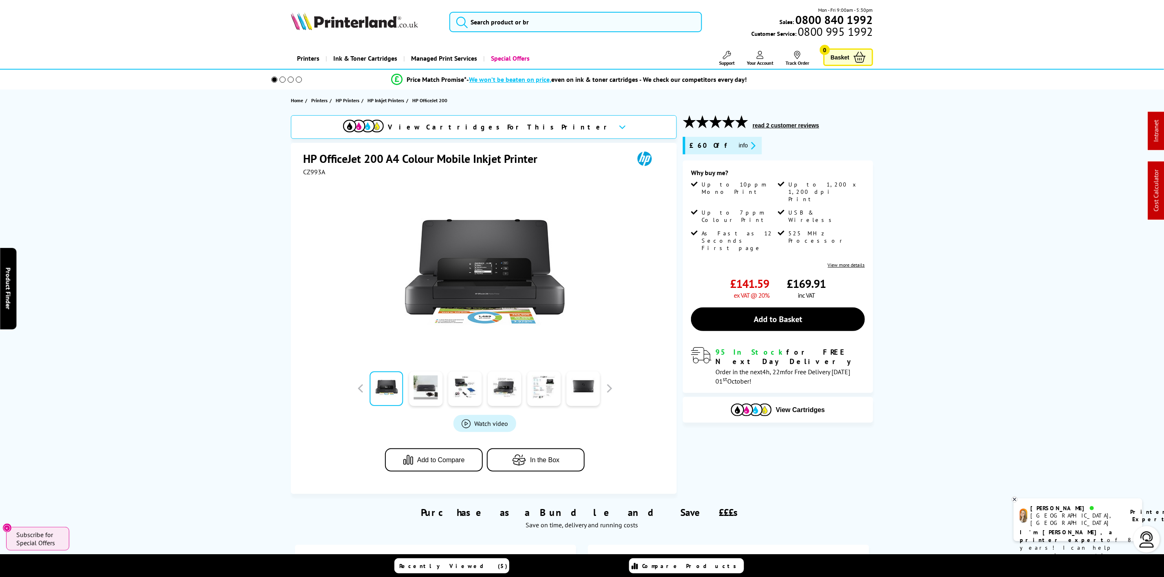
click at [344, 21] on img at bounding box center [354, 21] width 127 height 18
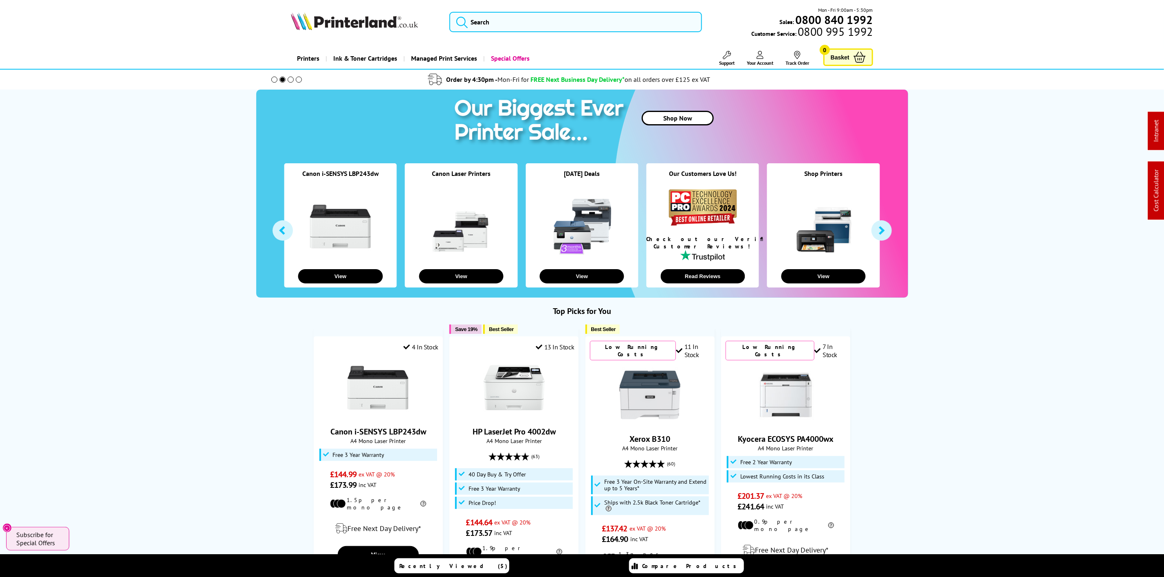
drag, startPoint x: 488, startPoint y: 33, endPoint x: 497, endPoint y: 30, distance: 9.5
click at [488, 33] on div "Mon - Fri 9:00am - 5:30pm Sales: 0800 840 1992 Customer Service: 0800 995 1992" at bounding box center [582, 24] width 652 height 36
click at [502, 27] on input "search" at bounding box center [575, 22] width 252 height 20
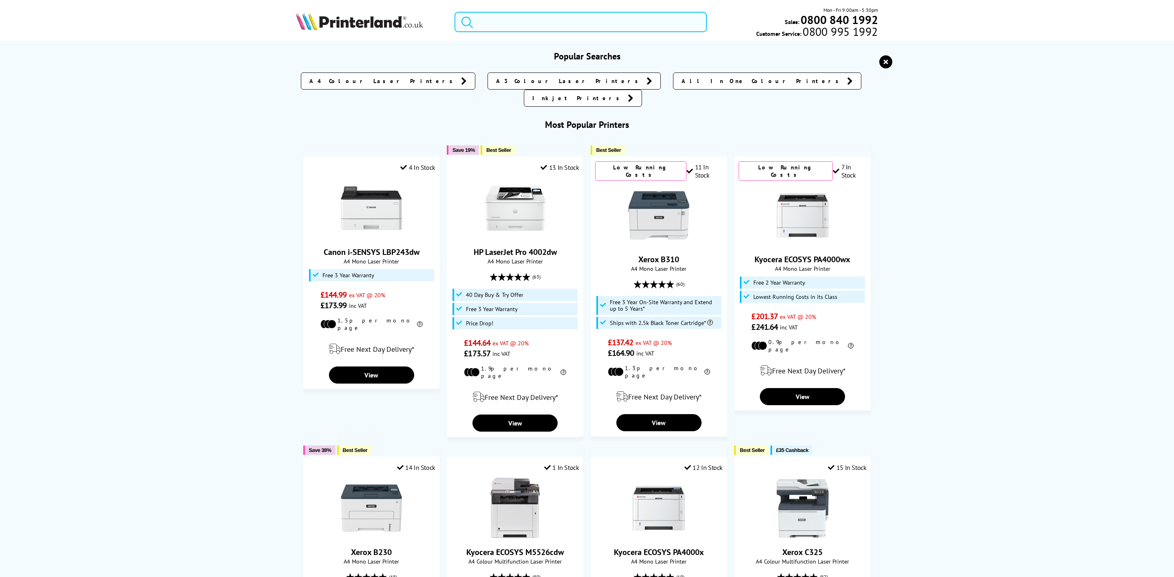
paste input "C11CF39403"
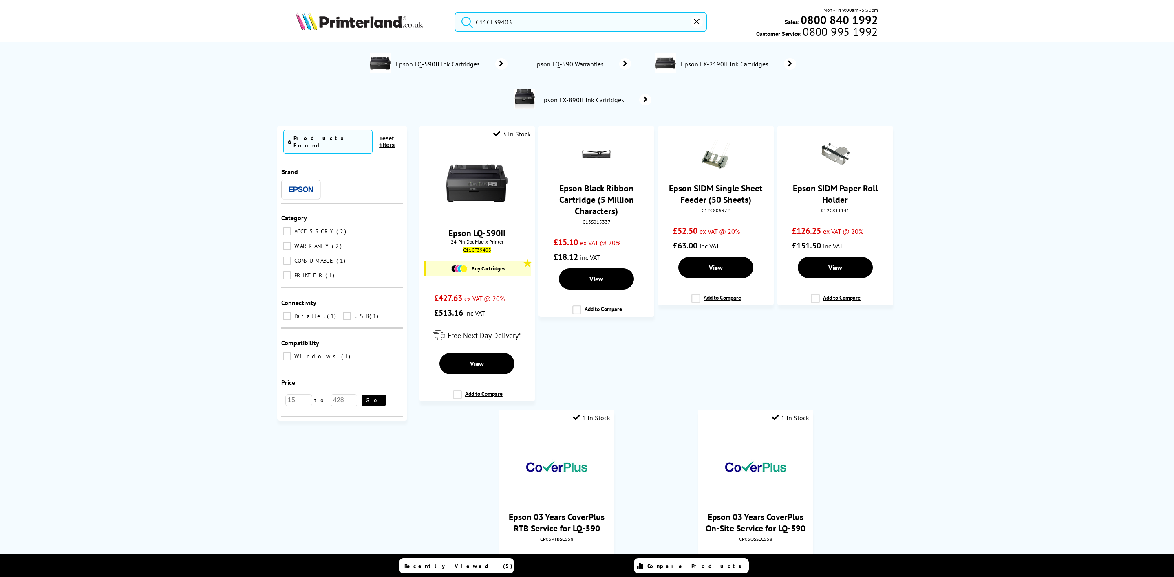
type input "C11CF39403"
click at [333, 26] on img at bounding box center [359, 21] width 127 height 18
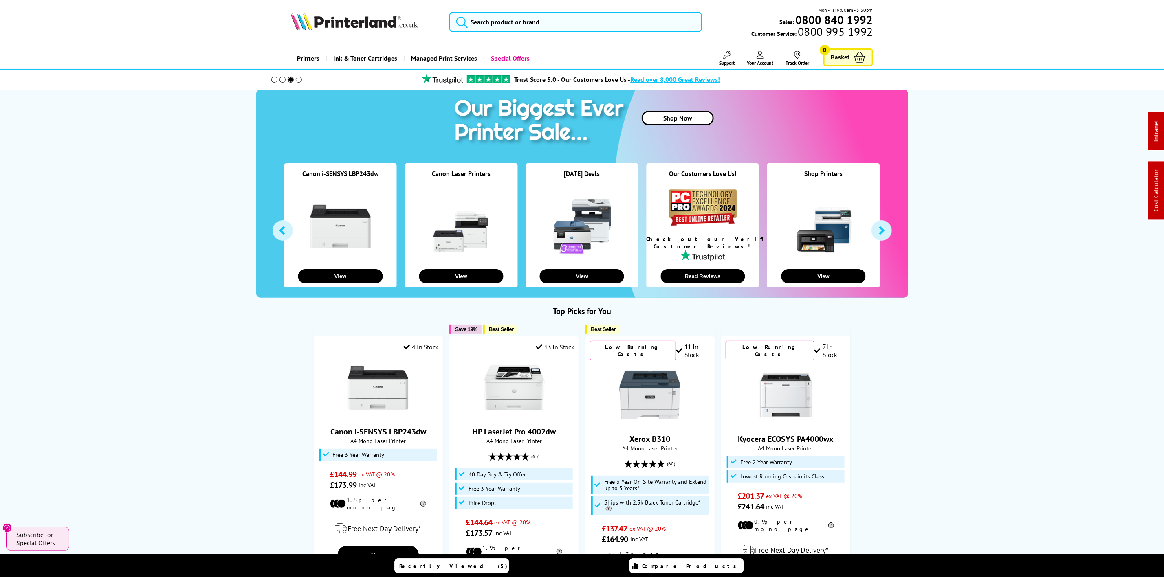
drag, startPoint x: 474, startPoint y: 20, endPoint x: 479, endPoint y: 19, distance: 5.0
click at [479, 19] on form at bounding box center [575, 22] width 252 height 20
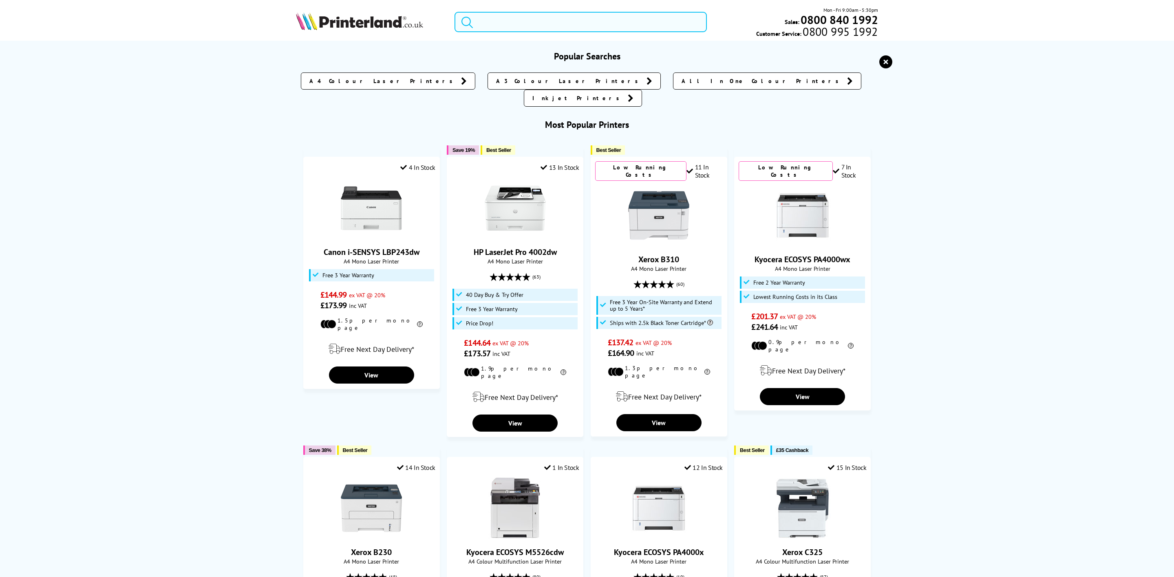
click at [481, 19] on input "search" at bounding box center [580, 22] width 252 height 20
paste input "7PS84A"
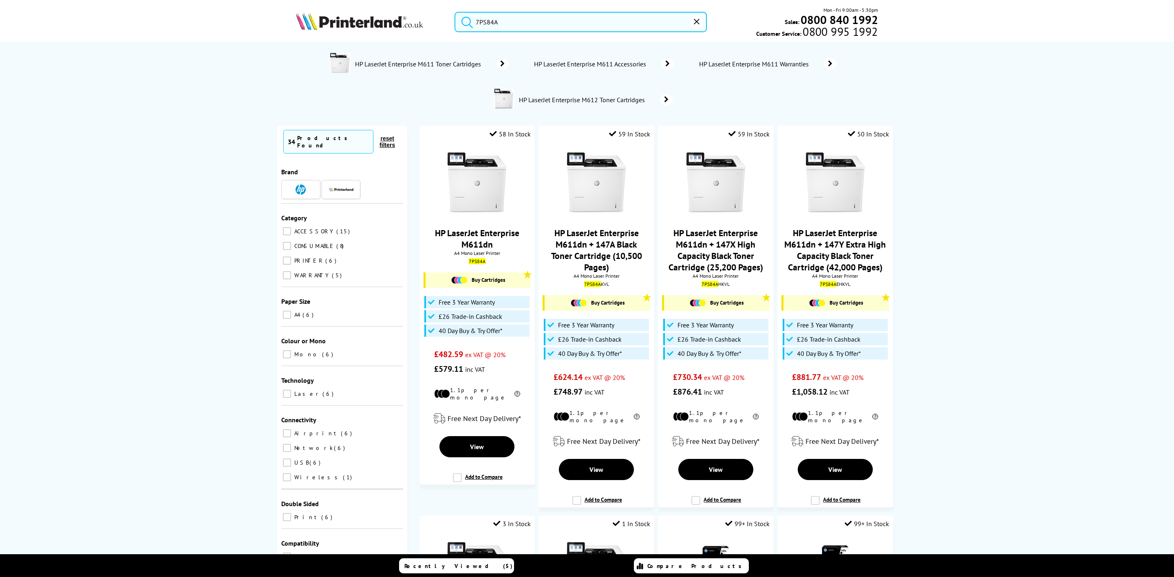
type input "7PS84A"
click at [370, 21] on img at bounding box center [359, 21] width 127 height 18
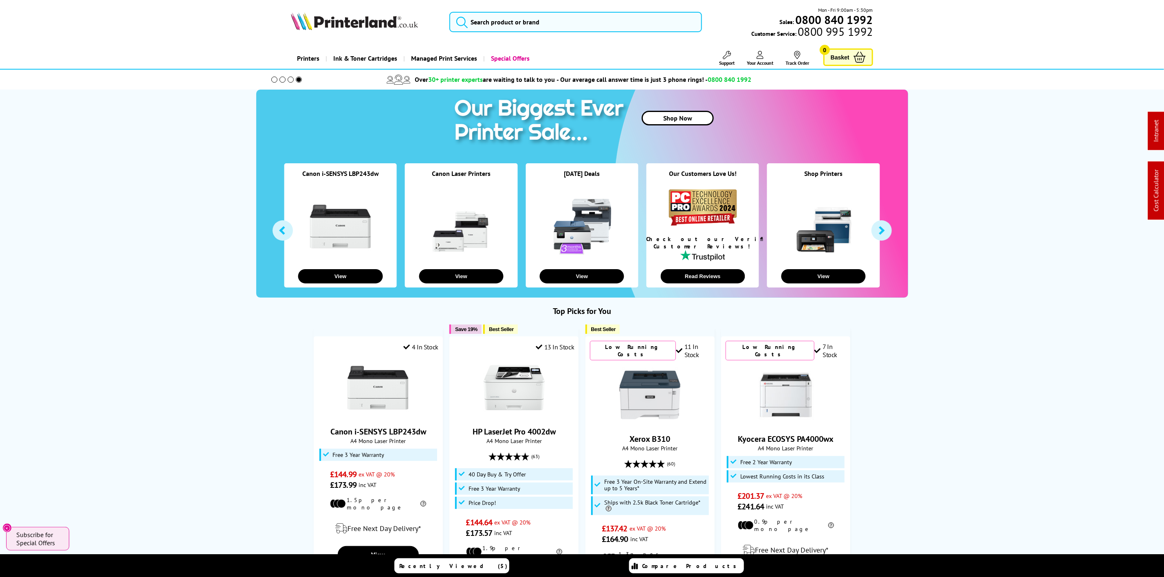
drag, startPoint x: 345, startPoint y: 9, endPoint x: 339, endPoint y: 18, distance: 10.5
click at [344, 10] on div "Mon - Fri 9:00am - 5:30pm Sales: 0800 840 1992 Customer Service: 0800 995 1992" at bounding box center [582, 24] width 652 height 36
drag, startPoint x: 335, startPoint y: 21, endPoint x: 323, endPoint y: 25, distance: 12.8
click at [334, 21] on img at bounding box center [354, 21] width 127 height 18
click at [620, 21] on input "search" at bounding box center [575, 22] width 252 height 20
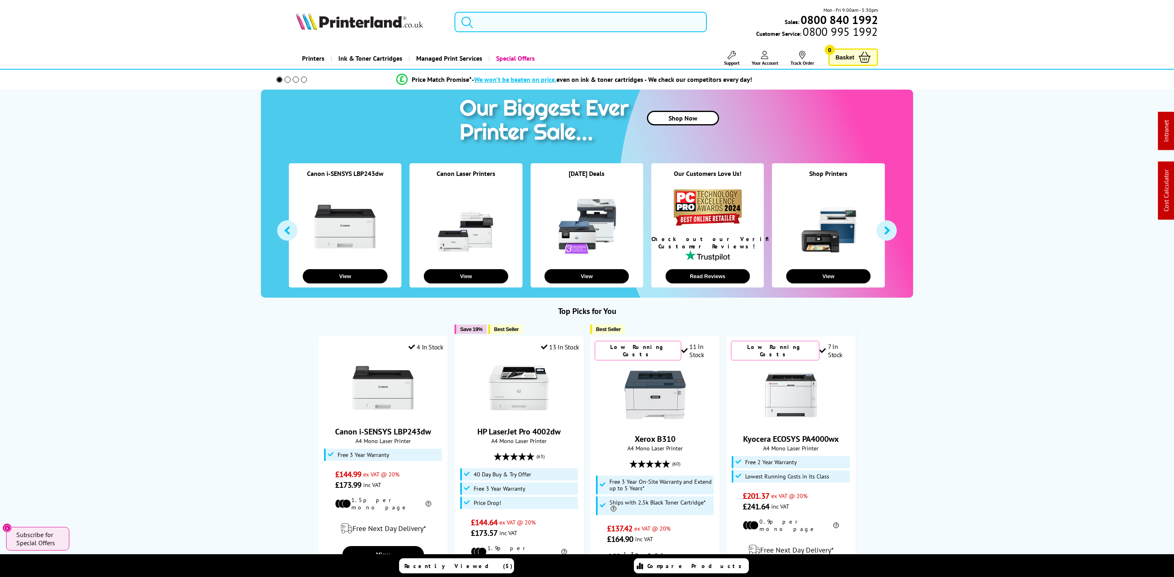
paste input "106R03480"
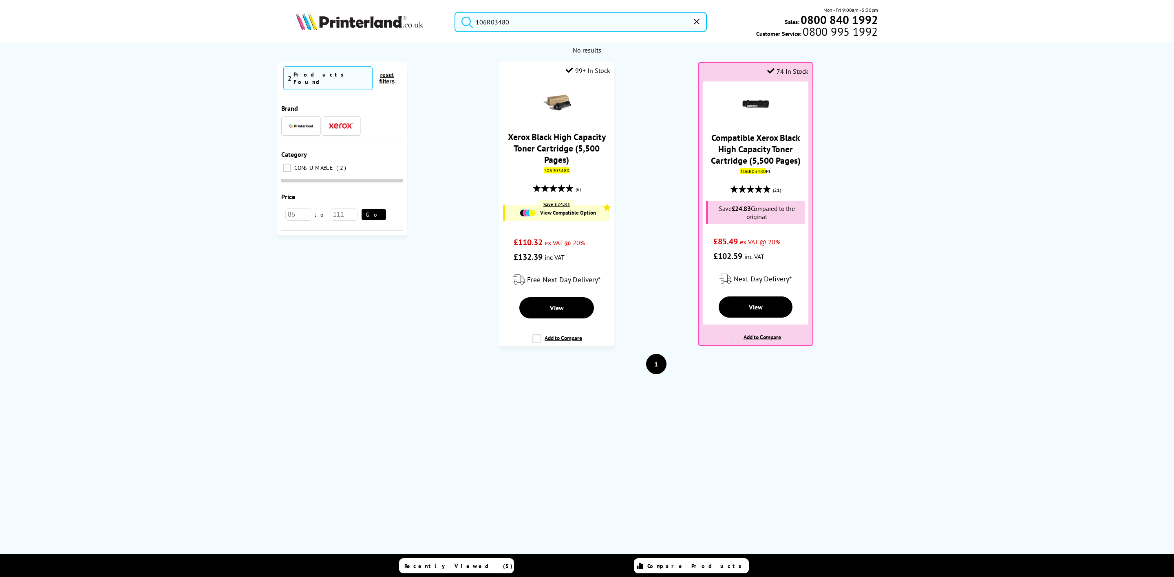
type input "106R03480"
click at [379, 16] on img at bounding box center [359, 21] width 127 height 18
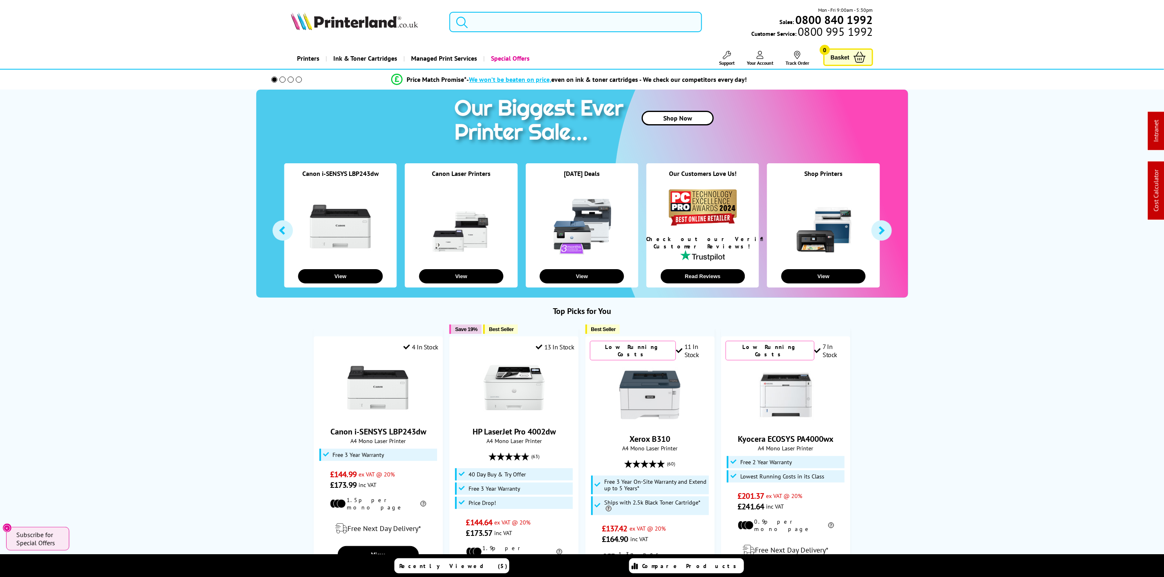
click at [548, 20] on input "search" at bounding box center [575, 22] width 252 height 20
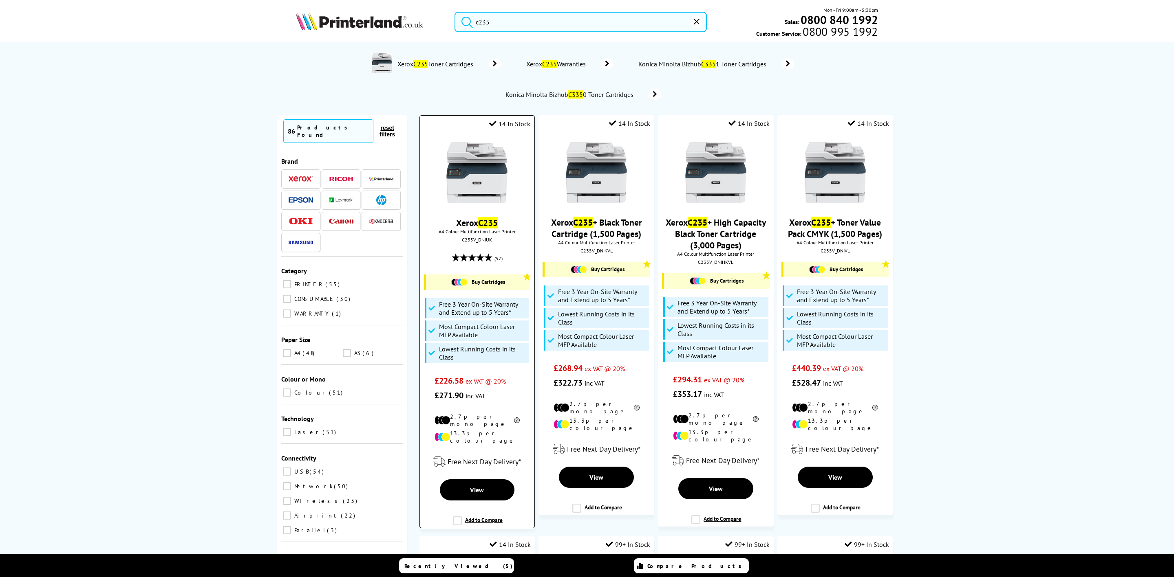
type input "c235"
click at [476, 181] on img at bounding box center [476, 172] width 61 height 61
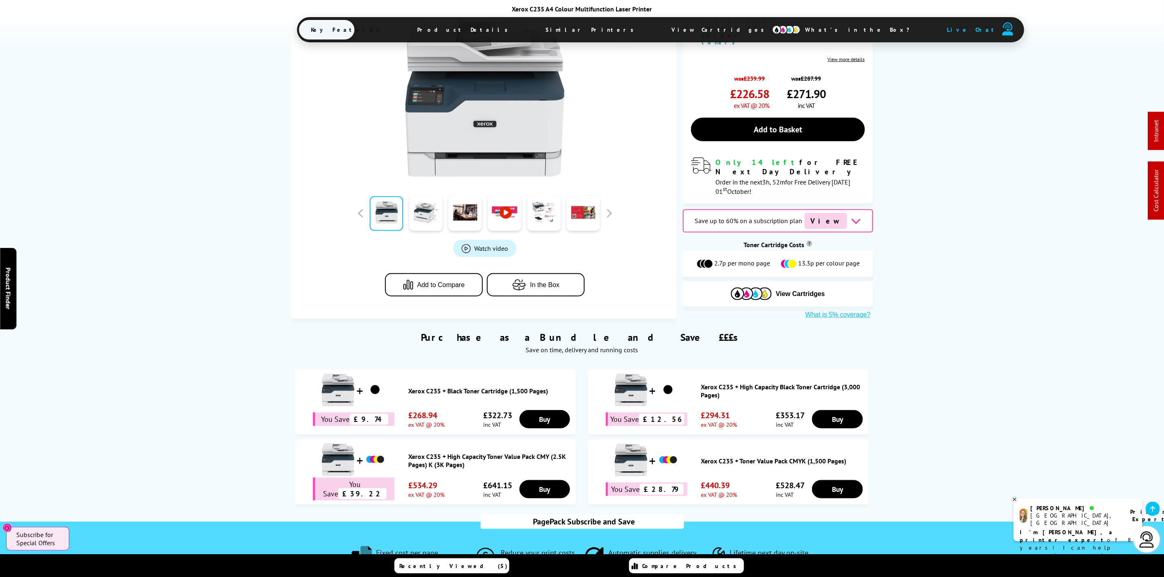
click at [660, 30] on span "View Cartridges" at bounding box center [722, 29] width 125 height 21
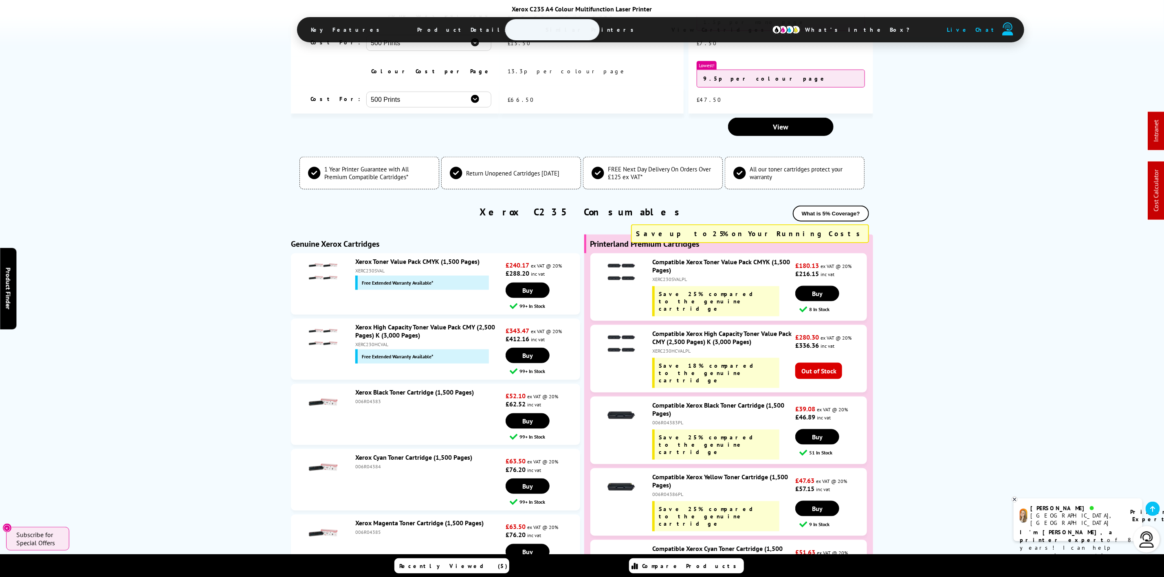
scroll to position [2898, 0]
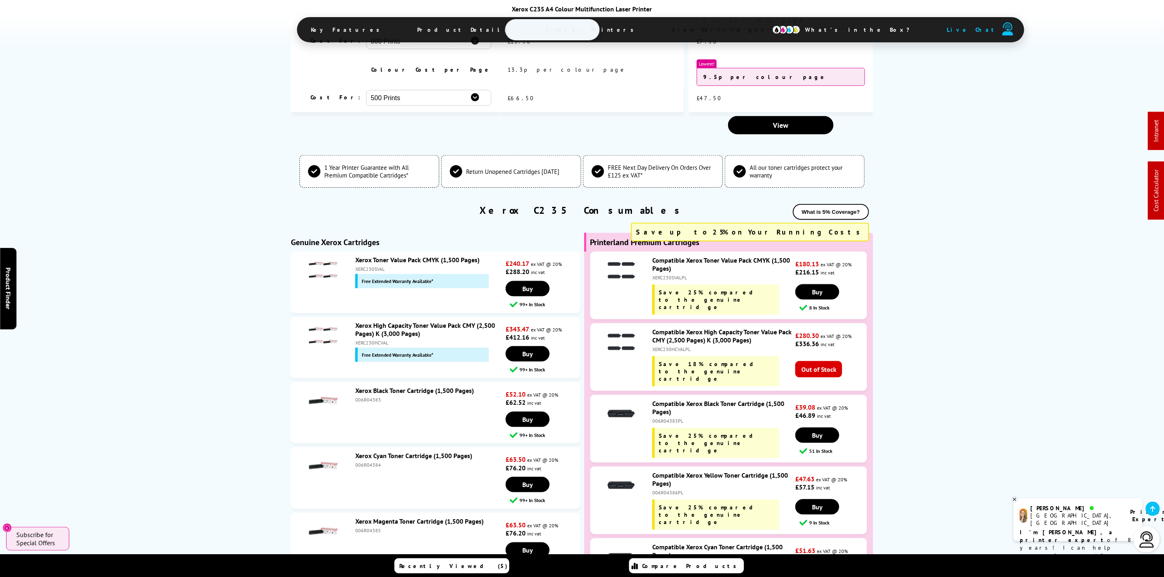
click at [373, 340] on div "XERC230HCVAL" at bounding box center [429, 343] width 148 height 6
copy div "XERC230HCVAL"
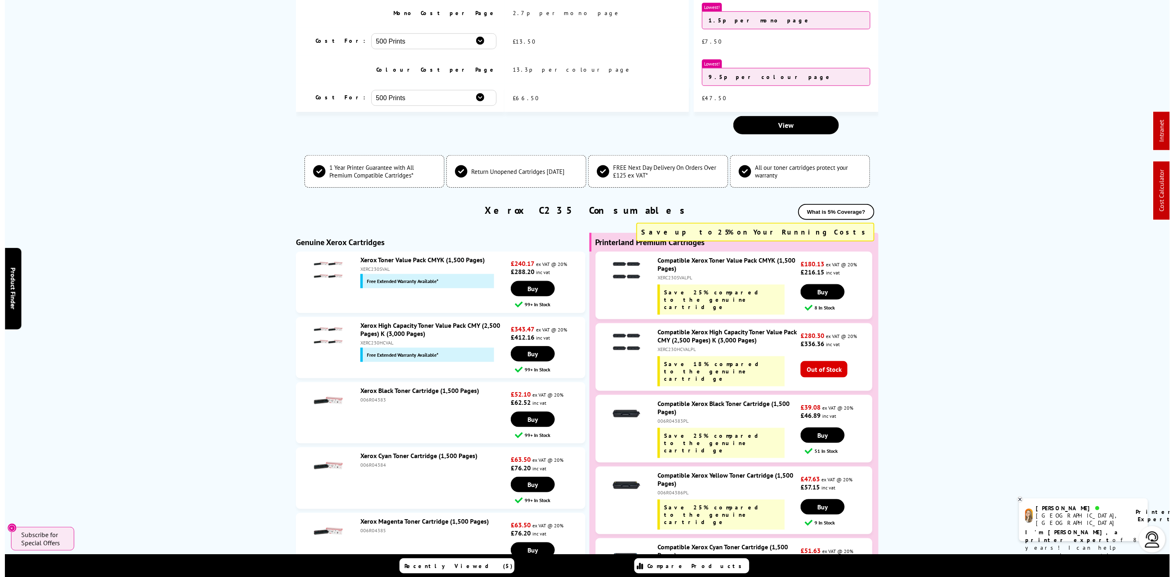
scroll to position [0, 0]
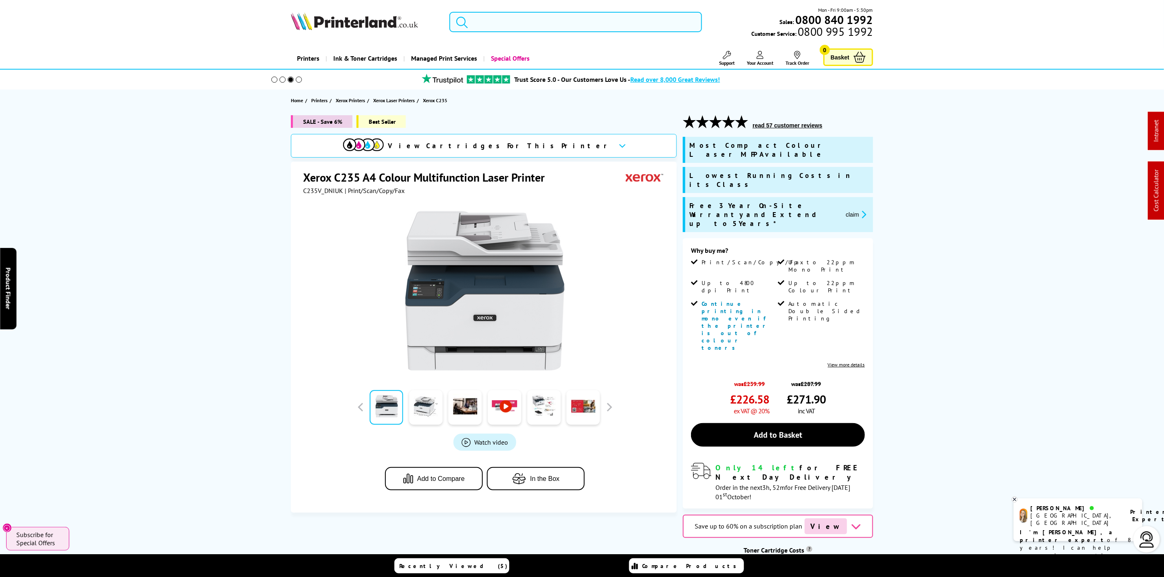
click at [495, 18] on input "search" at bounding box center [575, 22] width 252 height 20
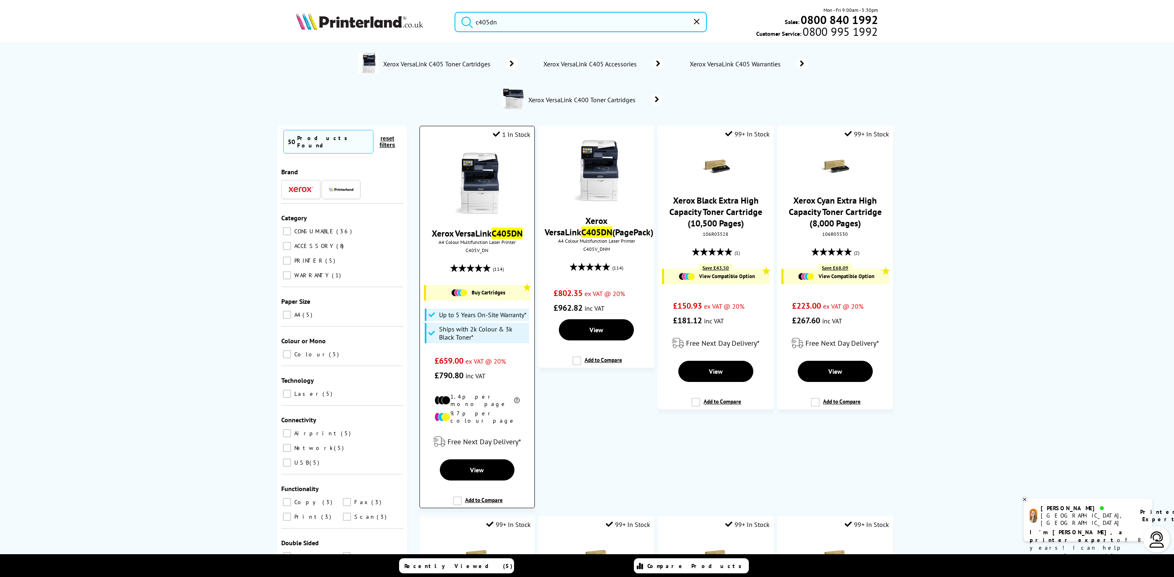
type input "c405dn"
click at [481, 181] on img at bounding box center [476, 183] width 61 height 61
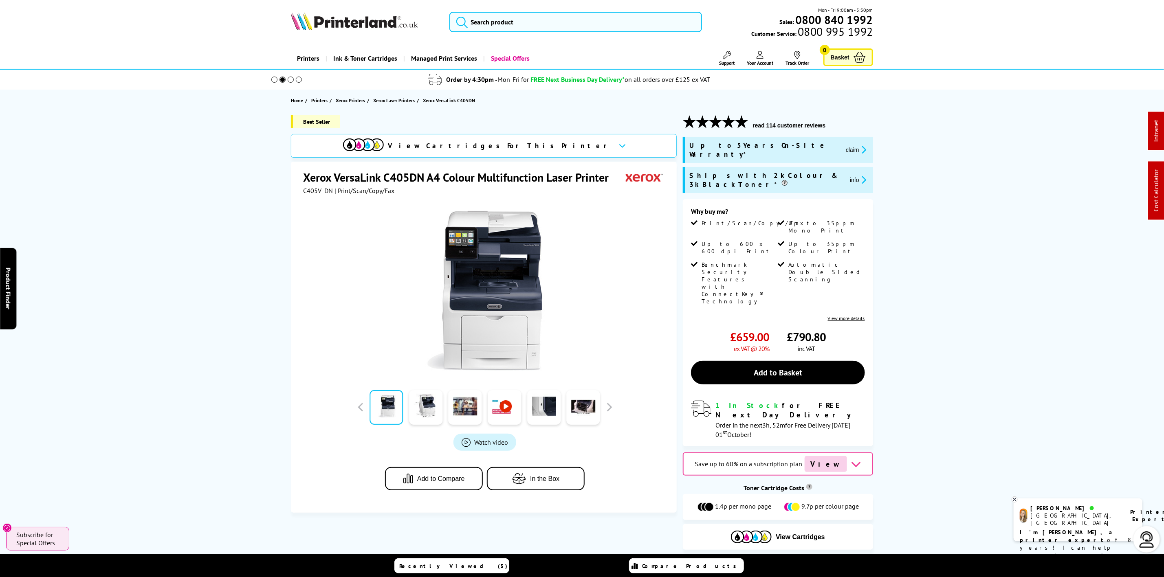
scroll to position [61, 0]
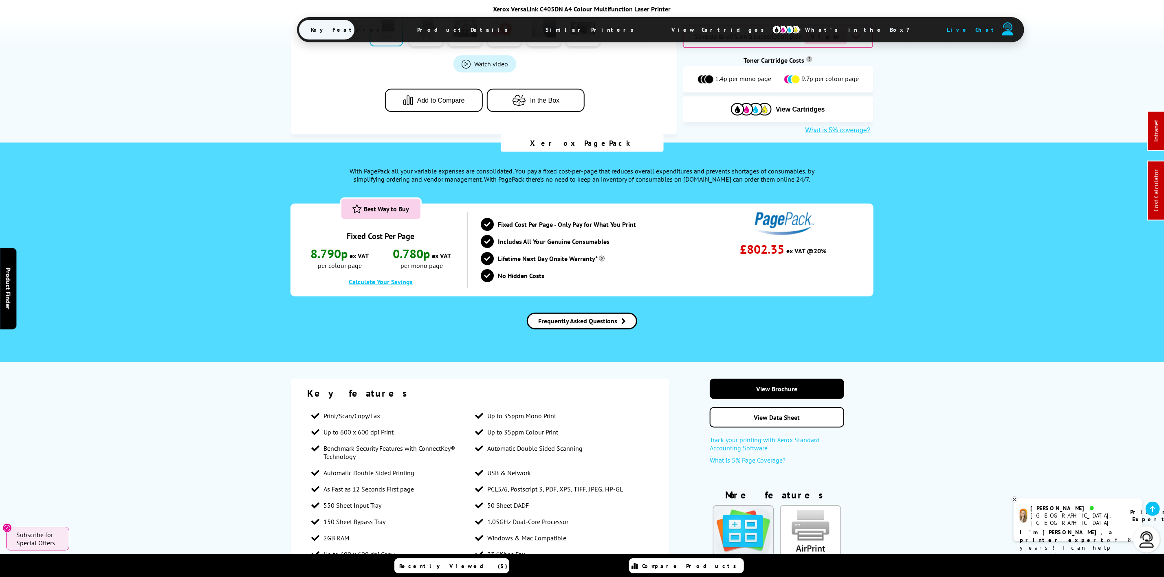
click at [660, 33] on span "View Cartridges" at bounding box center [722, 29] width 125 height 21
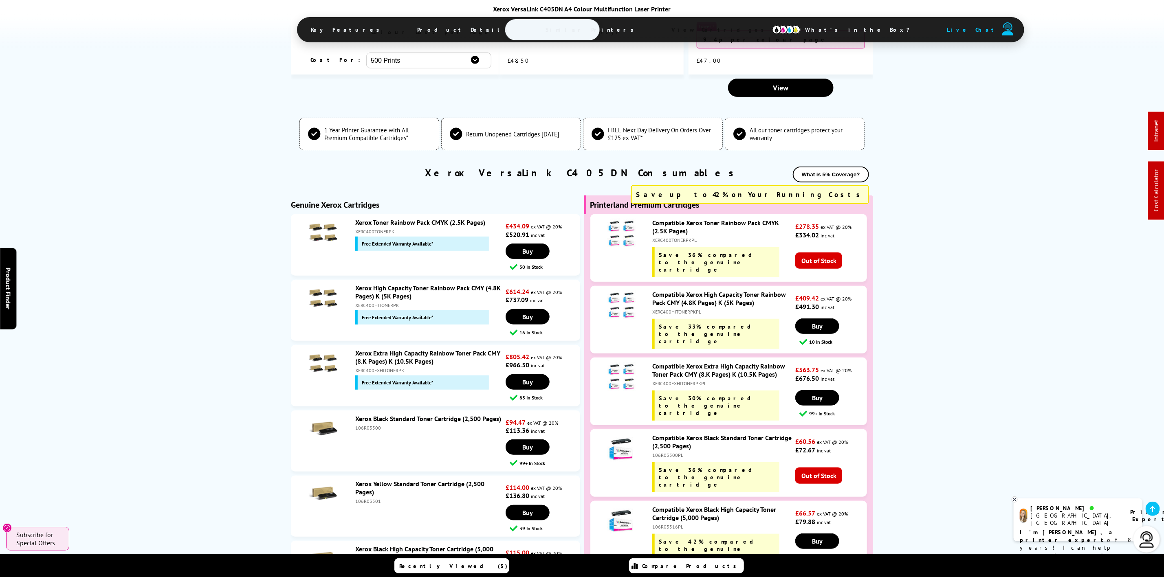
scroll to position [2572, 0]
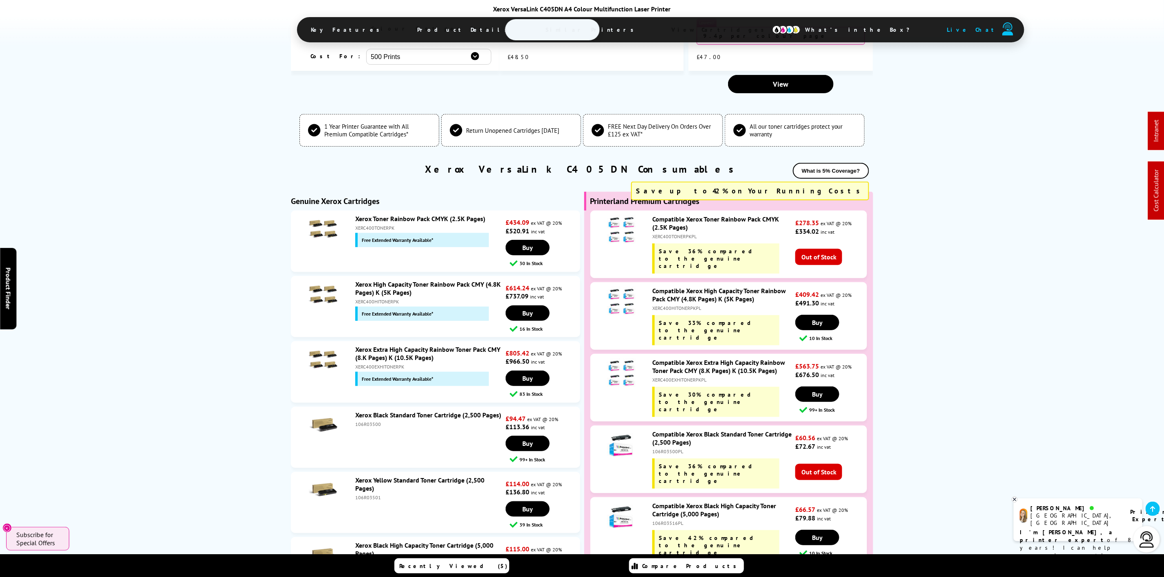
click at [383, 364] on div "XERC400EXHITONERPK" at bounding box center [429, 367] width 148 height 6
copy div "XERC400EXHITONERPK"
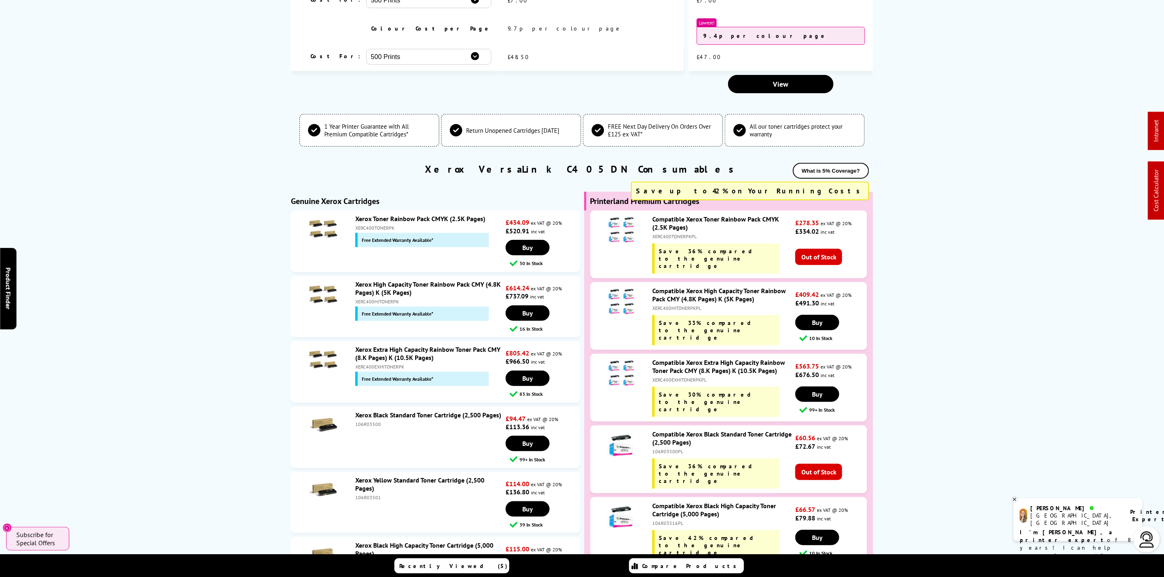
scroll to position [0, 0]
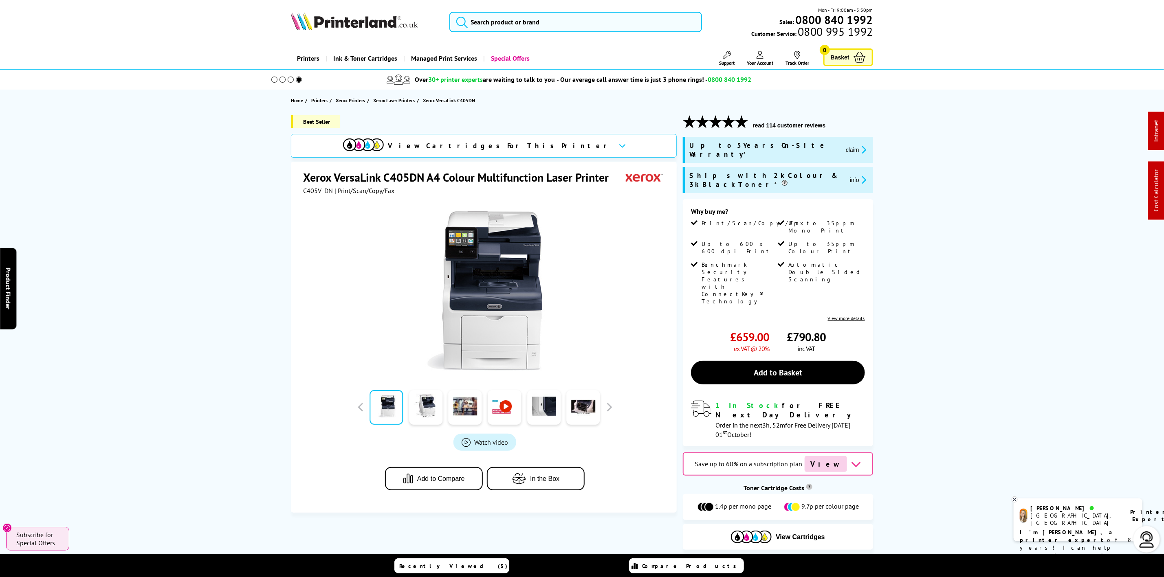
click at [373, 31] on div "Mon - Fri 9:00am - 5:30pm Sales: 0800 840 1992 Customer Service: 0800 995 1992" at bounding box center [582, 24] width 652 height 36
click at [372, 29] on img at bounding box center [354, 21] width 127 height 18
click at [378, 21] on img at bounding box center [354, 21] width 127 height 18
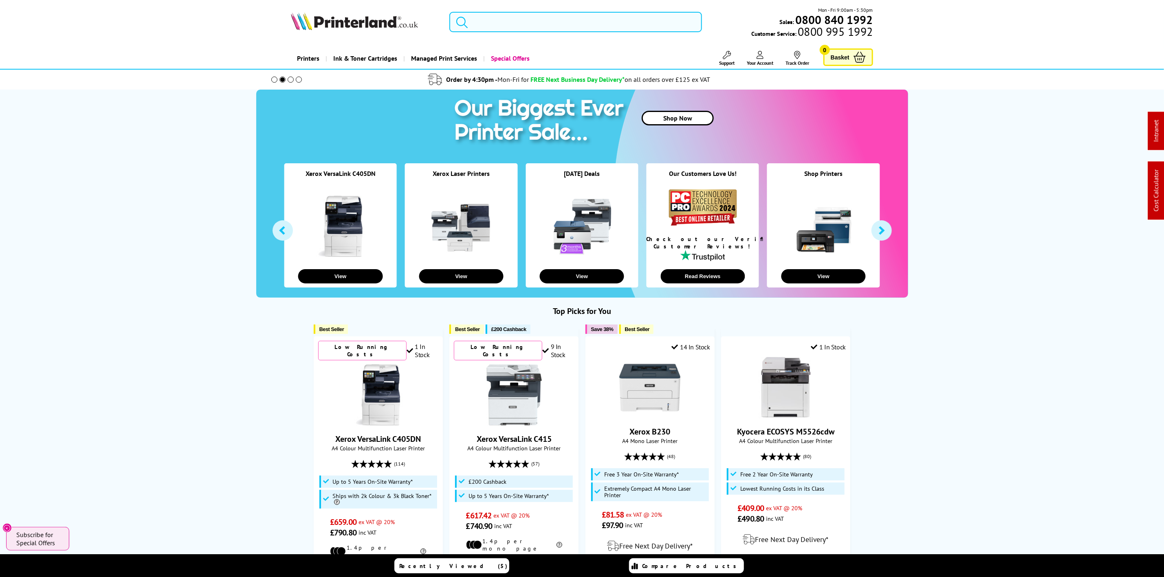
click at [653, 22] on input "search" at bounding box center [575, 22] width 252 height 20
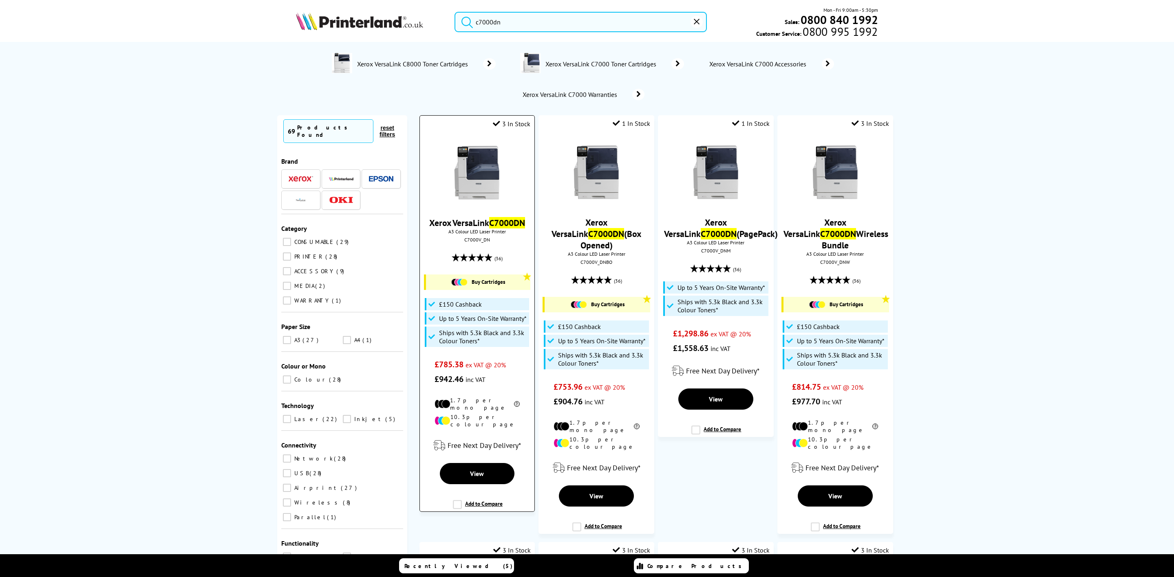
type input "c7000dn"
click at [490, 185] on img at bounding box center [476, 172] width 61 height 61
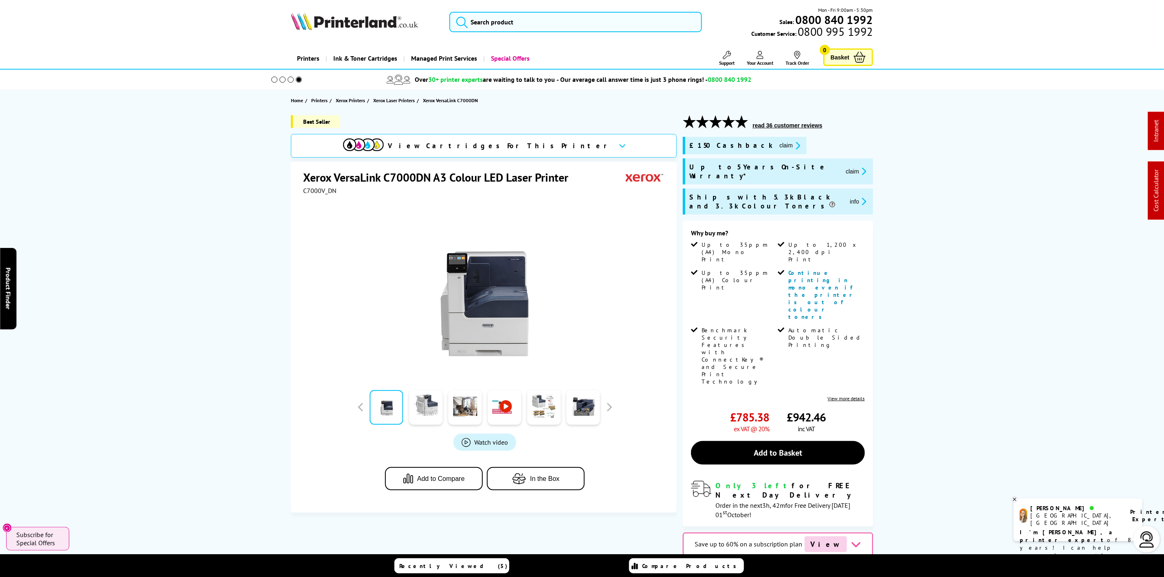
click at [570, 33] on div "Mon - Fri 9:00am - 5:30pm Sales: 0800 840 1992 Customer Service: 0800 995 1992" at bounding box center [582, 24] width 652 height 36
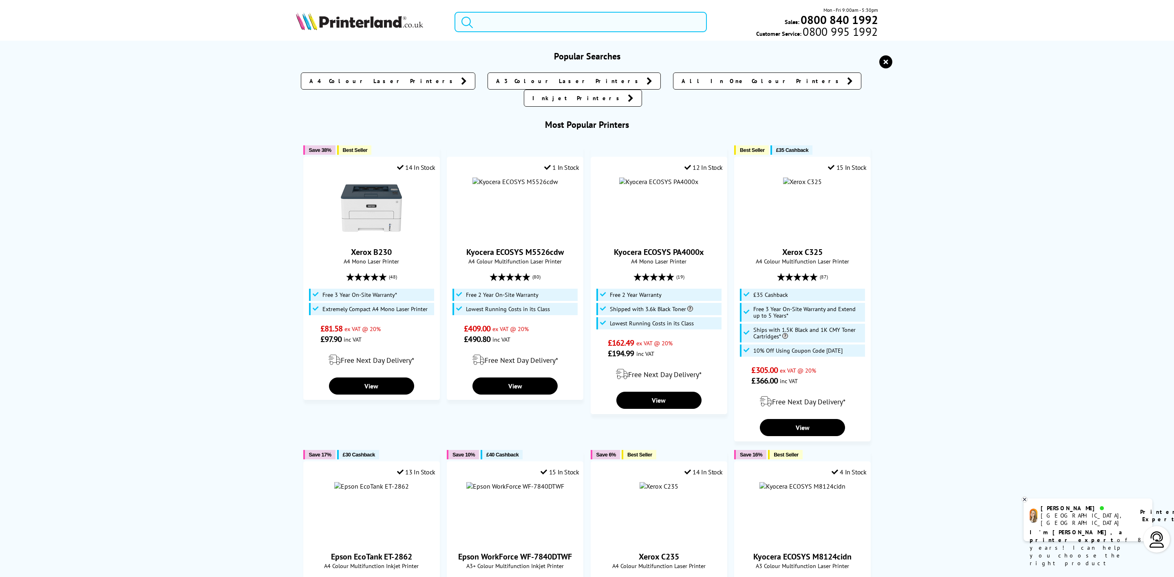
click at [570, 32] on input "search" at bounding box center [580, 22] width 252 height 20
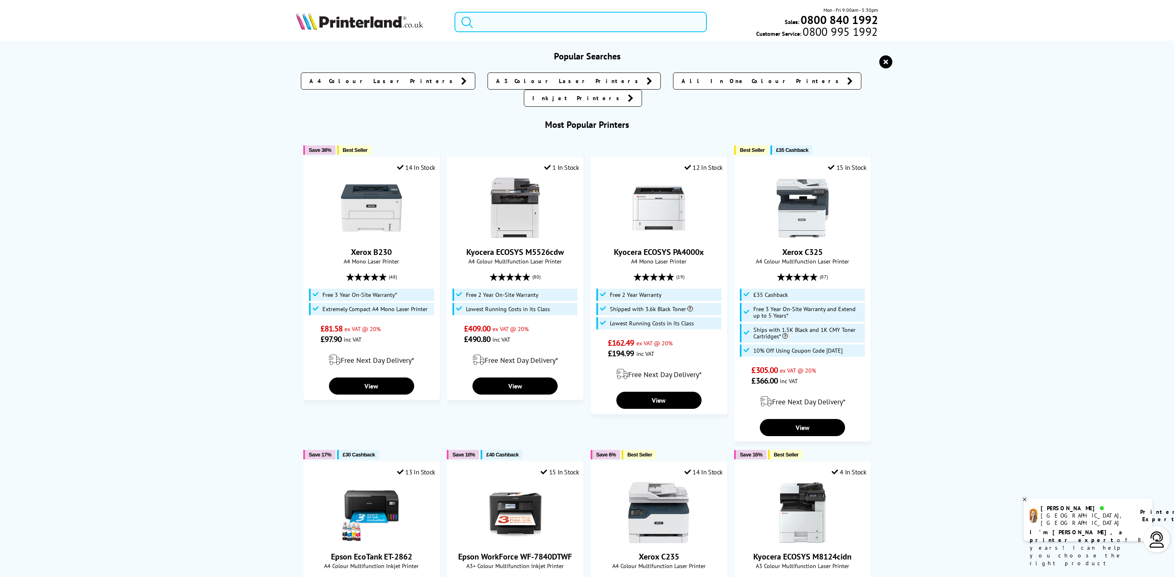
click at [573, 26] on input "search" at bounding box center [580, 22] width 252 height 20
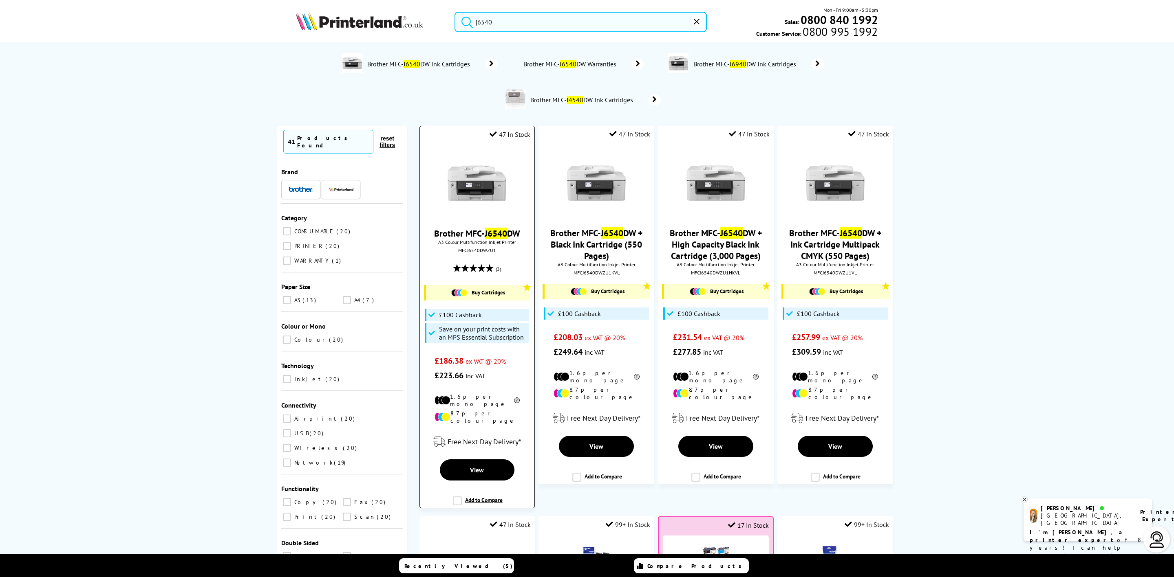
type input "j6540"
click at [467, 178] on img at bounding box center [476, 183] width 61 height 61
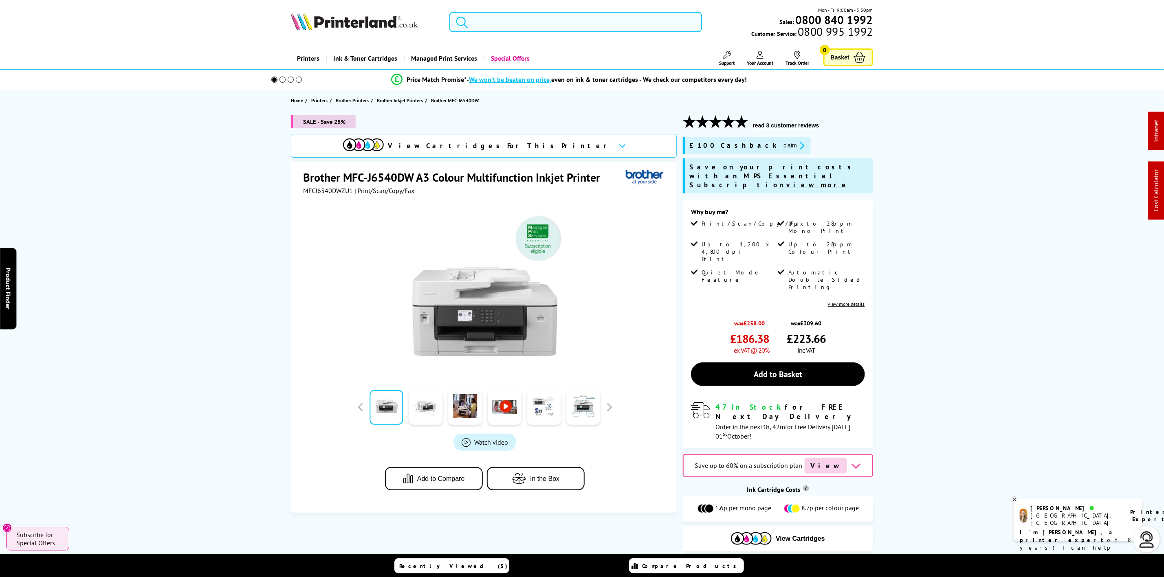
click at [584, 20] on input "search" at bounding box center [575, 22] width 252 height 20
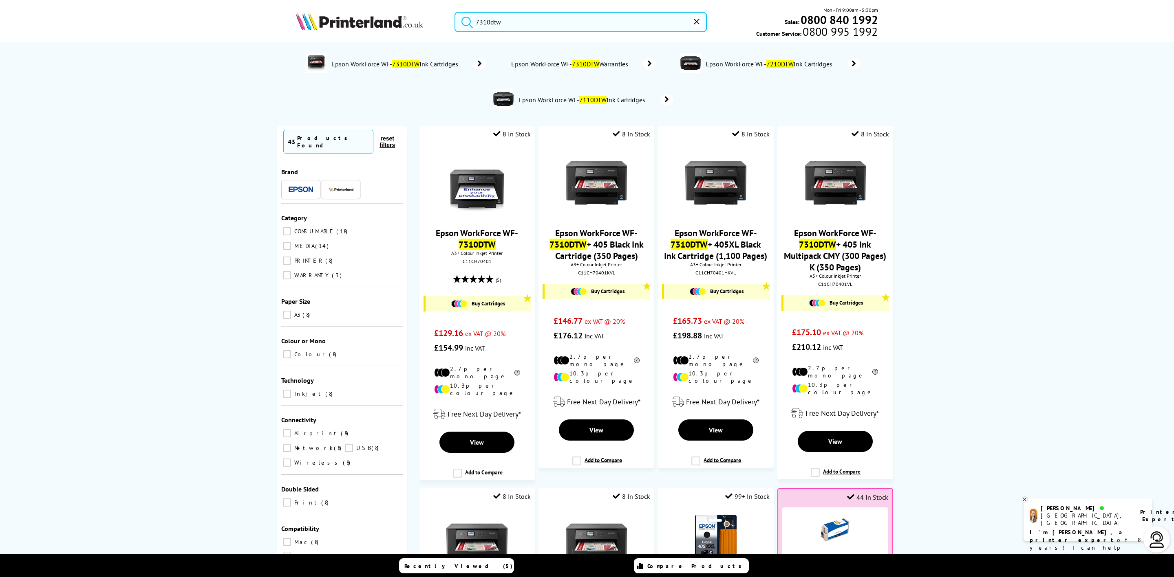
type input "7310dtw"
drag, startPoint x: 358, startPoint y: 9, endPoint x: 358, endPoint y: 16, distance: 7.3
click at [358, 13] on div "7310dtw Mon - Fri 9:00am - 5:30pm Sales: 0800 840 1992 Customer Service: 0800 9…" at bounding box center [587, 24] width 652 height 36
click at [358, 17] on img at bounding box center [359, 21] width 127 height 18
drag, startPoint x: 358, startPoint y: 17, endPoint x: 347, endPoint y: 24, distance: 13.2
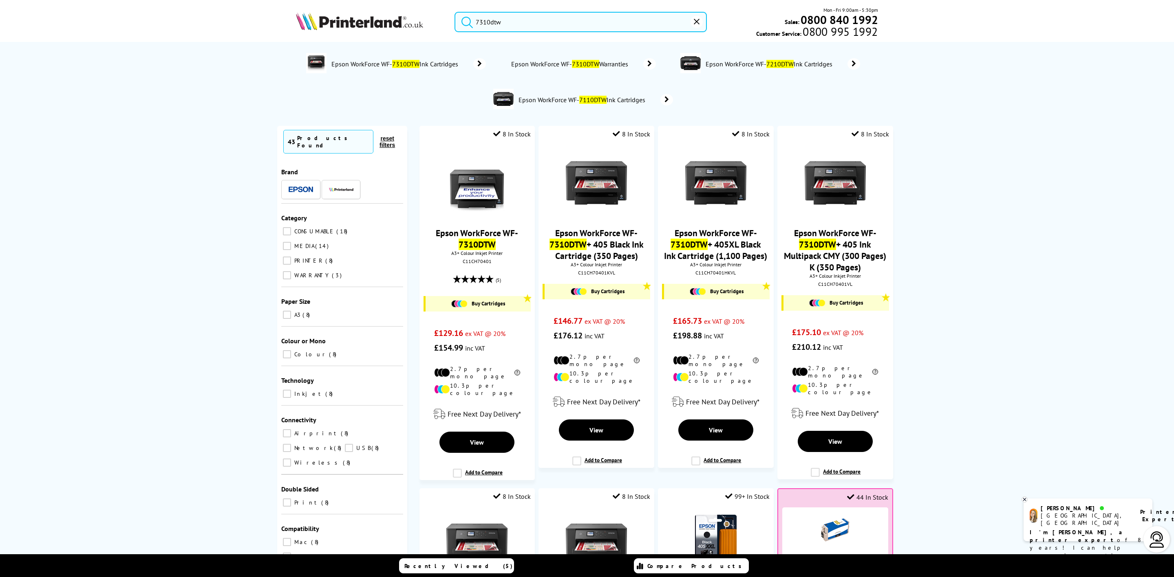
click at [357, 18] on img at bounding box center [359, 21] width 127 height 18
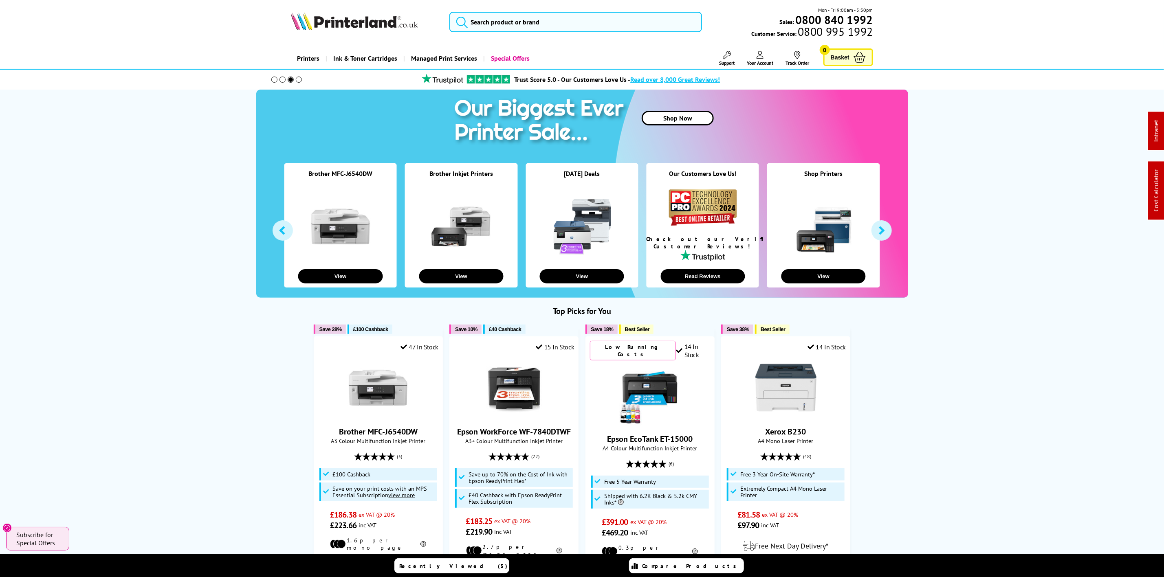
click at [371, 22] on img at bounding box center [354, 21] width 127 height 18
click at [501, 16] on input "search" at bounding box center [575, 22] width 252 height 20
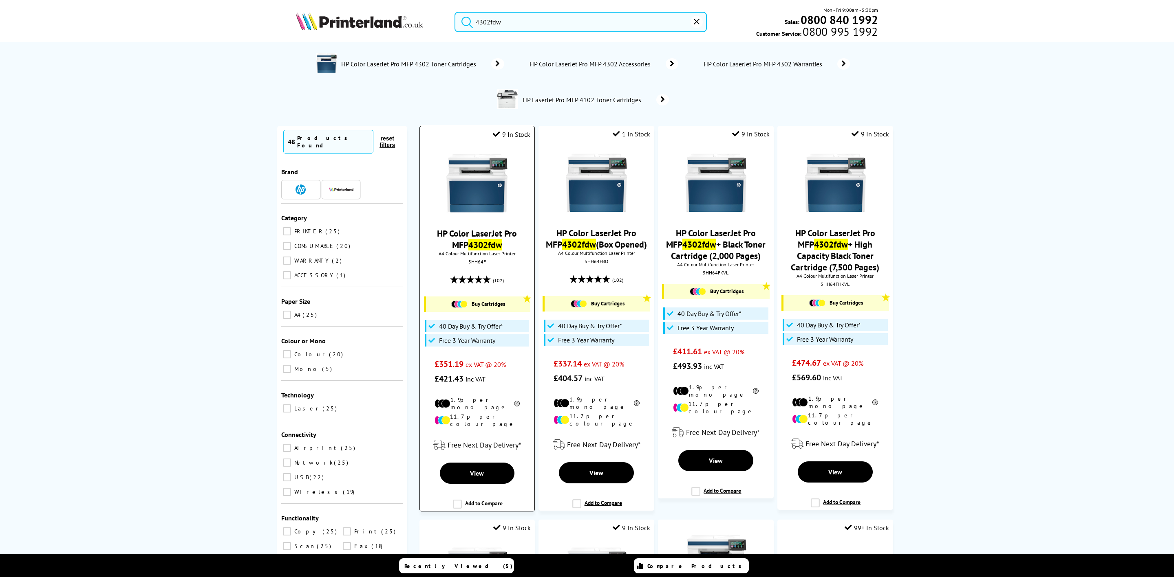
click at [460, 142] on li "9 In Stock HP Color LaserJet Pro MFP 4302fdw A4 Colour Multifunction Laser Prin…" at bounding box center [476, 319] width 115 height 386
drag, startPoint x: 521, startPoint y: 21, endPoint x: 356, endPoint y: 15, distance: 165.1
click at [356, 15] on div "4302fdw Mon - Fri 9:00am - 5:30pm Sales: 0800 840 1992 Customer Service: 0800 9…" at bounding box center [587, 24] width 652 height 36
type input "4302dw"
click at [352, 20] on img at bounding box center [359, 21] width 127 height 18
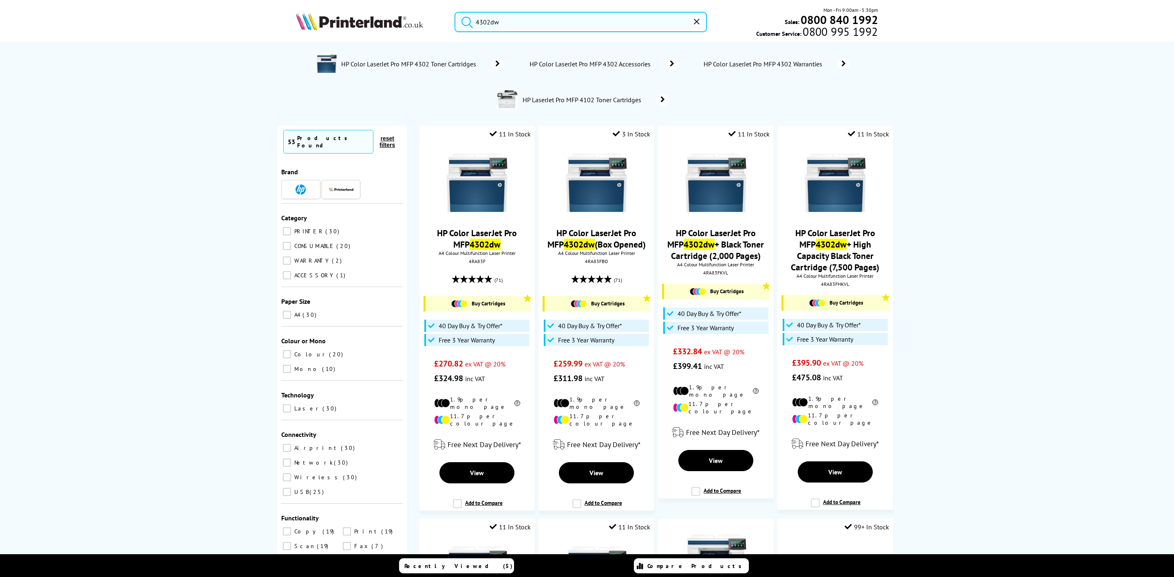
click at [352, 20] on img at bounding box center [359, 21] width 127 height 18
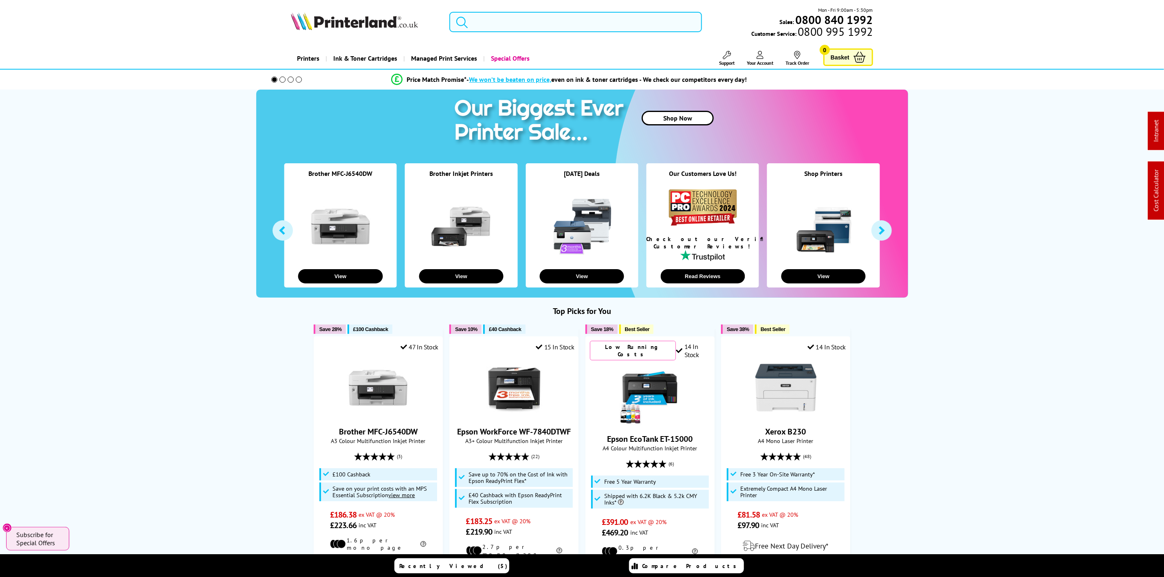
click at [540, 16] on input "search" at bounding box center [575, 22] width 252 height 20
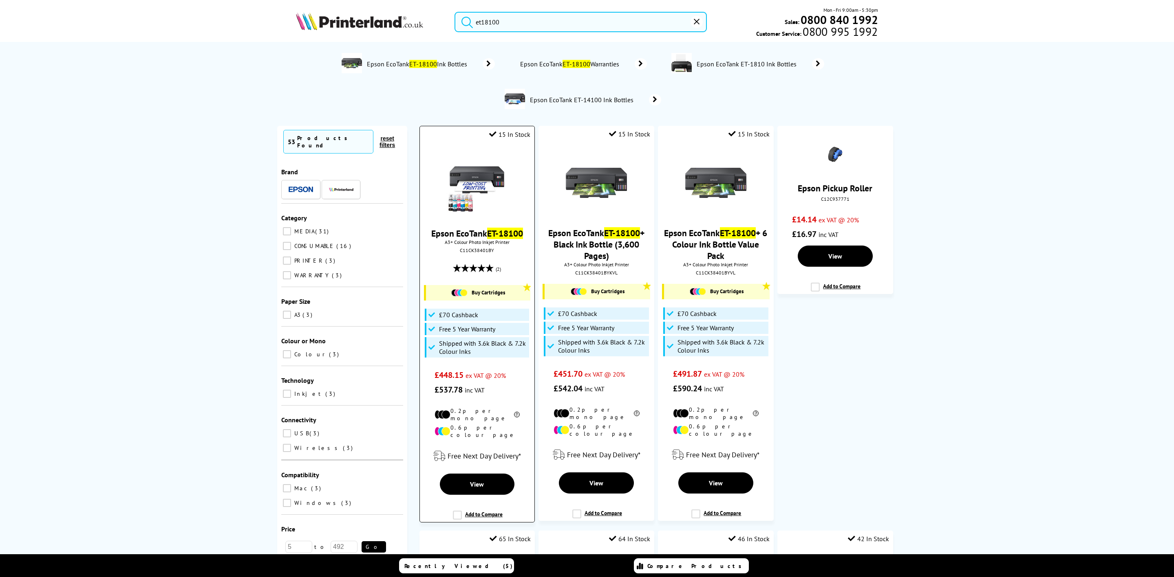
type input "et18100"
click at [484, 180] on img at bounding box center [476, 183] width 61 height 61
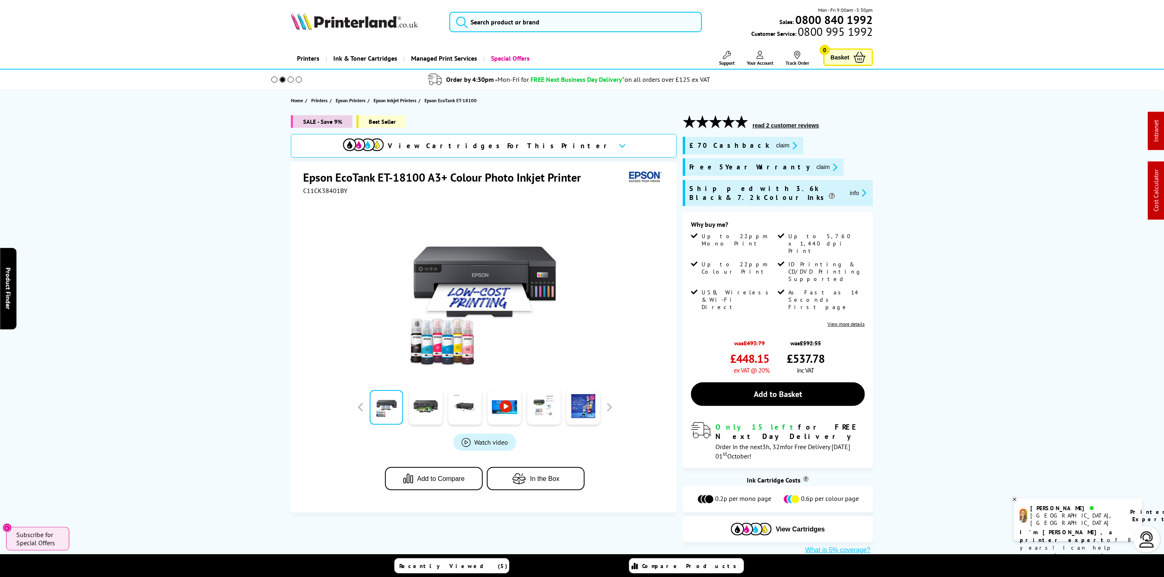
click at [385, 26] on img at bounding box center [354, 21] width 127 height 18
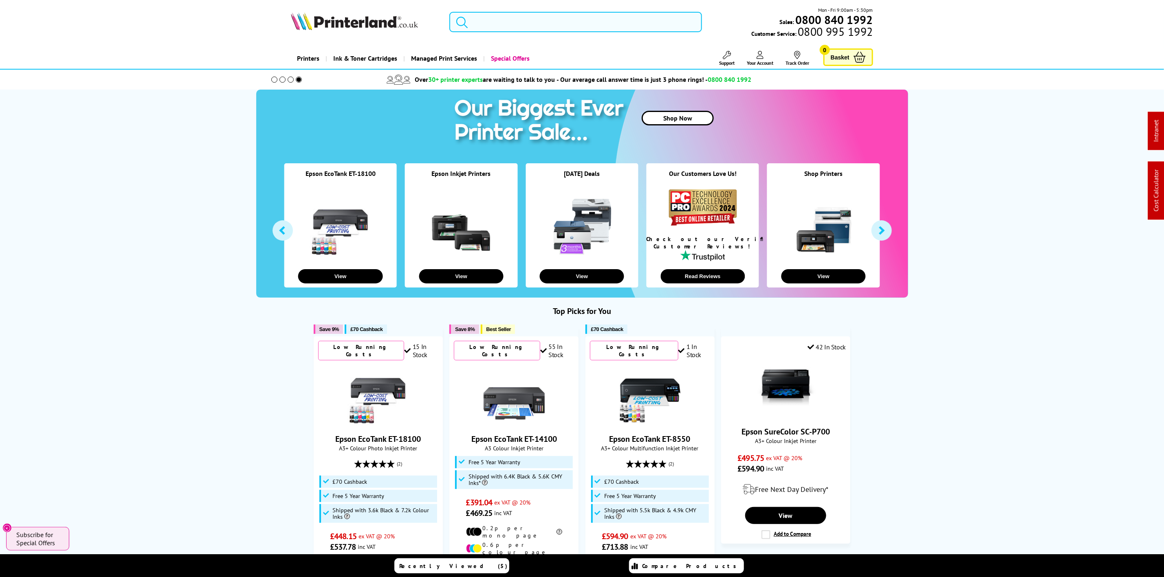
click at [506, 22] on input "search" at bounding box center [575, 22] width 252 height 20
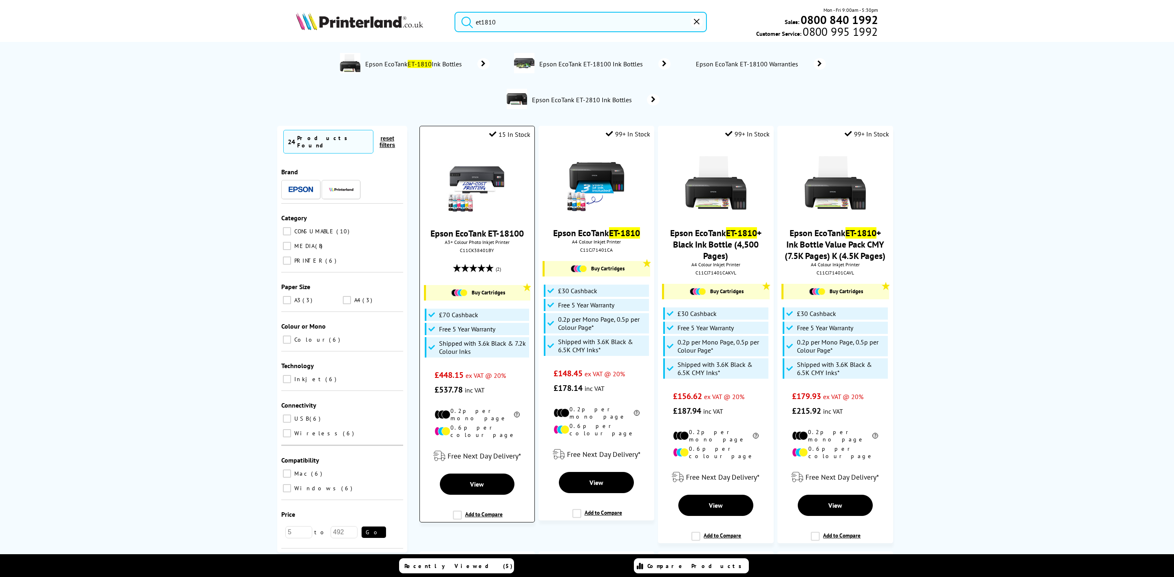
type input "et1810"
click at [483, 183] on img at bounding box center [476, 183] width 61 height 61
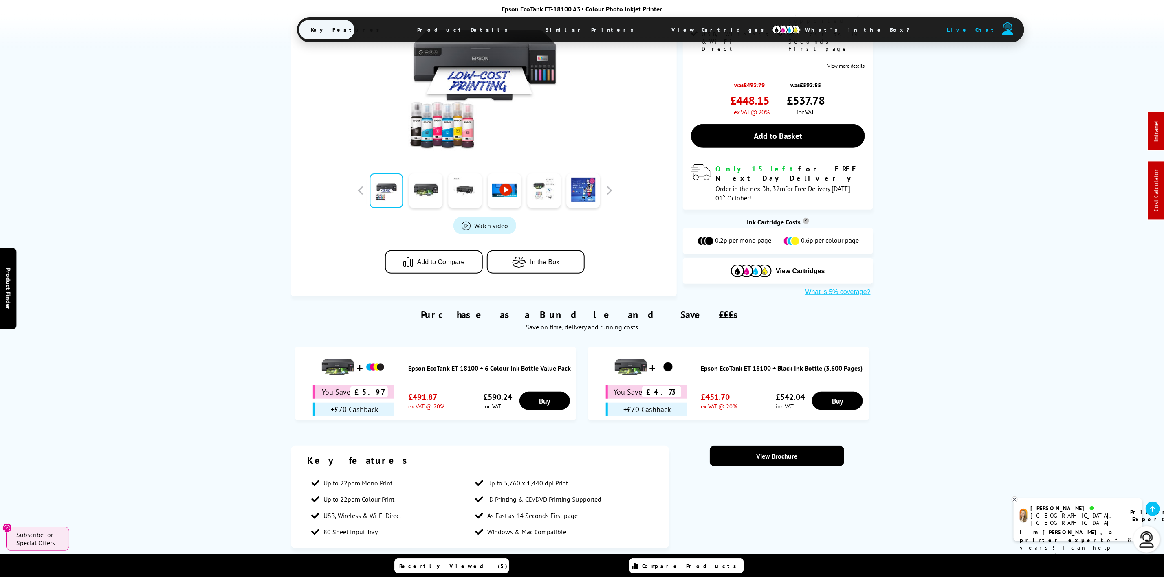
scroll to position [367, 0]
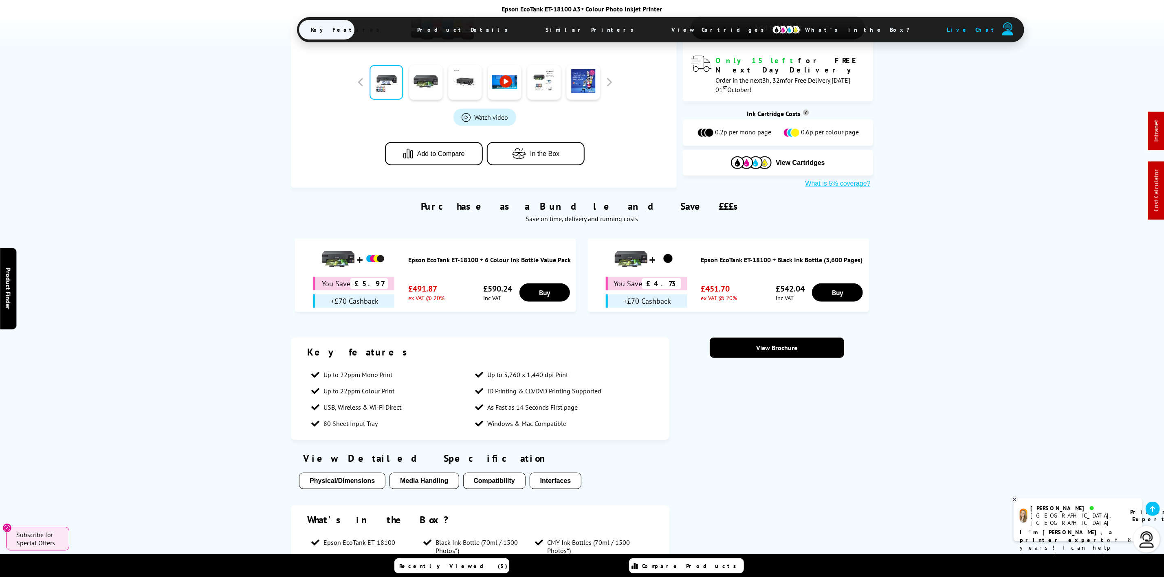
click at [544, 31] on span "Similar Printers" at bounding box center [592, 30] width 117 height 20
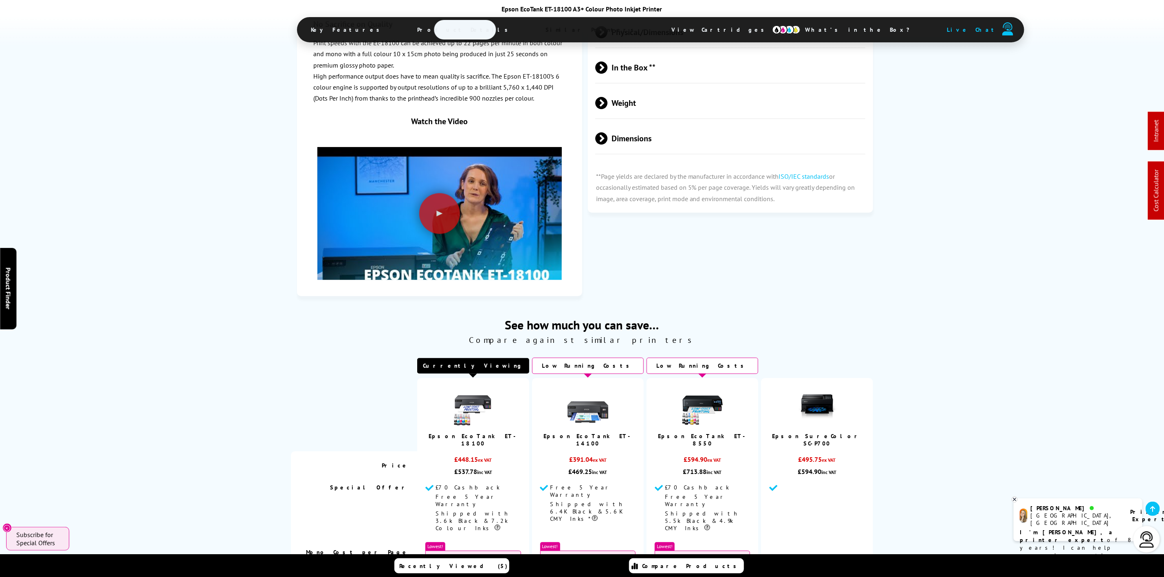
click at [477, 23] on span "Product Details" at bounding box center [464, 30] width 119 height 20
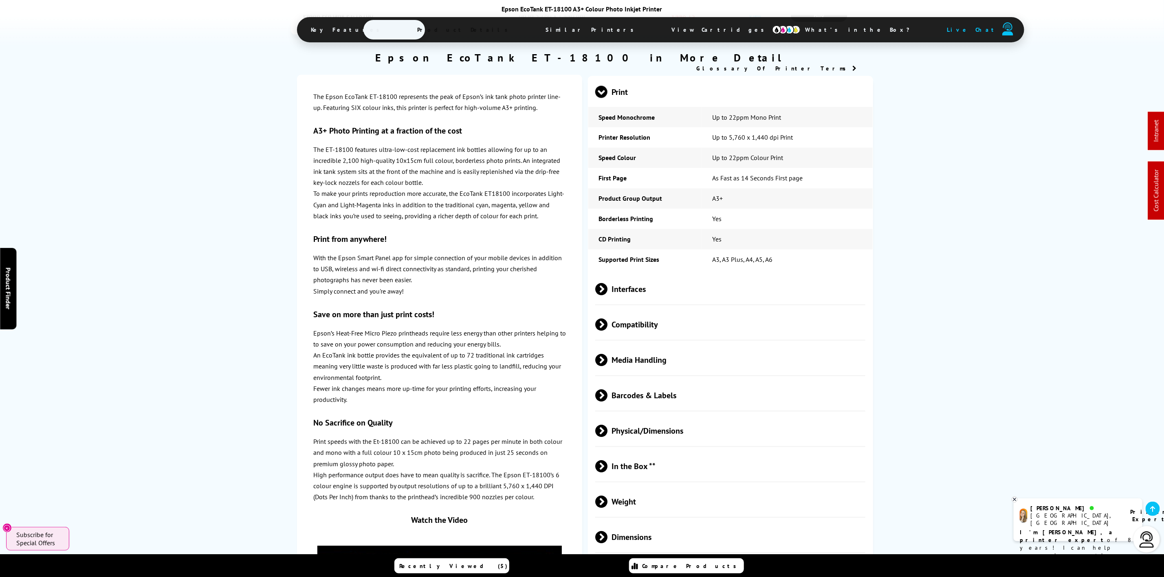
scroll to position [1032, 0]
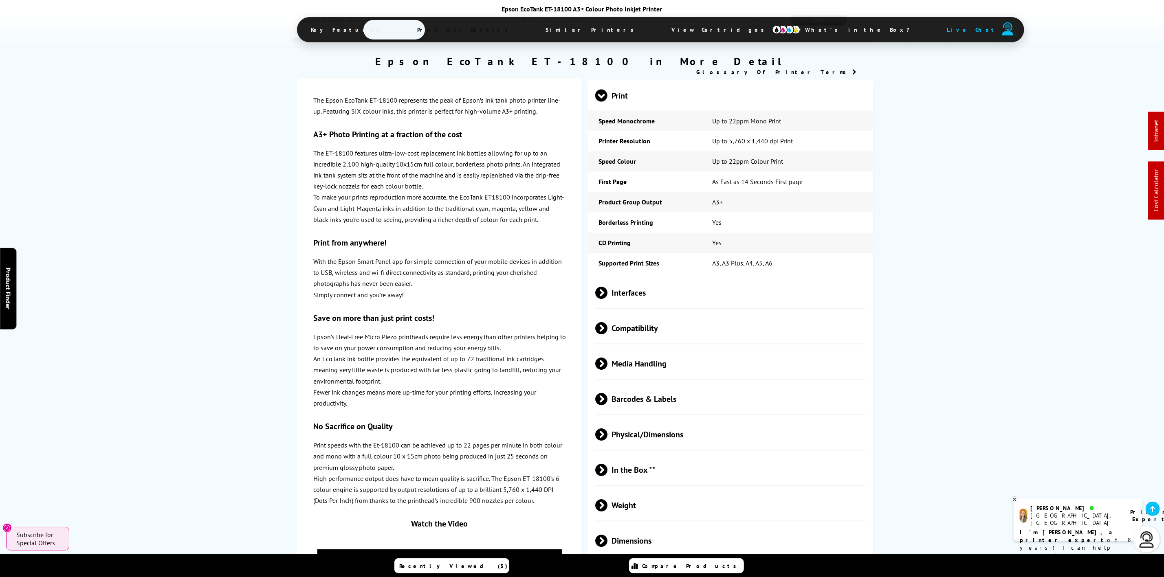
click at [675, 349] on span "Media Handling" at bounding box center [730, 364] width 270 height 31
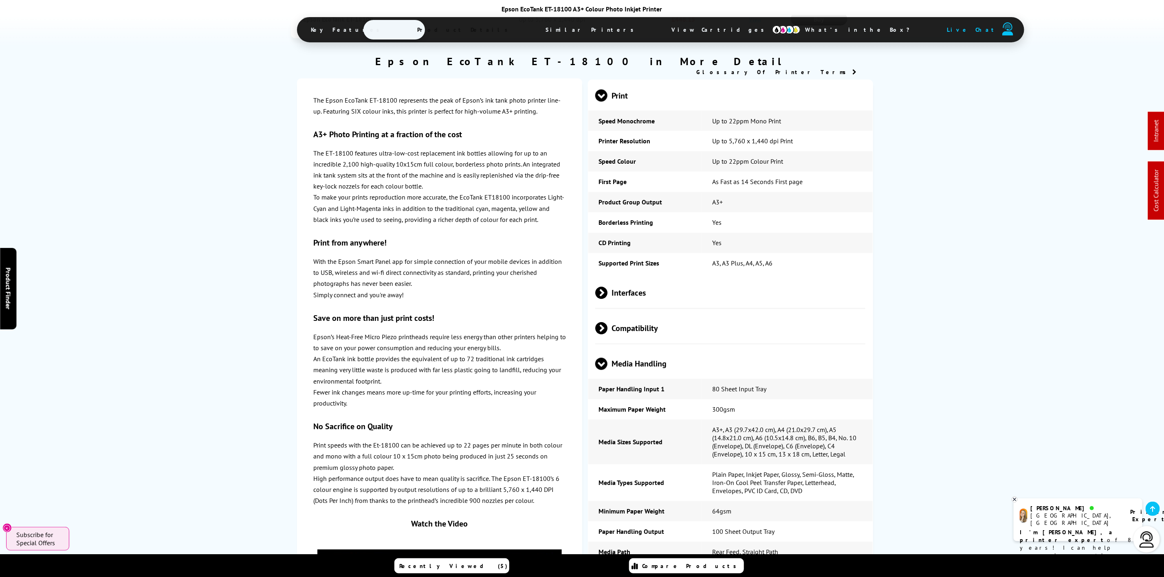
scroll to position [0, 0]
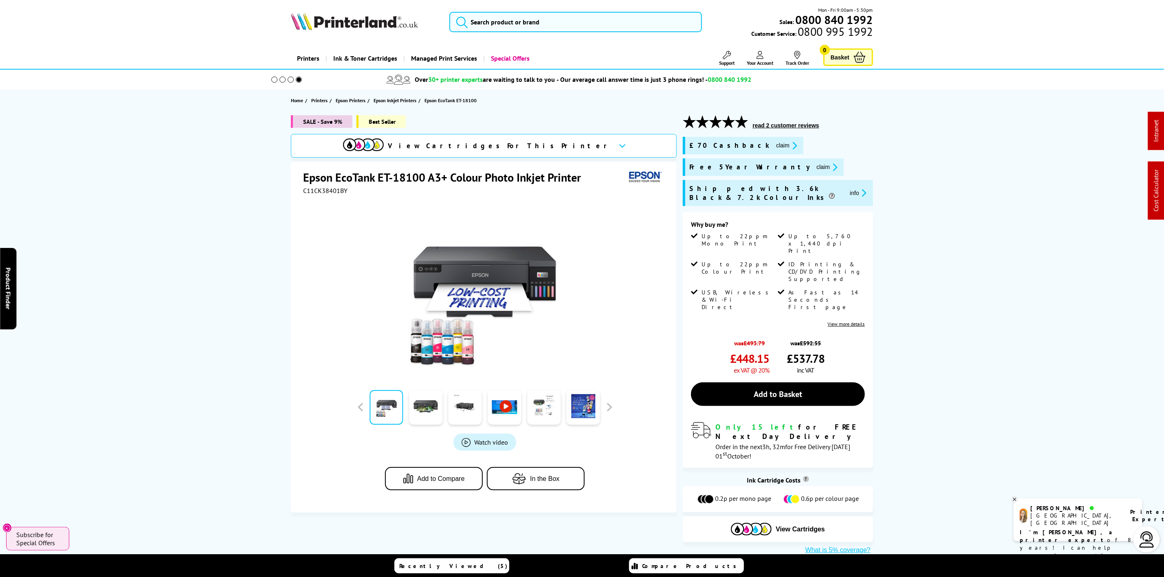
click at [333, 18] on img at bounding box center [354, 21] width 127 height 18
